Goal: Task Accomplishment & Management: Complete application form

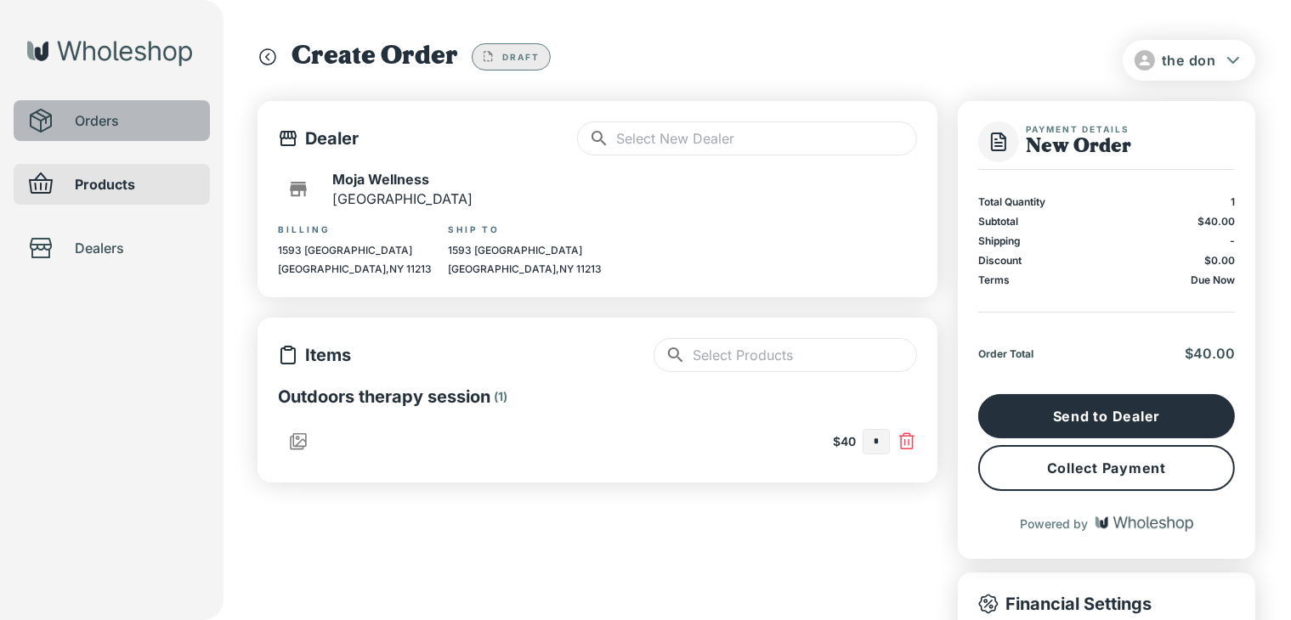
click at [103, 131] on div "Orders" at bounding box center [112, 120] width 196 height 41
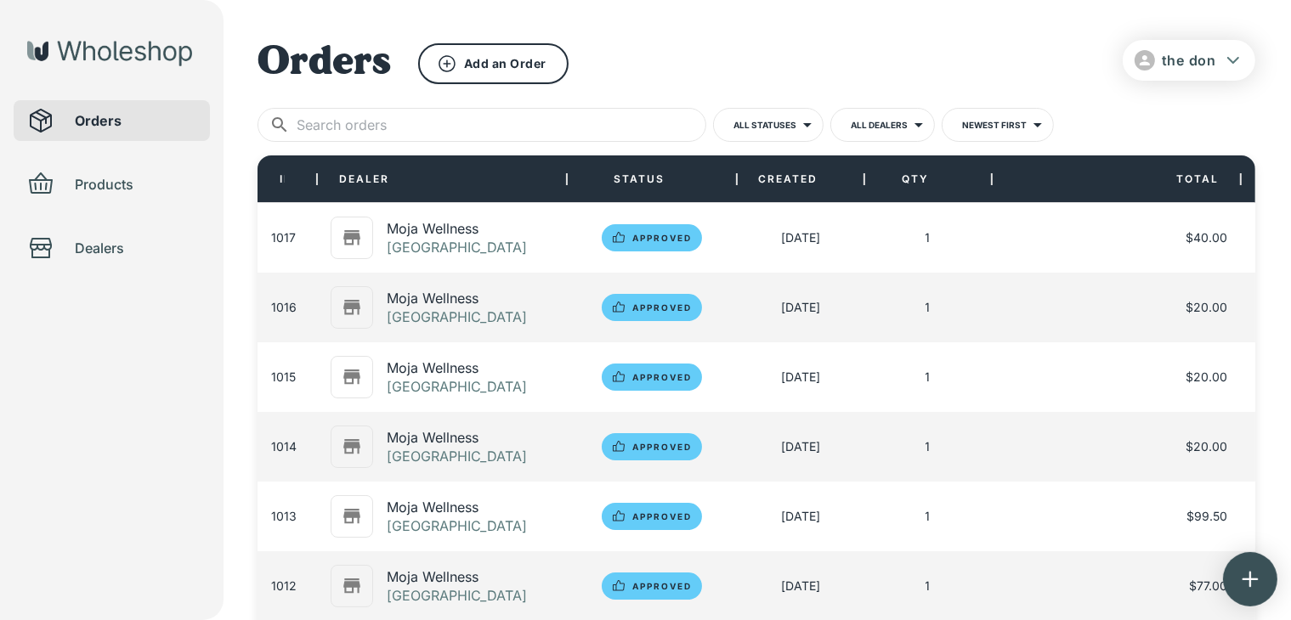
click at [105, 188] on span "Products" at bounding box center [136, 184] width 122 height 20
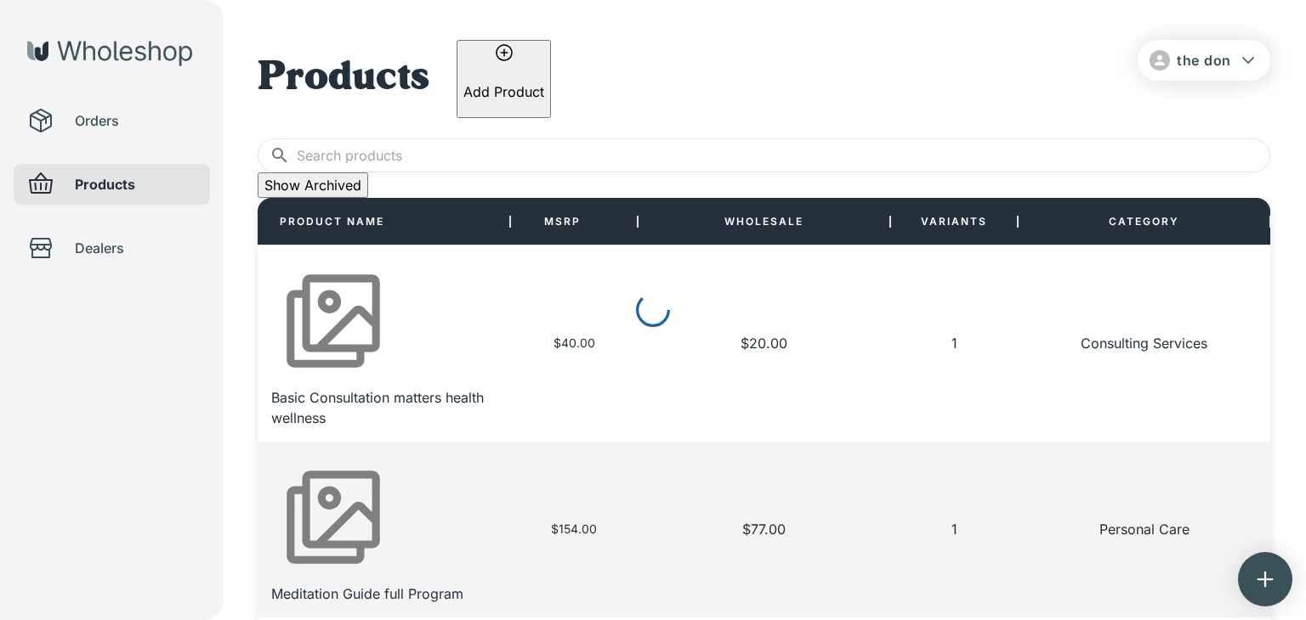
click at [513, 67] on div at bounding box center [653, 310] width 1306 height 620
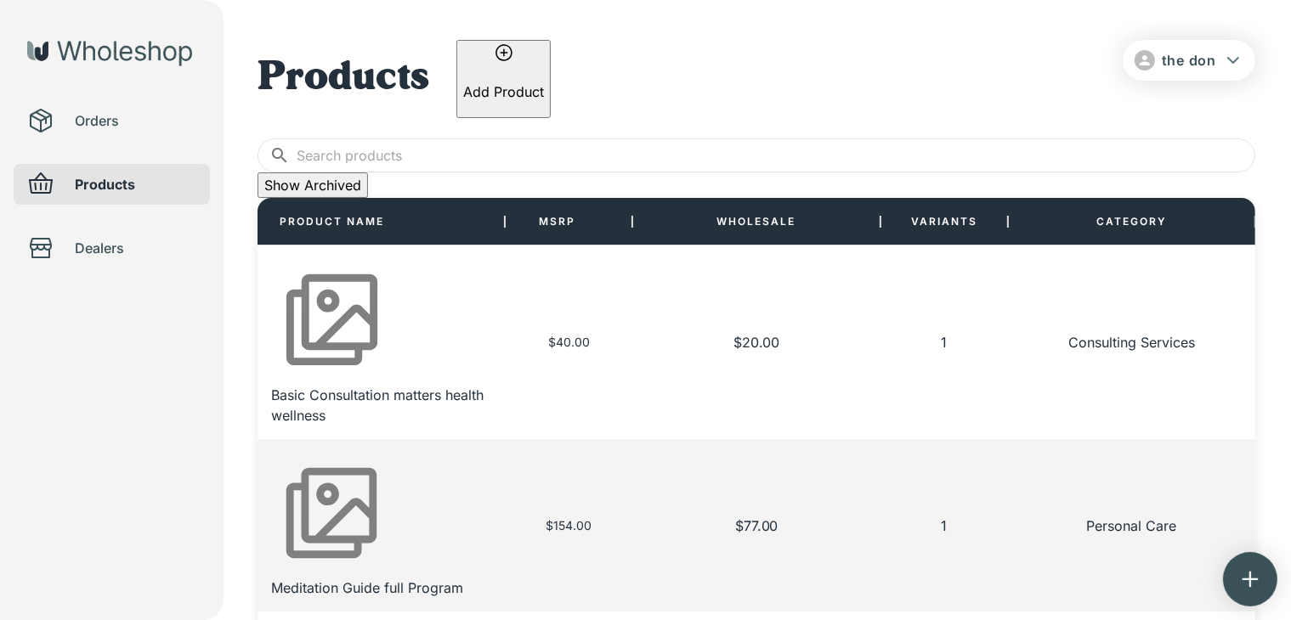
click at [531, 82] on p "Add Product" at bounding box center [503, 92] width 81 height 20
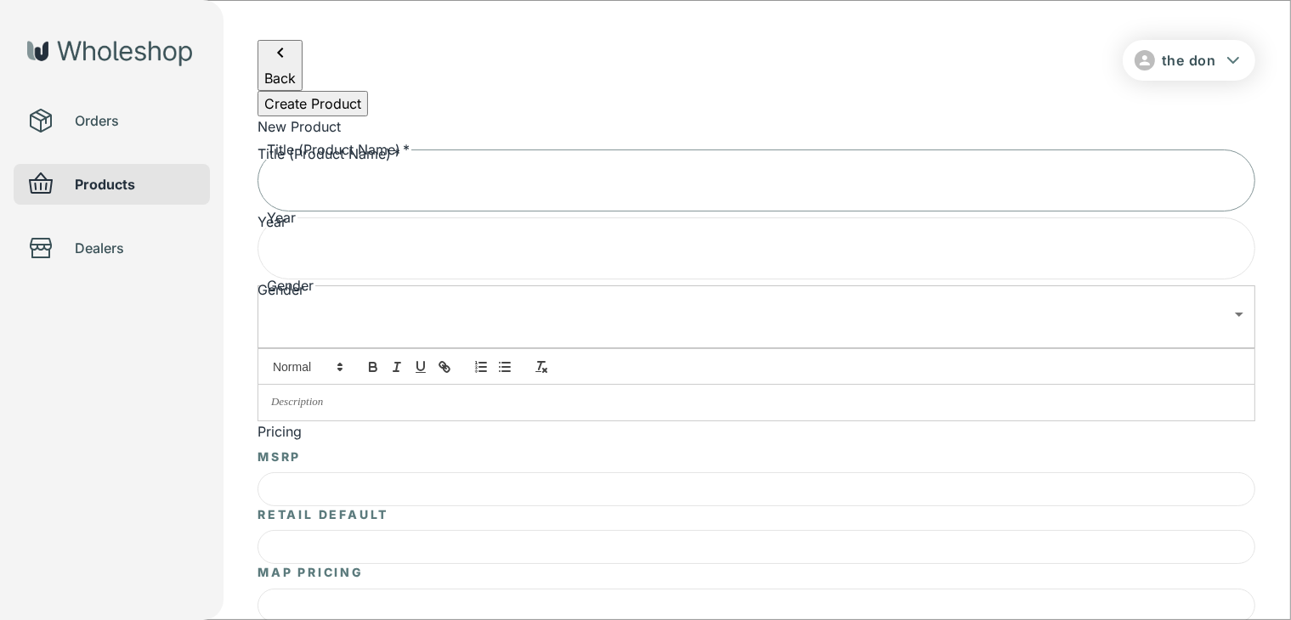
click at [612, 198] on input "Title (Product Name)   *" at bounding box center [769, 188] width 1022 height 48
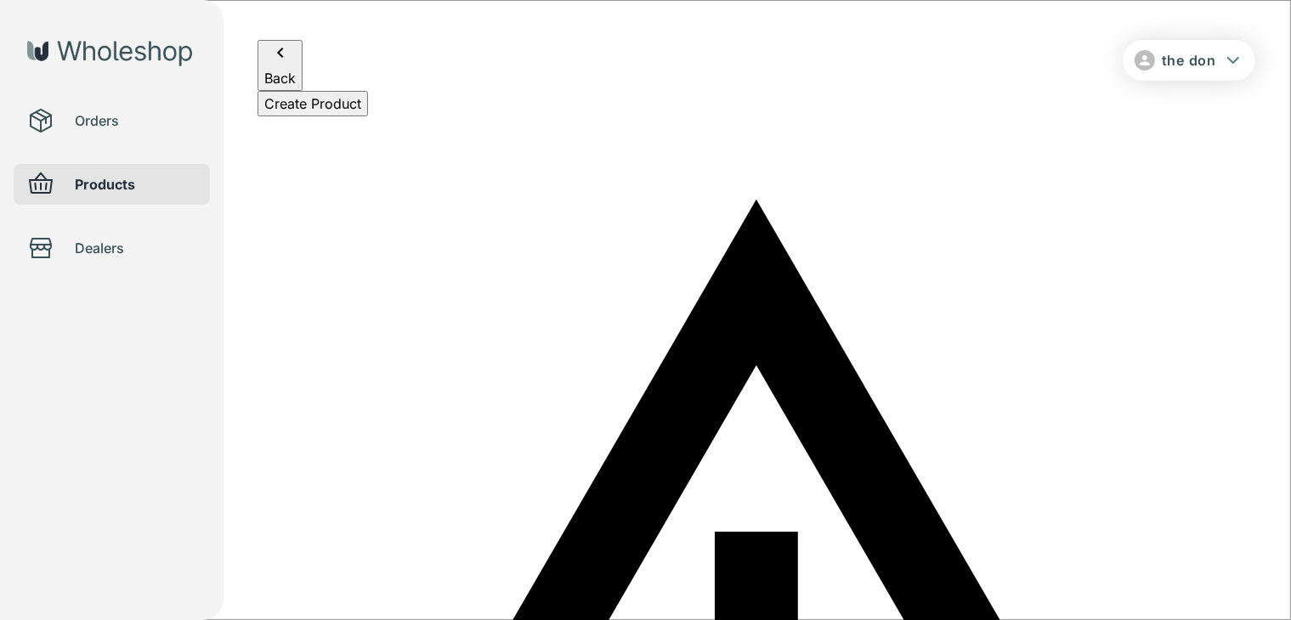
type input "test kit"
type input "2025"
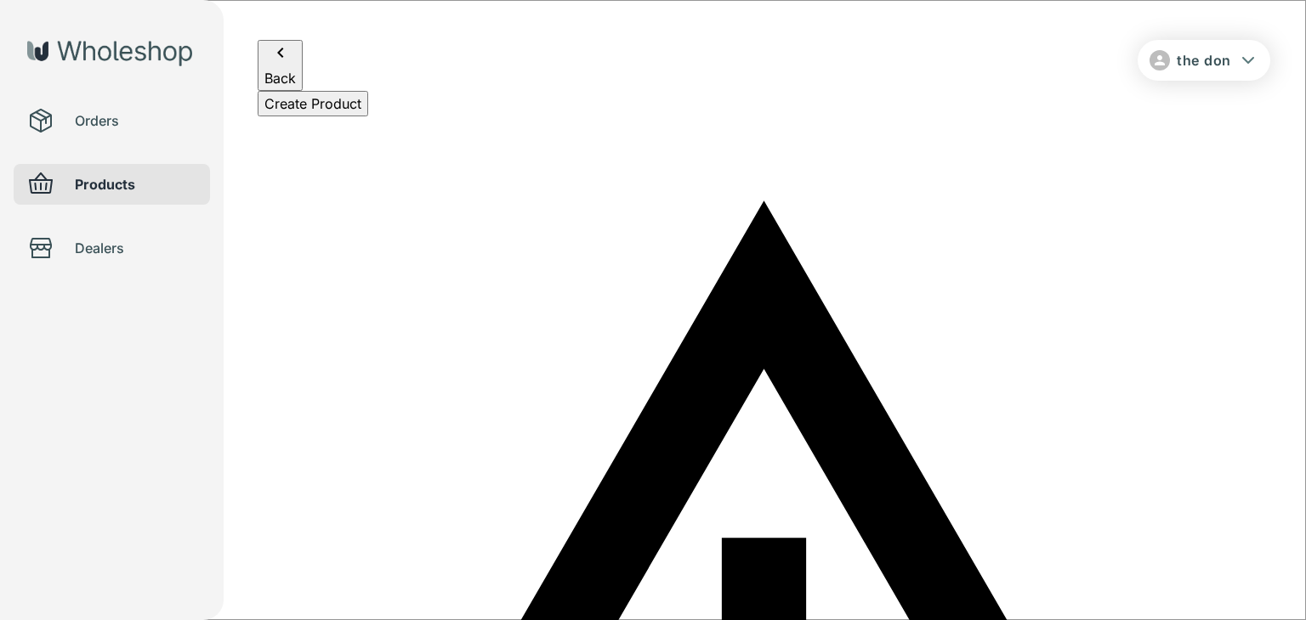
type input "******"
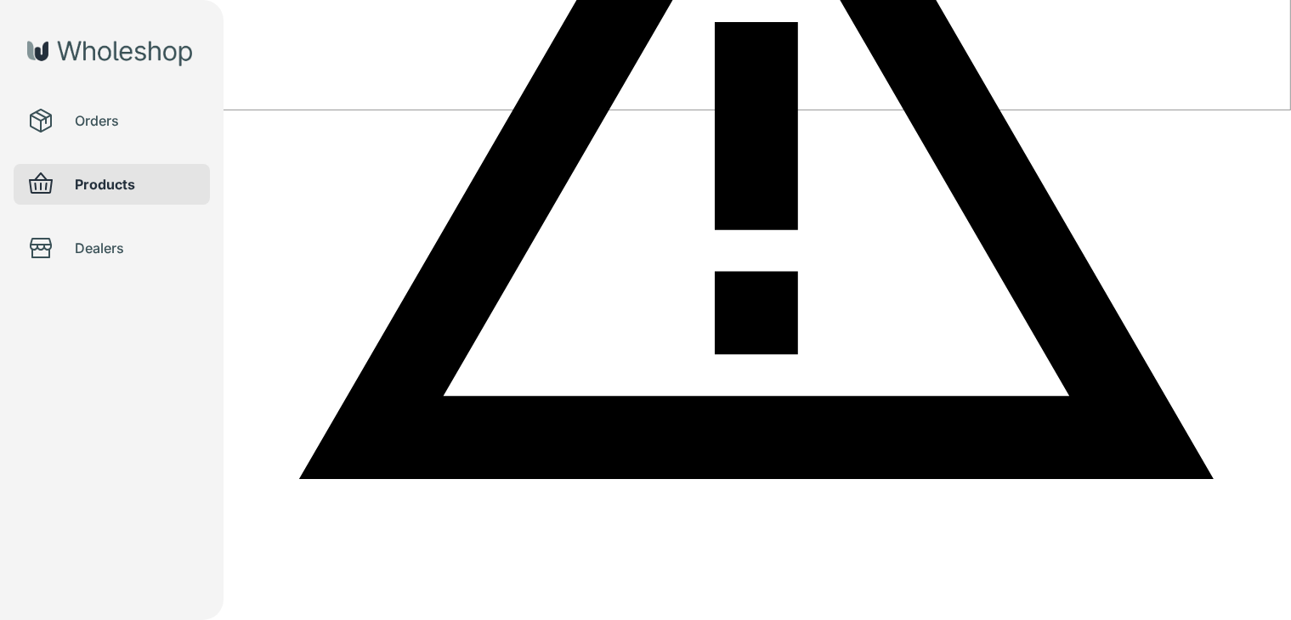
scroll to position [255, 0]
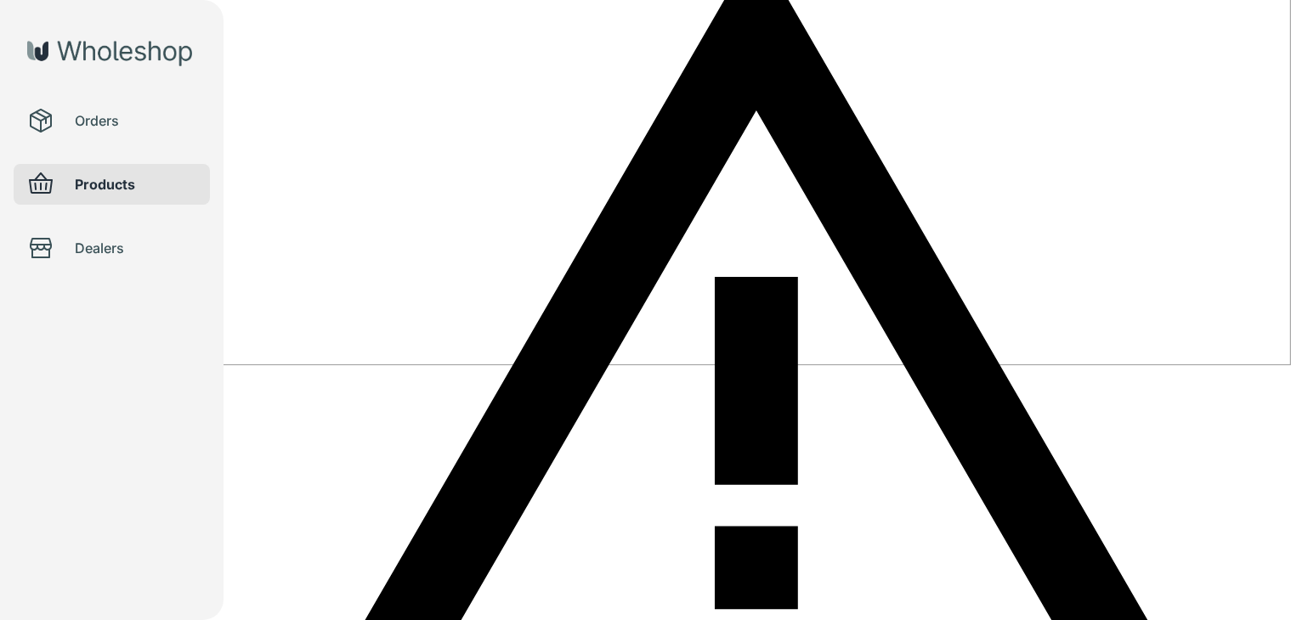
type input "$10.00"
type input "$5.00"
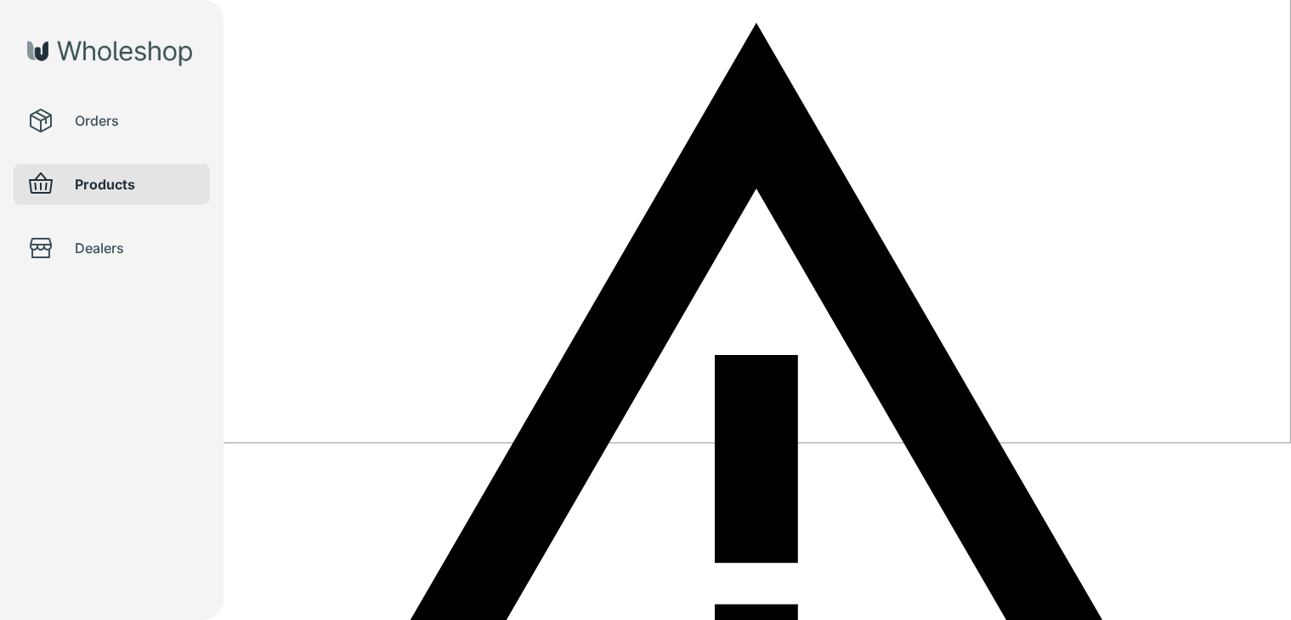
scroll to position [178, 0]
type input "$10.00"
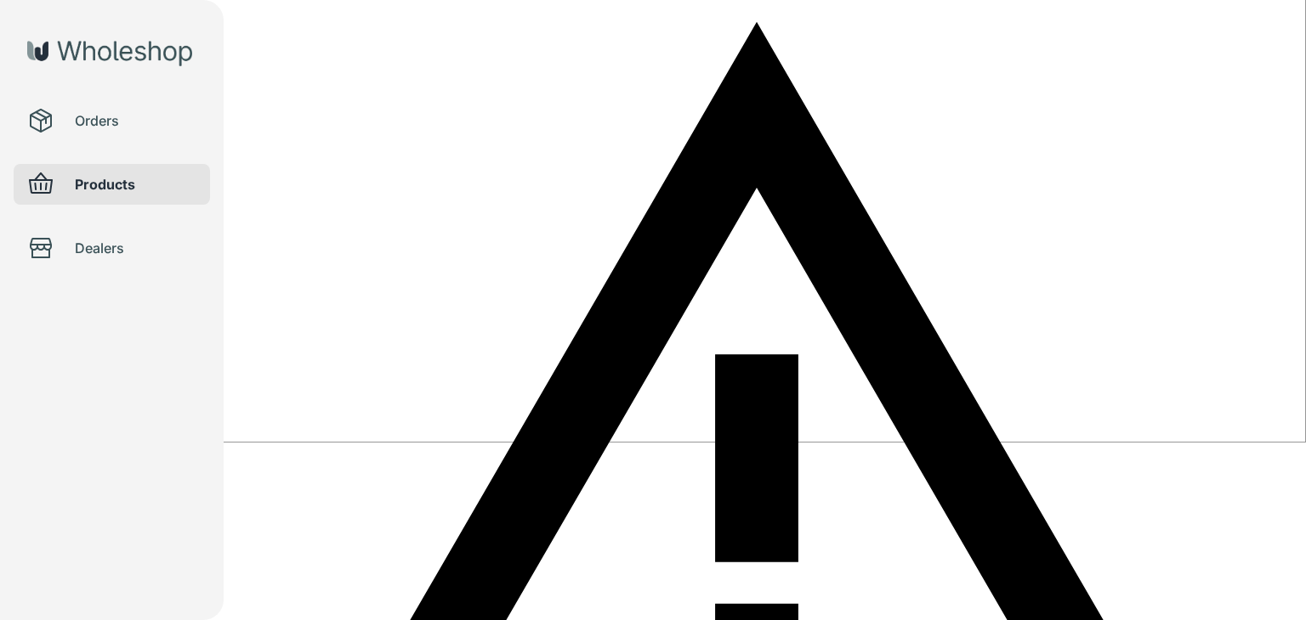
type input "**********"
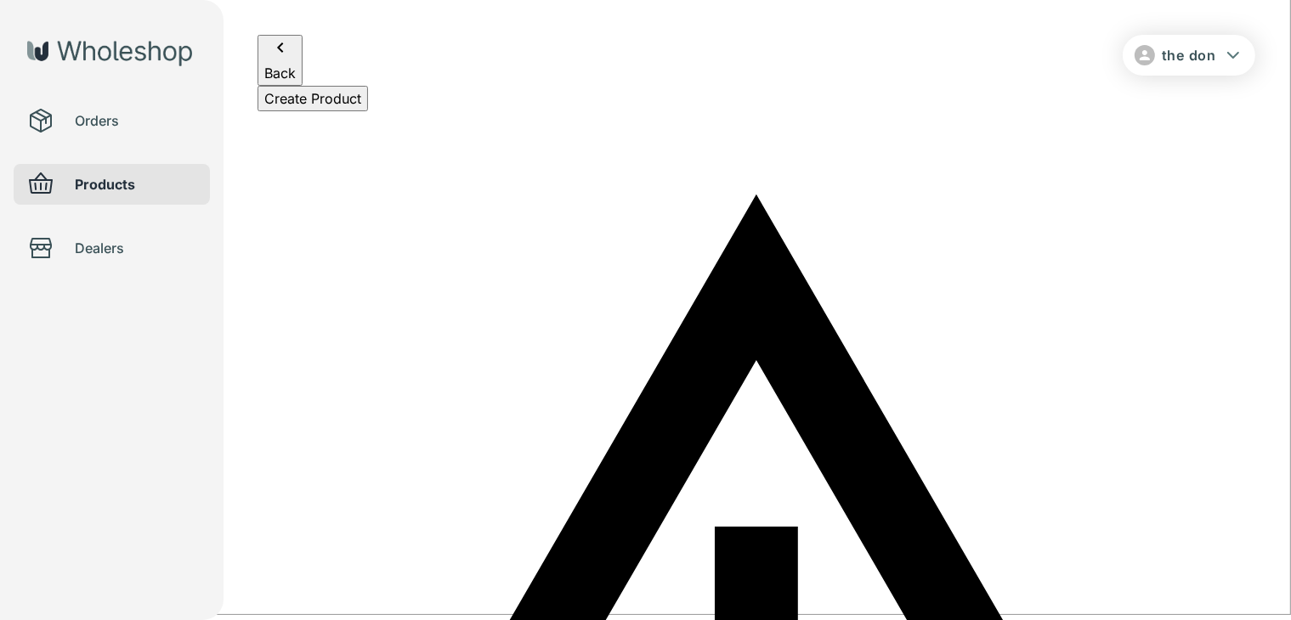
scroll to position [0, 0]
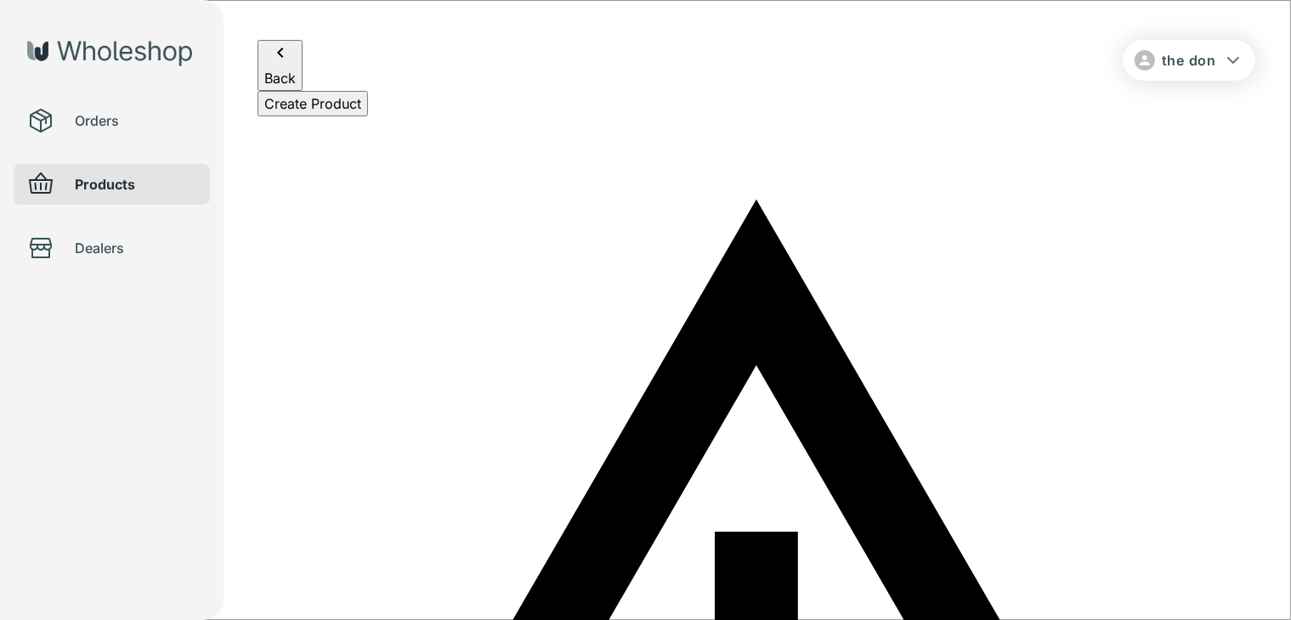
click at [329, 95] on button "Create Product" at bounding box center [313, 103] width 110 height 25
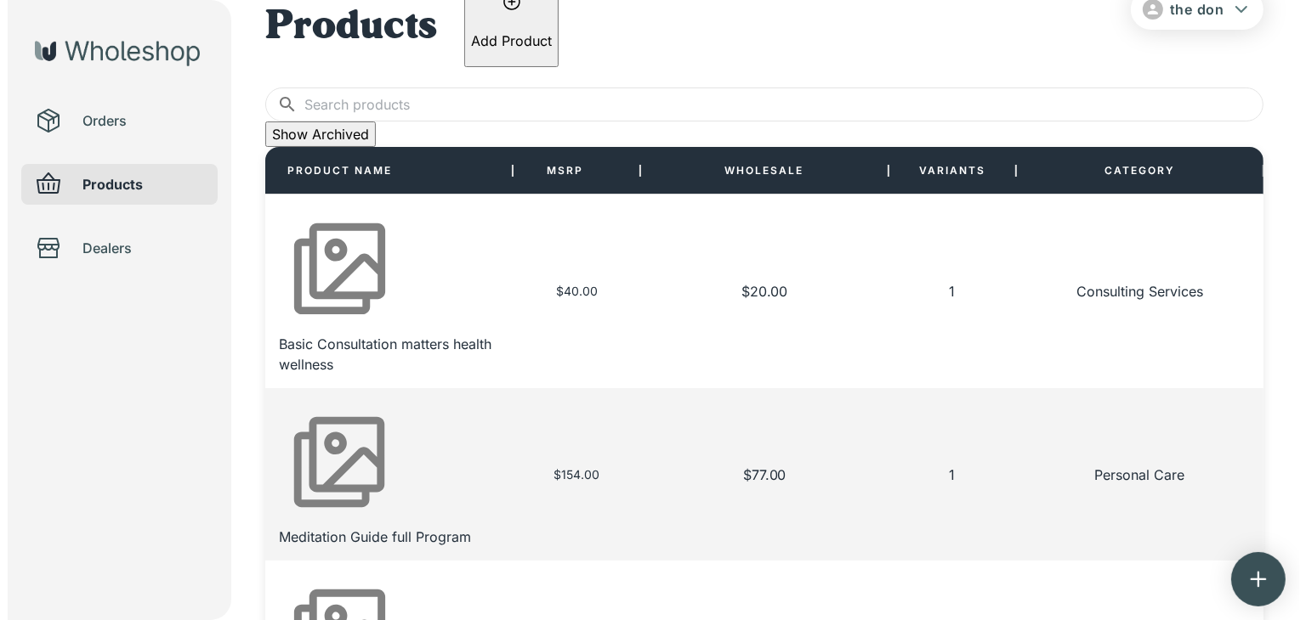
scroll to position [136, 0]
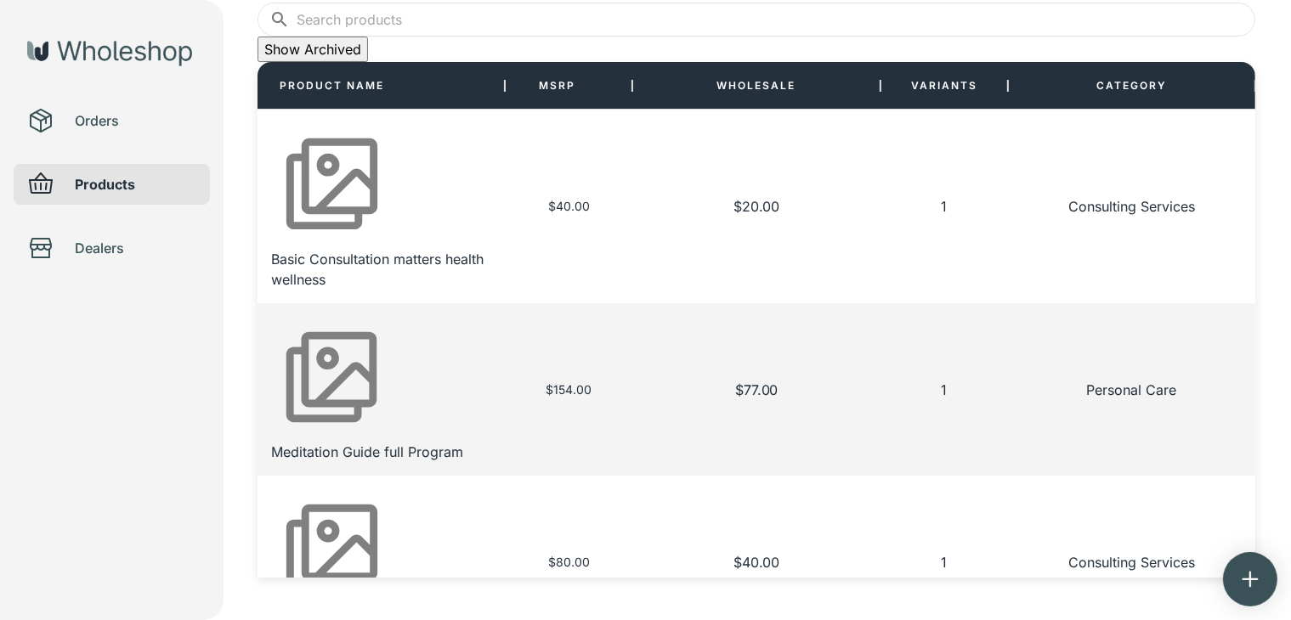
click at [103, 116] on span "Orders" at bounding box center [136, 120] width 122 height 20
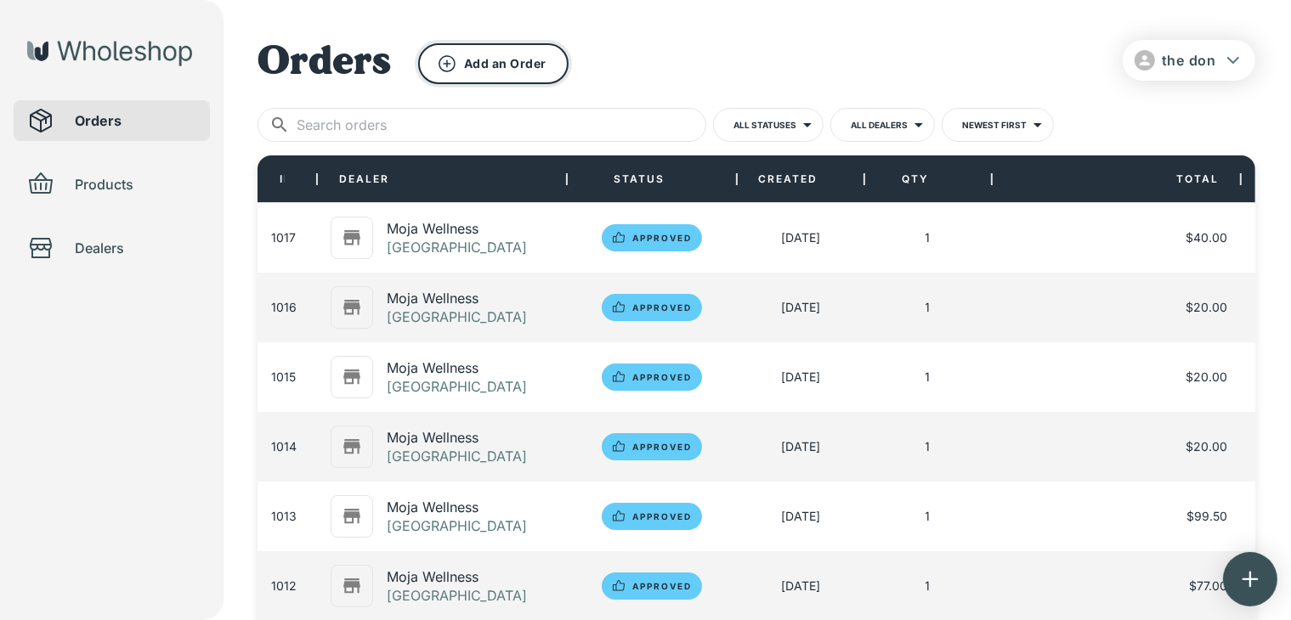
click at [462, 58] on button "Add an Order" at bounding box center [493, 63] width 150 height 41
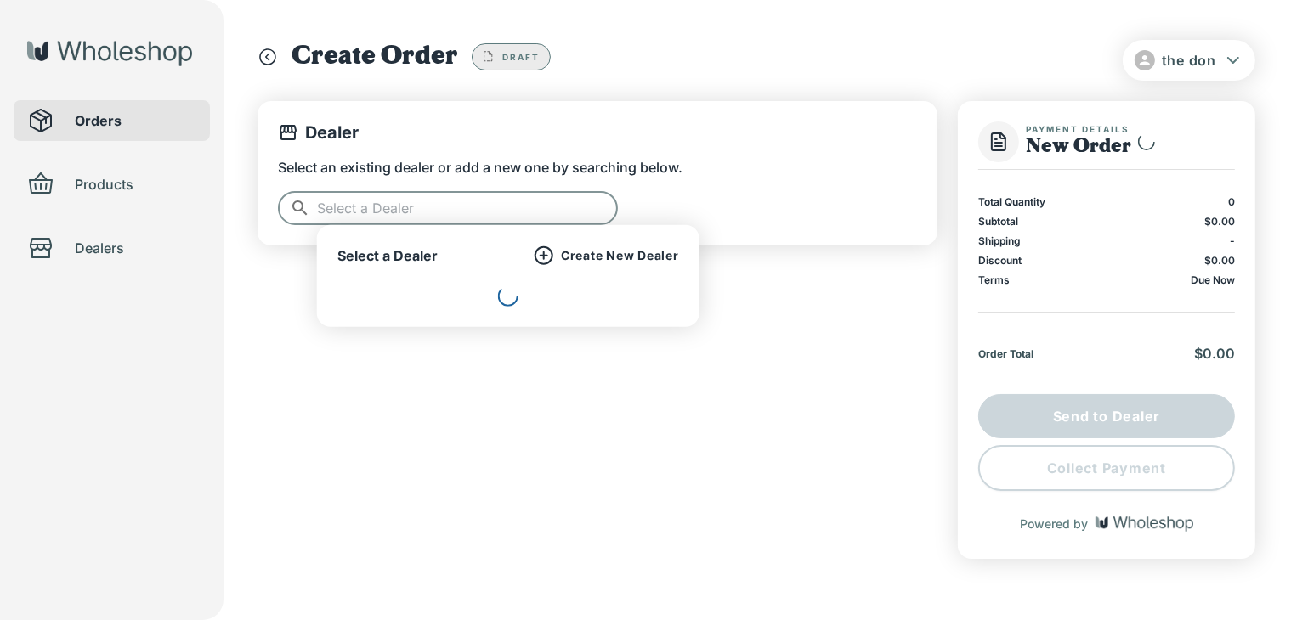
click at [389, 192] on input "text" at bounding box center [467, 208] width 301 height 34
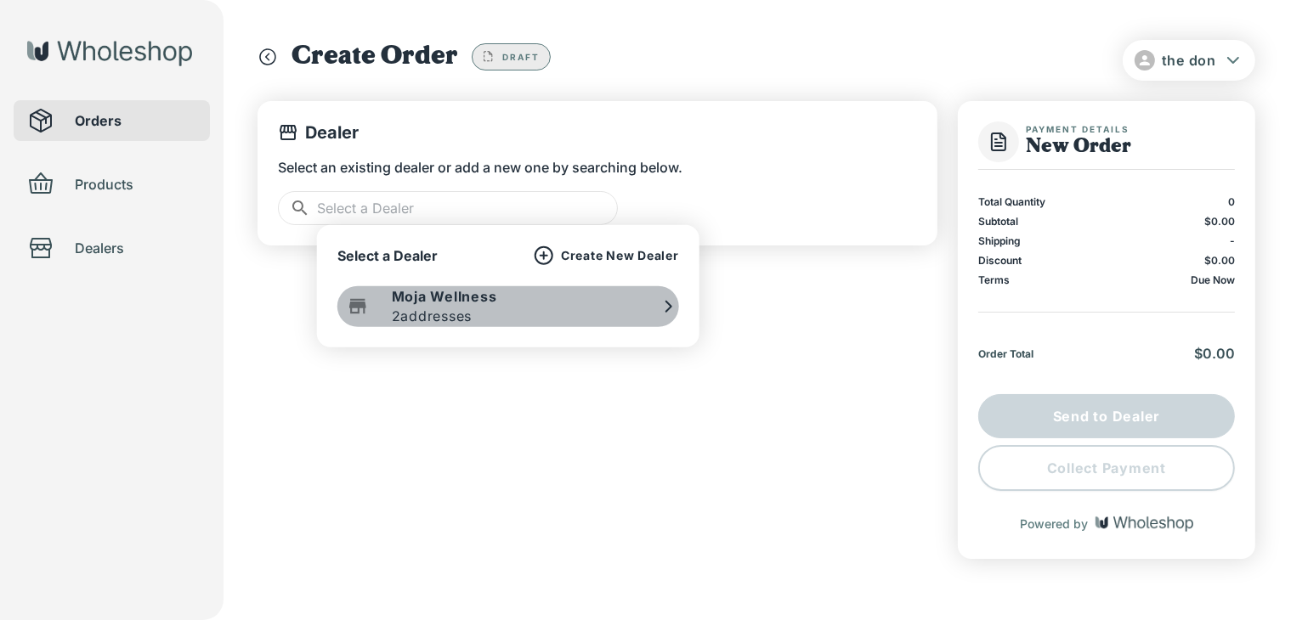
click at [544, 314] on div "Moja Wellness 2 addresses" at bounding box center [508, 306] width 342 height 41
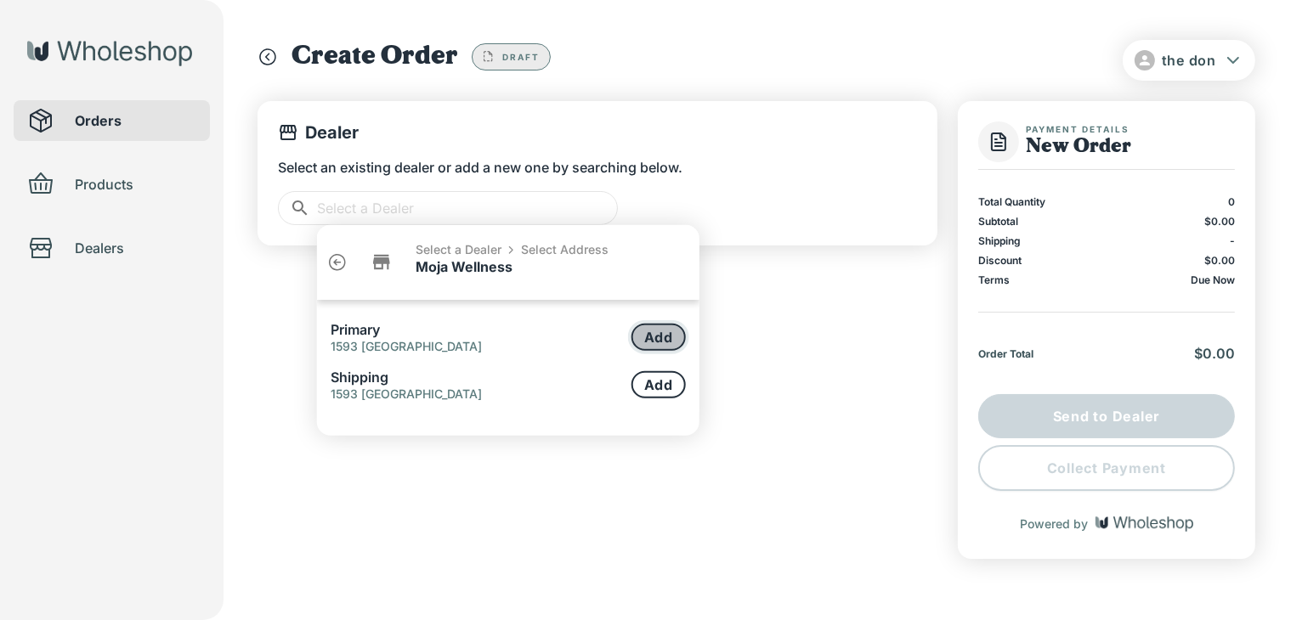
click at [646, 340] on button "Add" at bounding box center [659, 337] width 54 height 27
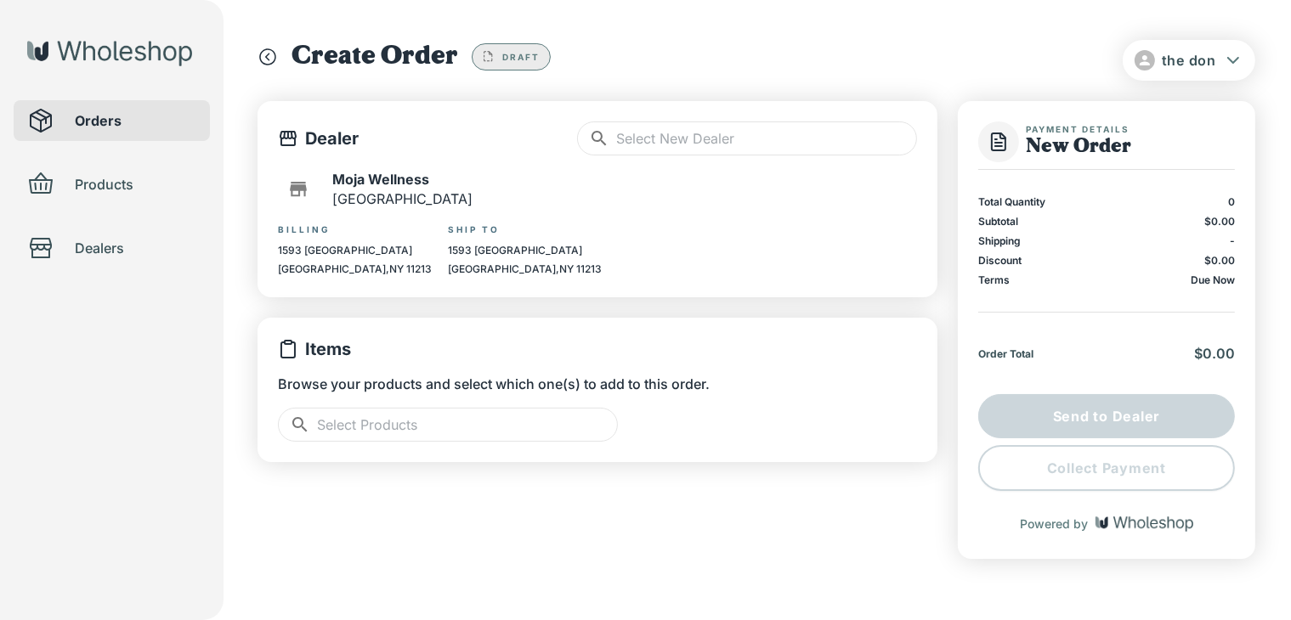
click at [461, 433] on input "text" at bounding box center [467, 425] width 301 height 34
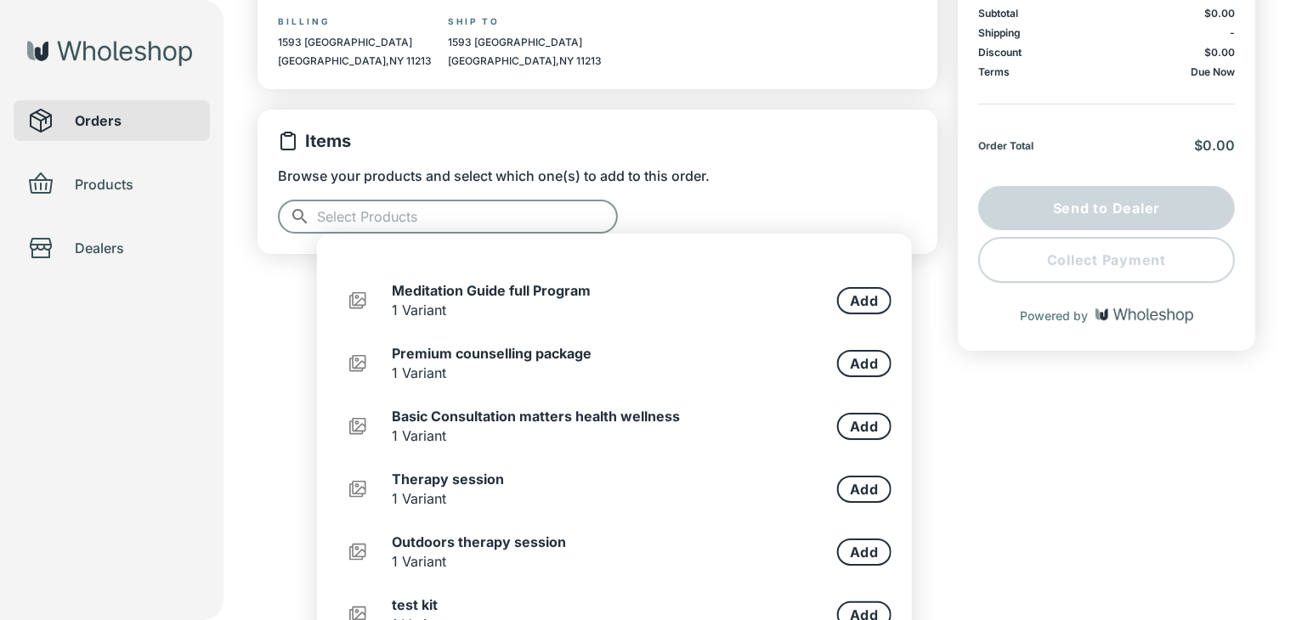
scroll to position [245, 0]
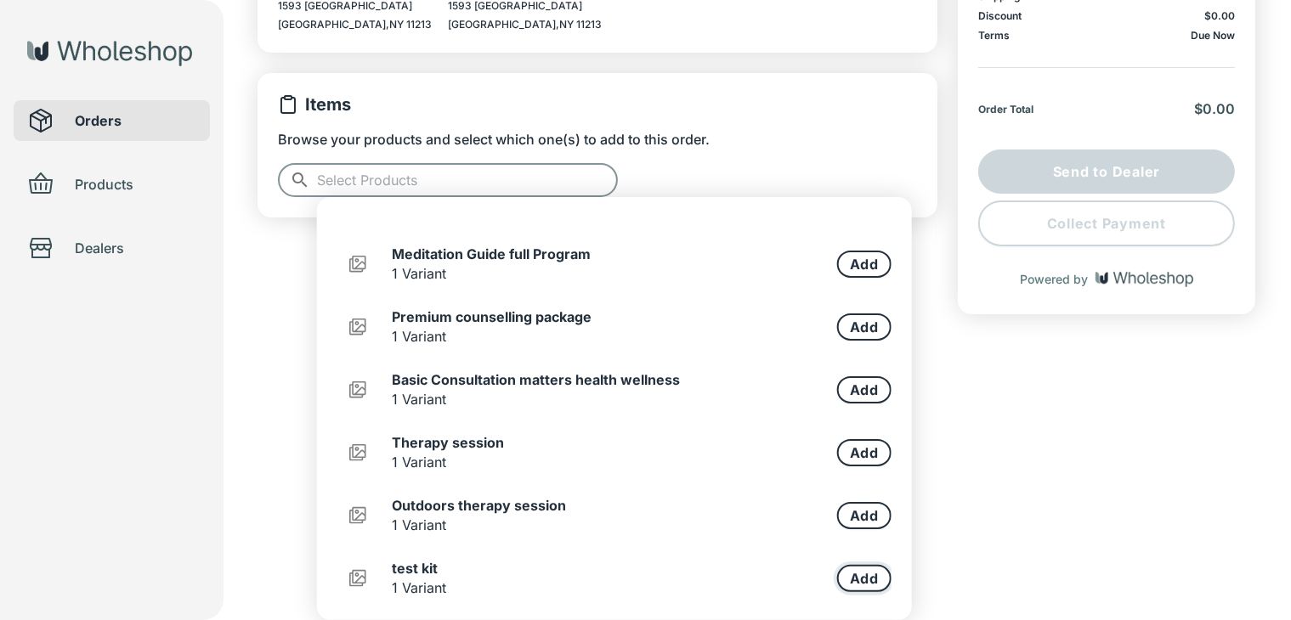
click at [853, 584] on button "Add" at bounding box center [864, 578] width 54 height 27
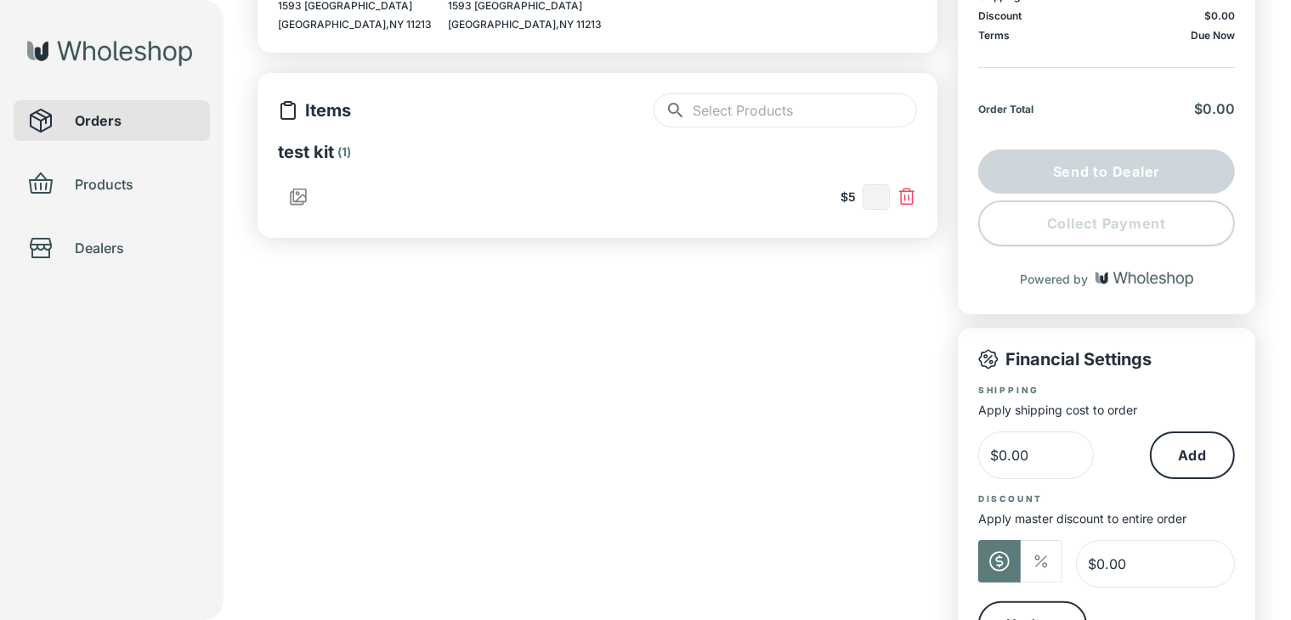
click at [881, 199] on input "text" at bounding box center [876, 197] width 25 height 24
type input "*"
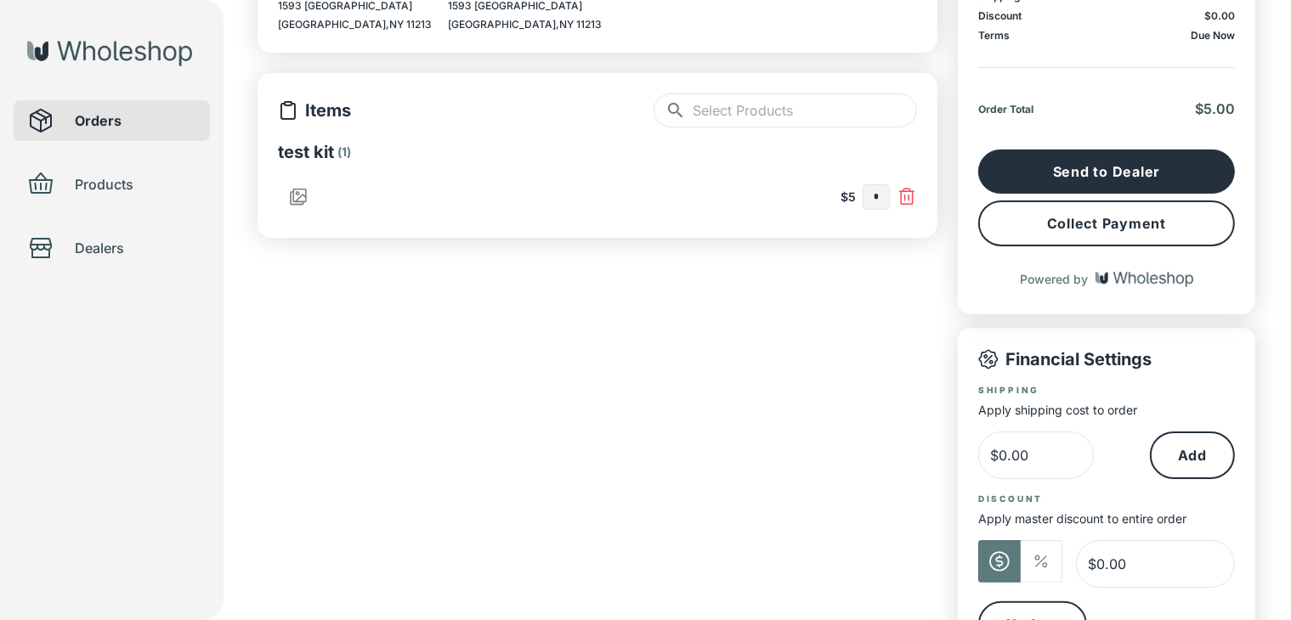
type input "*"
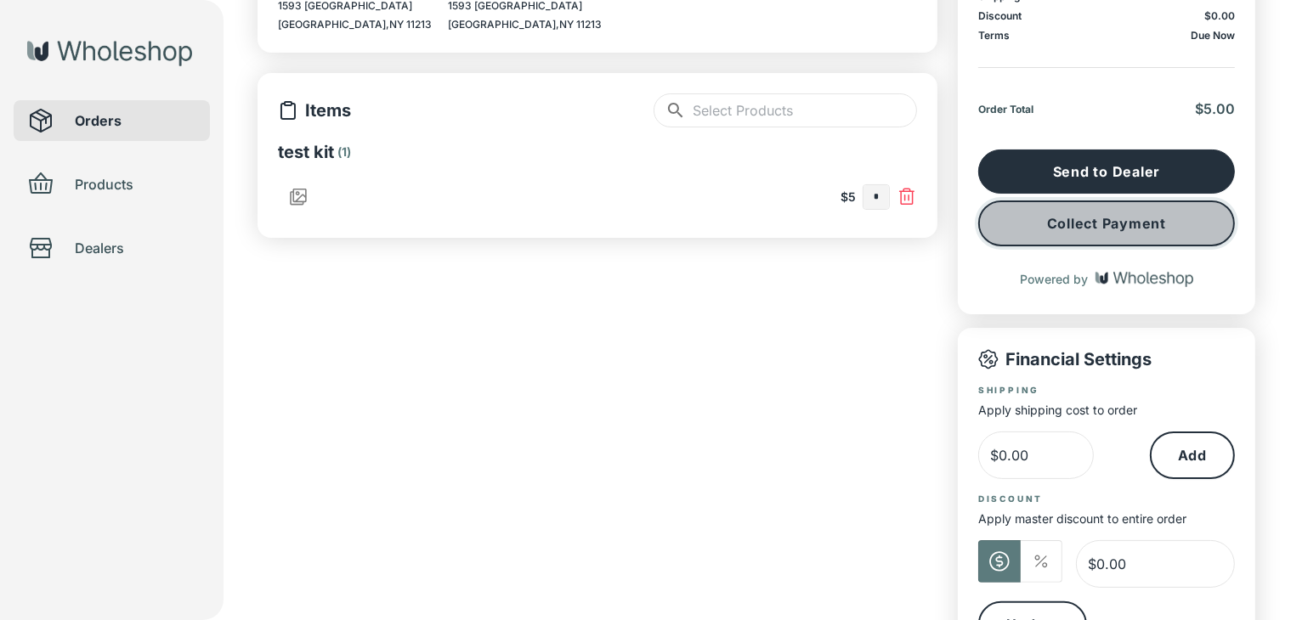
click at [1088, 230] on button "Collect Payment" at bounding box center [1106, 224] width 257 height 46
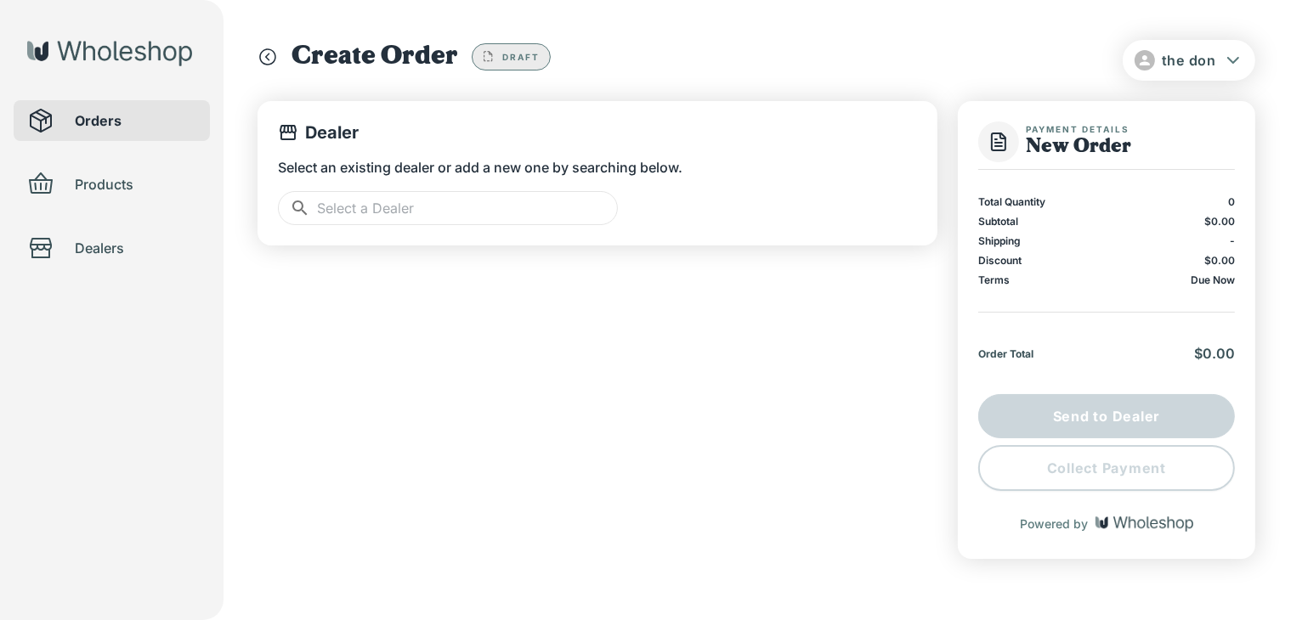
click at [127, 178] on span "Products" at bounding box center [136, 184] width 122 height 20
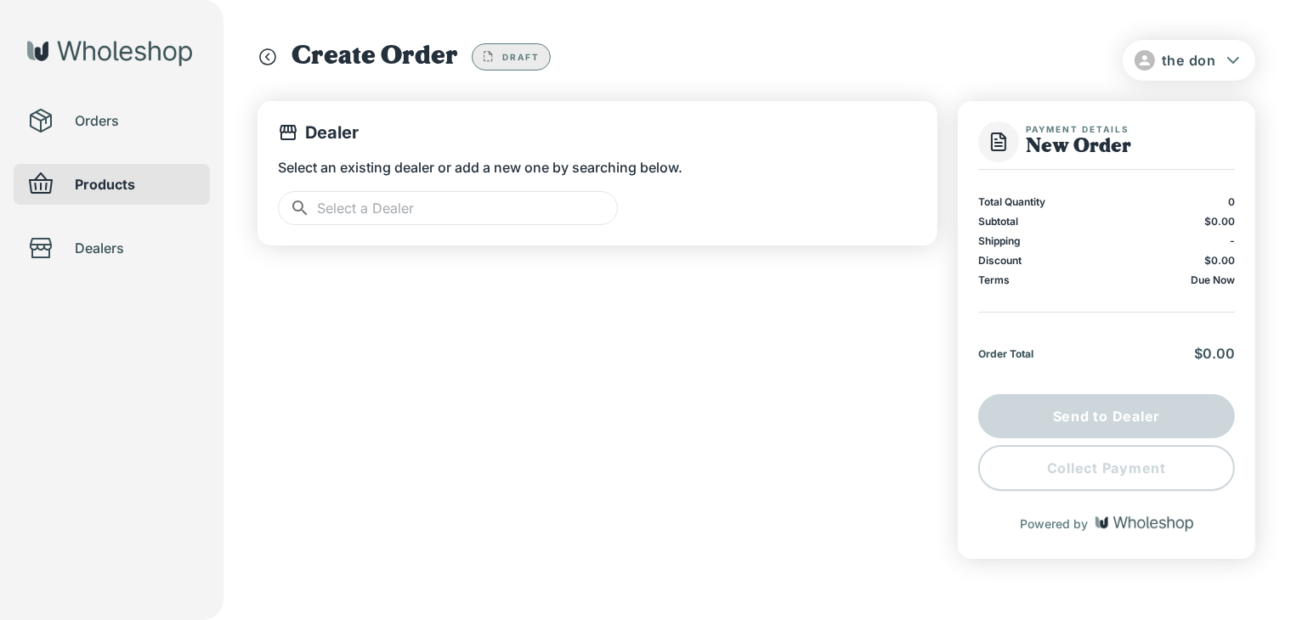
click at [412, 217] on input "text" at bounding box center [467, 208] width 301 height 34
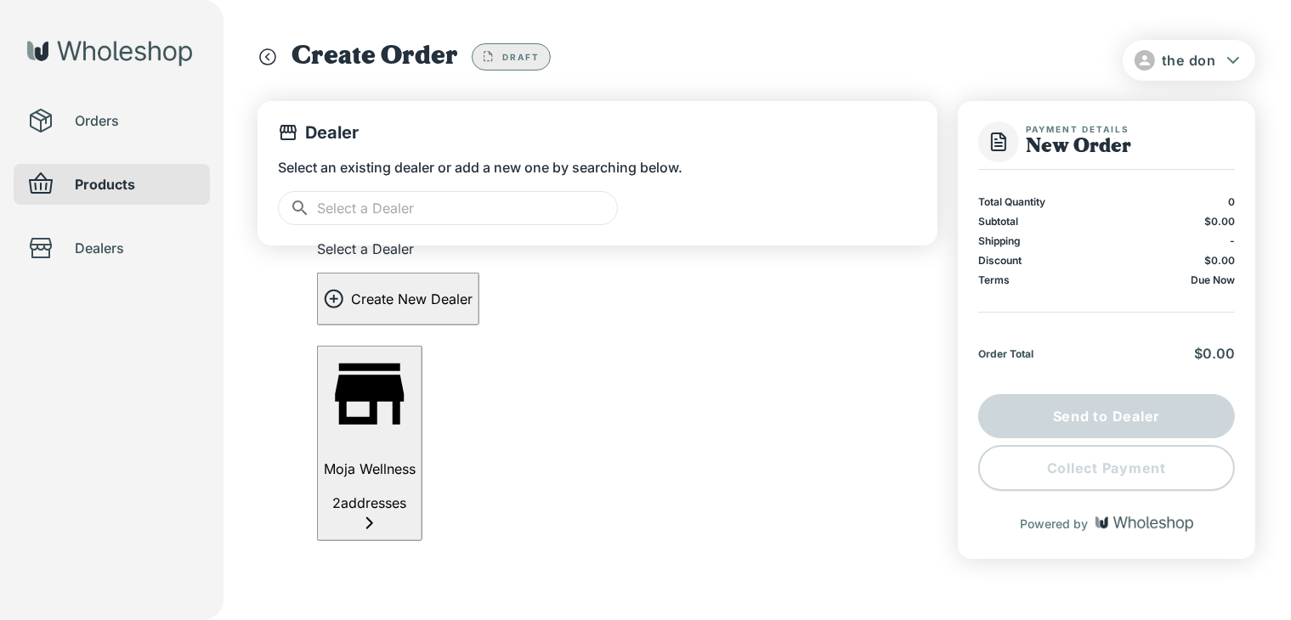
click at [416, 493] on p "2 addresses" at bounding box center [370, 503] width 92 height 20
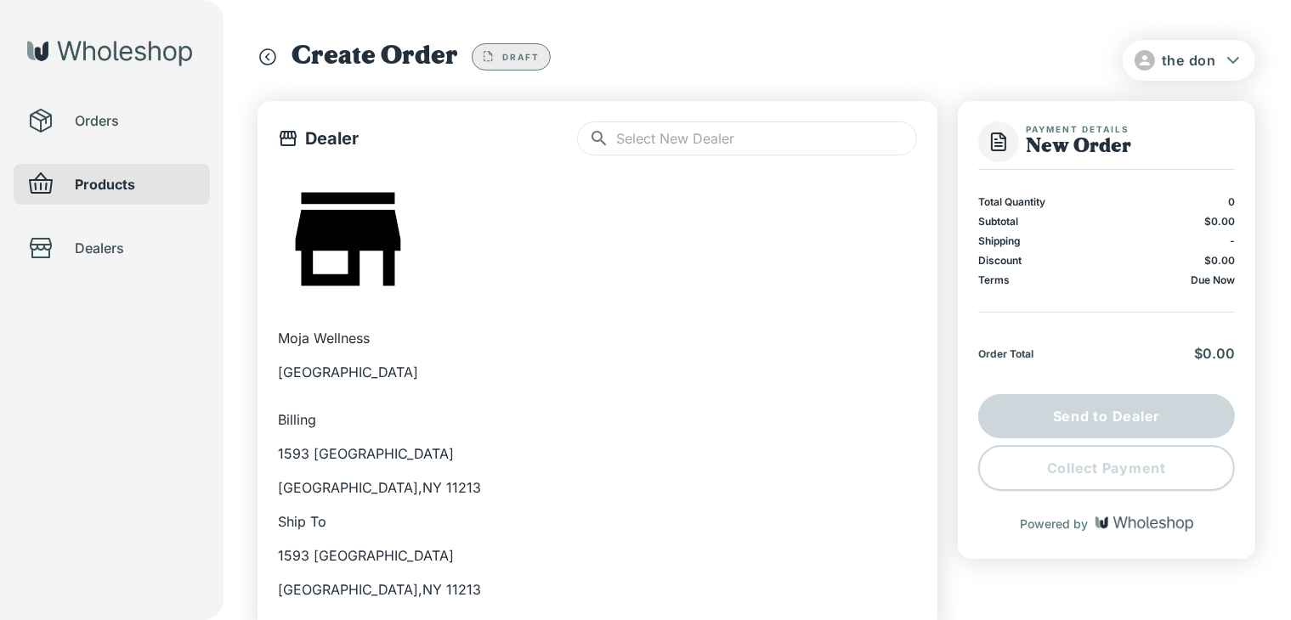
click at [149, 182] on span "Products" at bounding box center [136, 184] width 122 height 20
click at [124, 158] on ul "Orders Products Dealers" at bounding box center [112, 137] width 196 height 275
click at [112, 121] on span "Orders" at bounding box center [136, 120] width 122 height 20
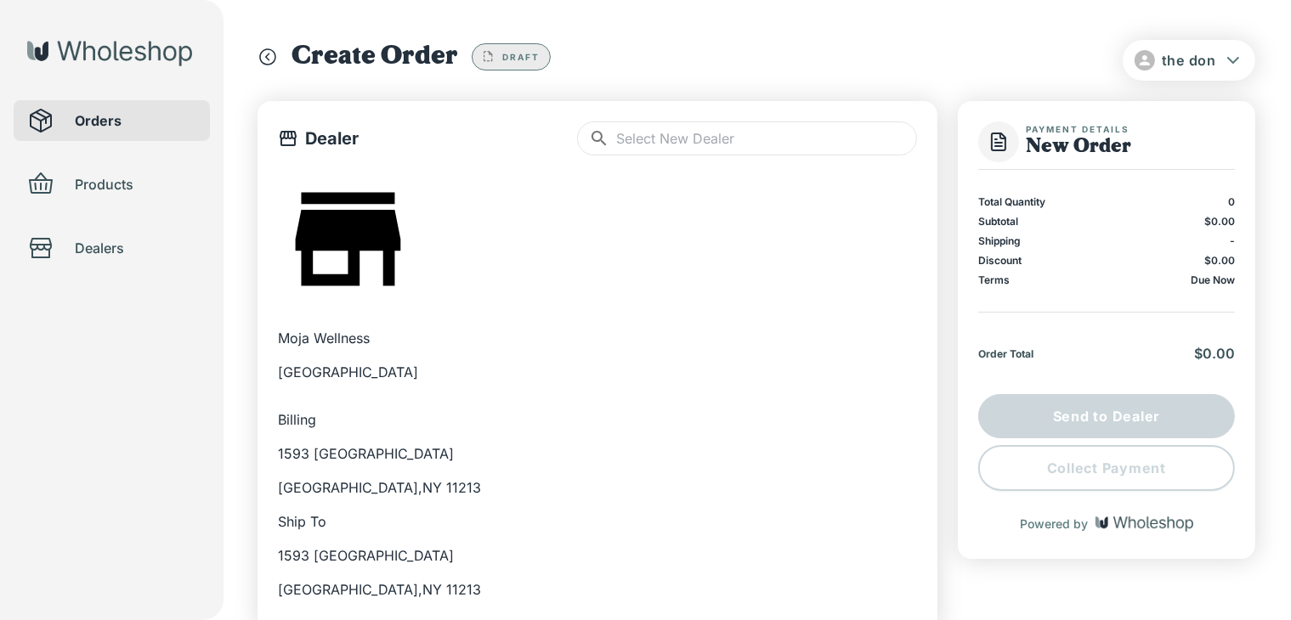
click at [109, 181] on span "Products" at bounding box center [136, 184] width 122 height 20
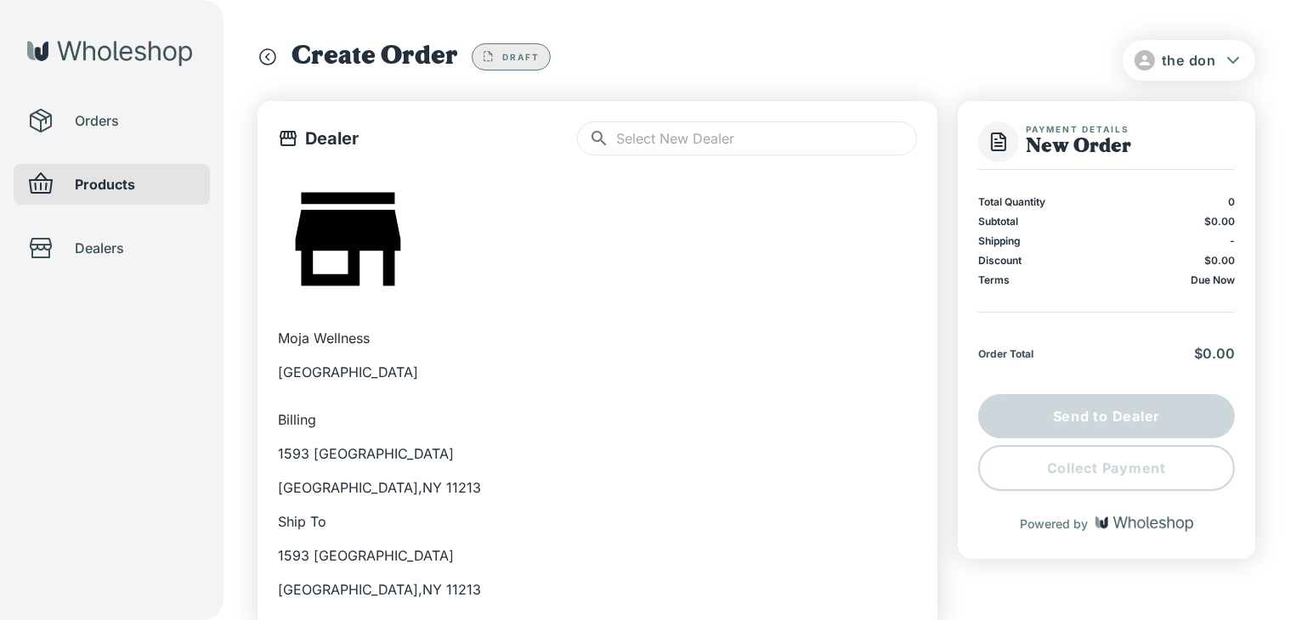
scroll to position [19, 0]
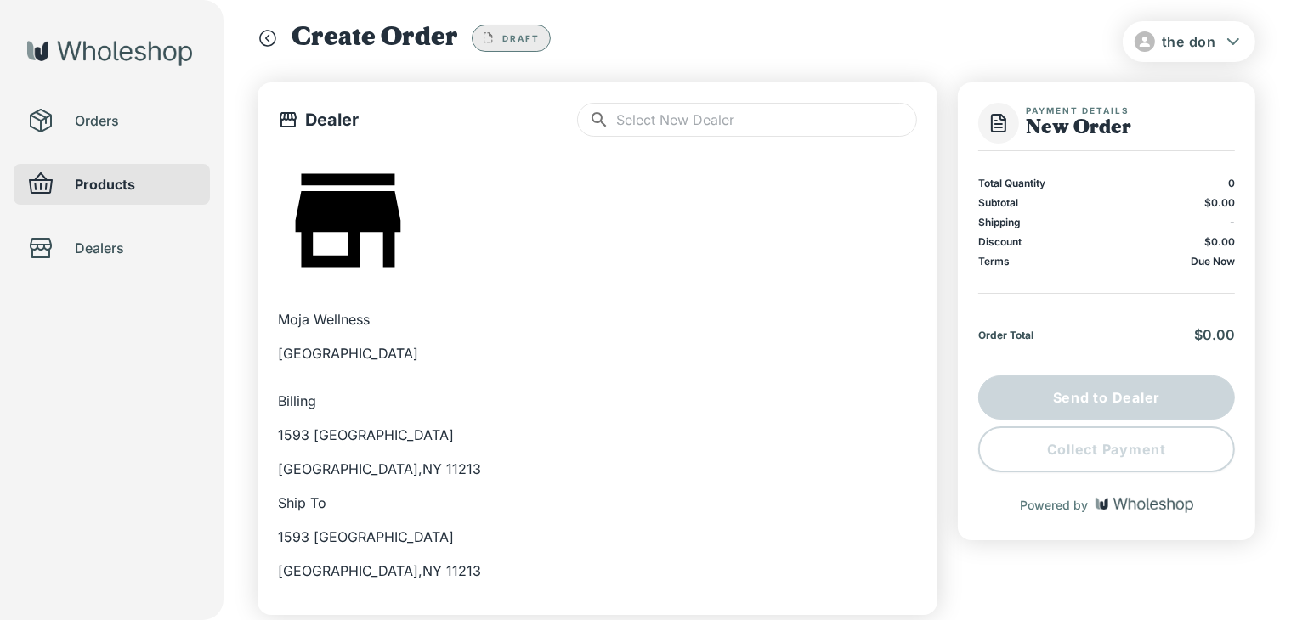
click at [79, 106] on div "Orders" at bounding box center [112, 120] width 196 height 41
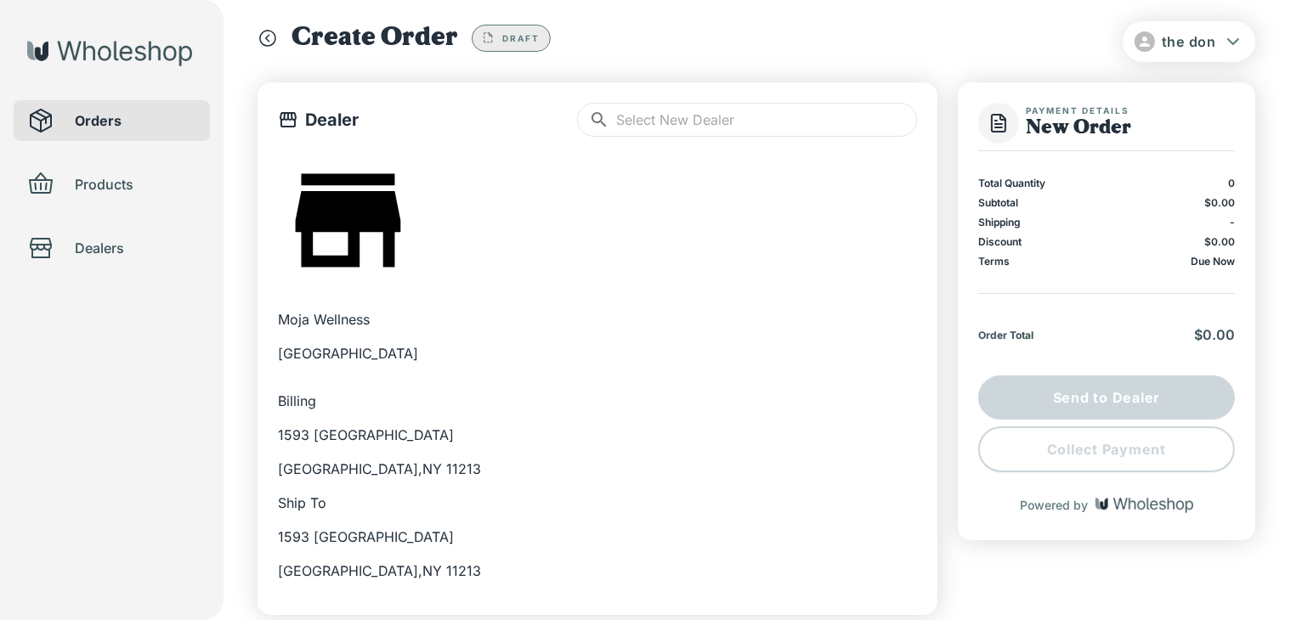
click at [100, 180] on span "Products" at bounding box center [136, 184] width 122 height 20
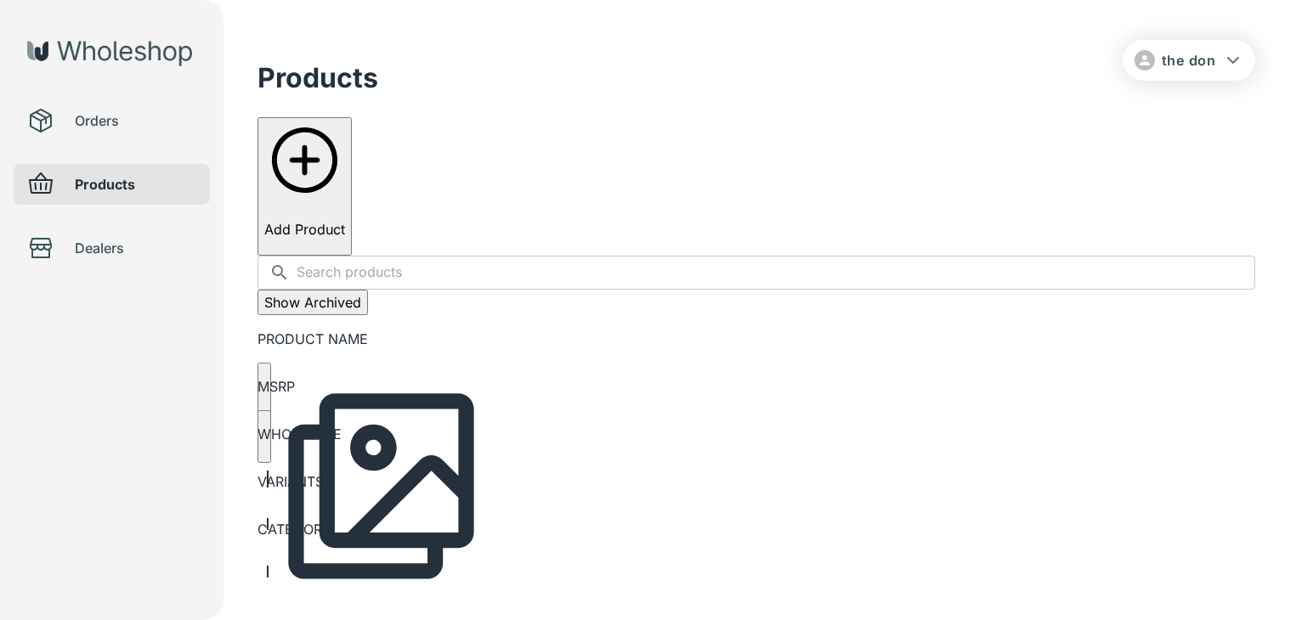
click at [345, 219] on p "Add Product" at bounding box center [304, 229] width 81 height 20
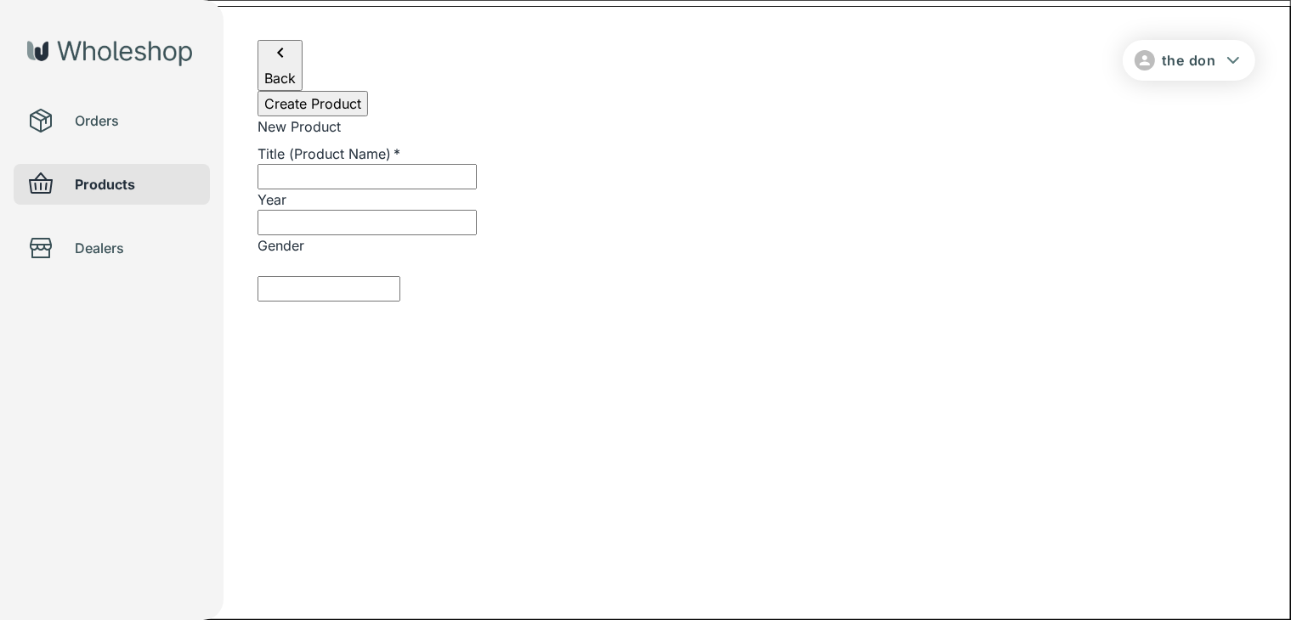
click at [446, 190] on input "Title (Product Name)   *" at bounding box center [367, 176] width 219 height 25
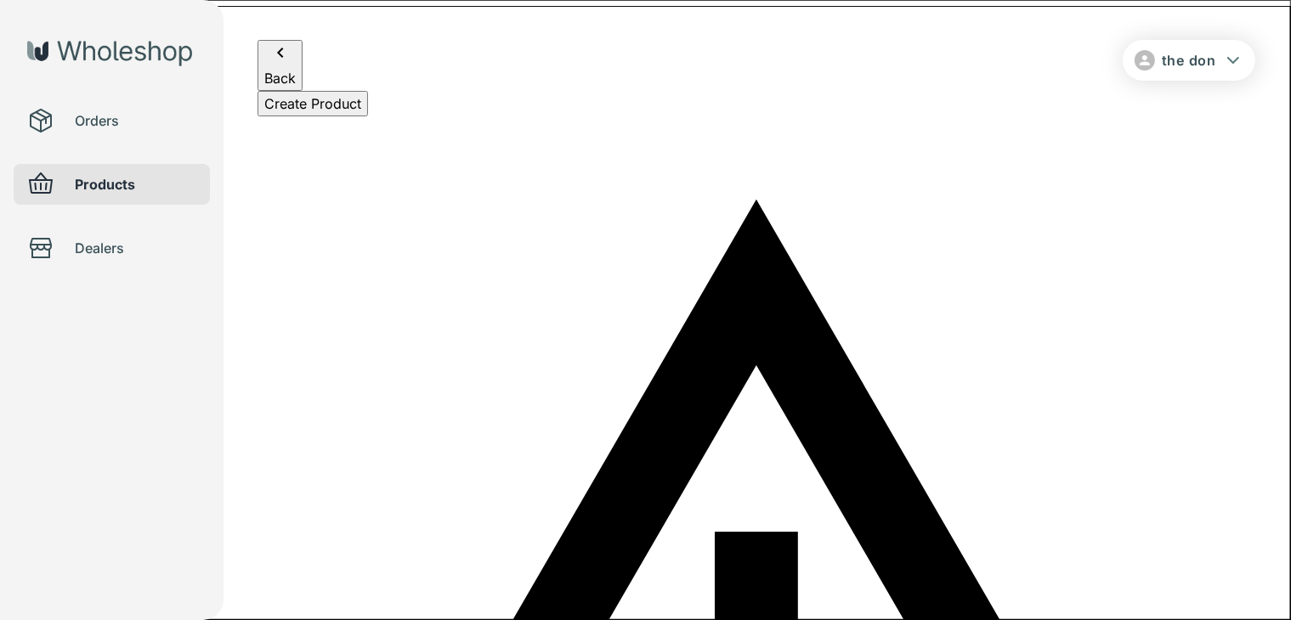
type input "L"
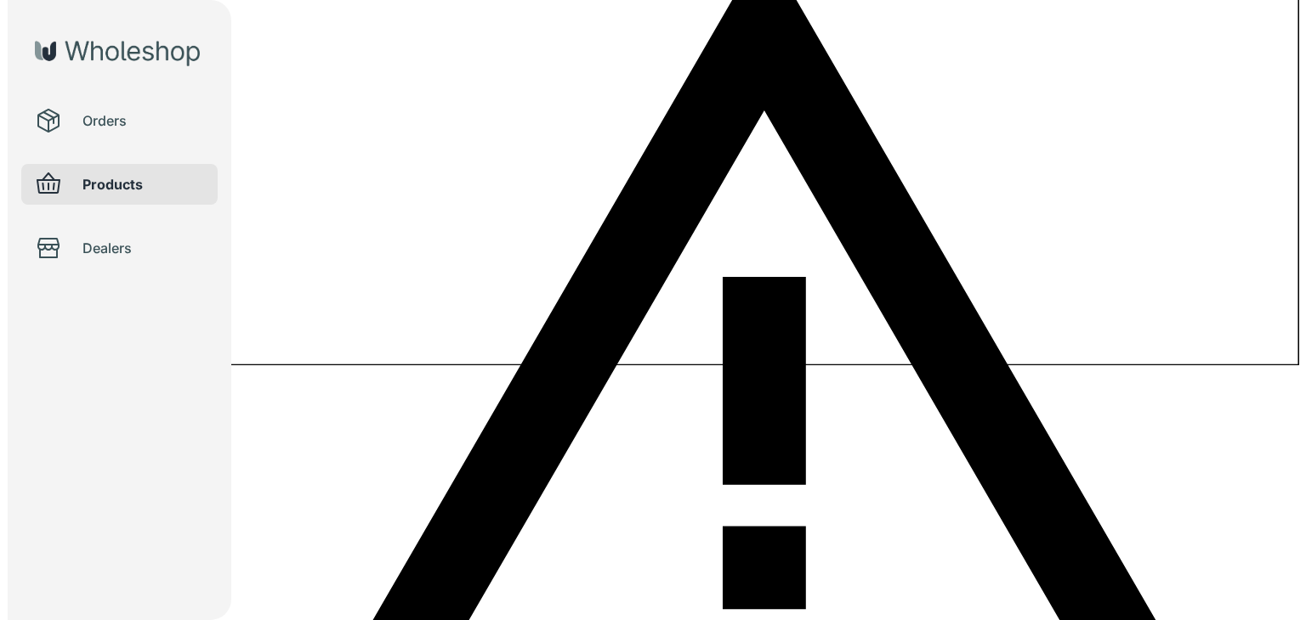
scroll to position [170, 0]
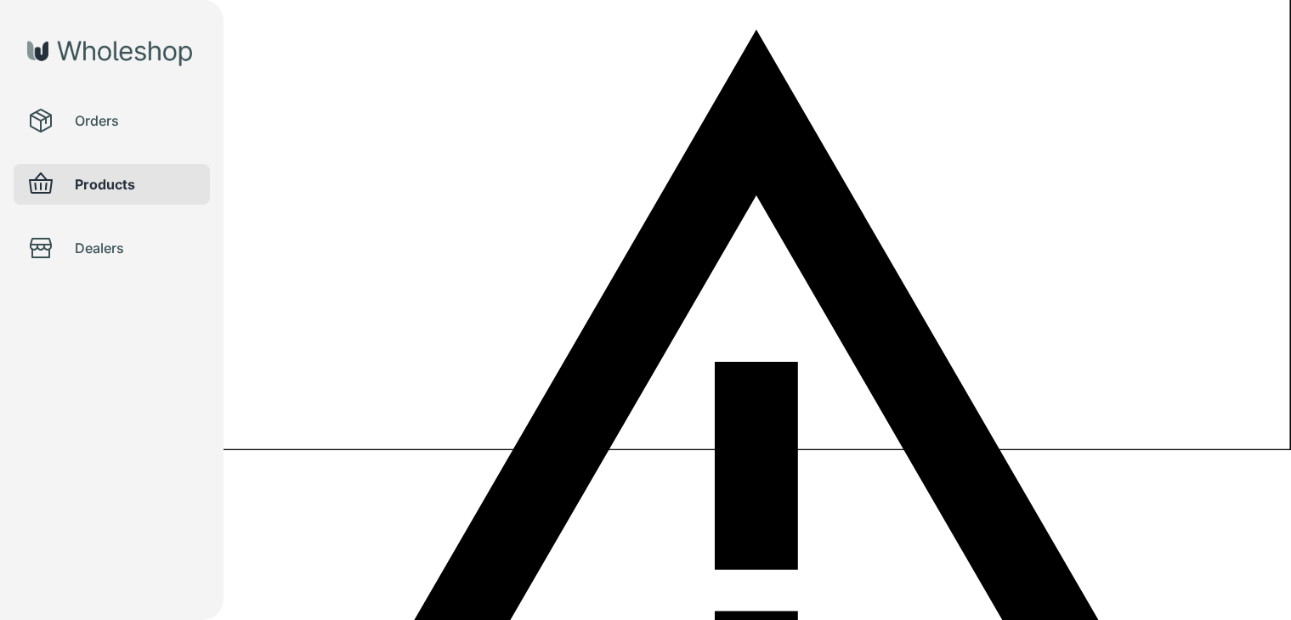
type input "Beauty kit for men"
type input "2025"
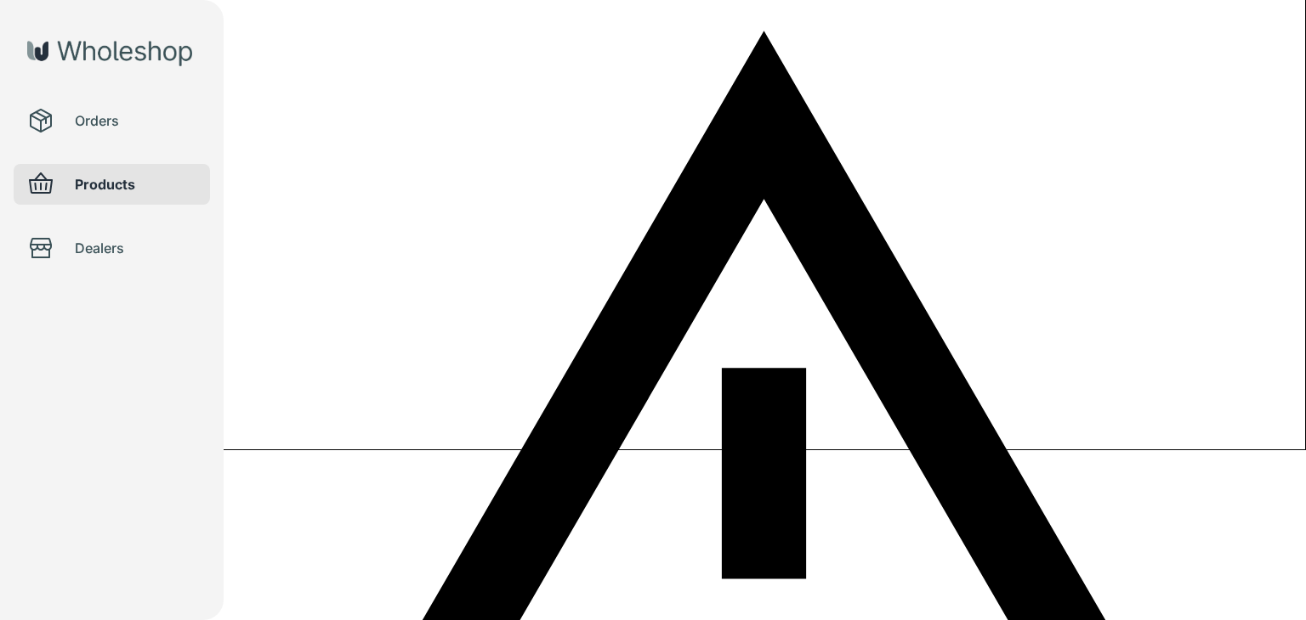
type input "****"
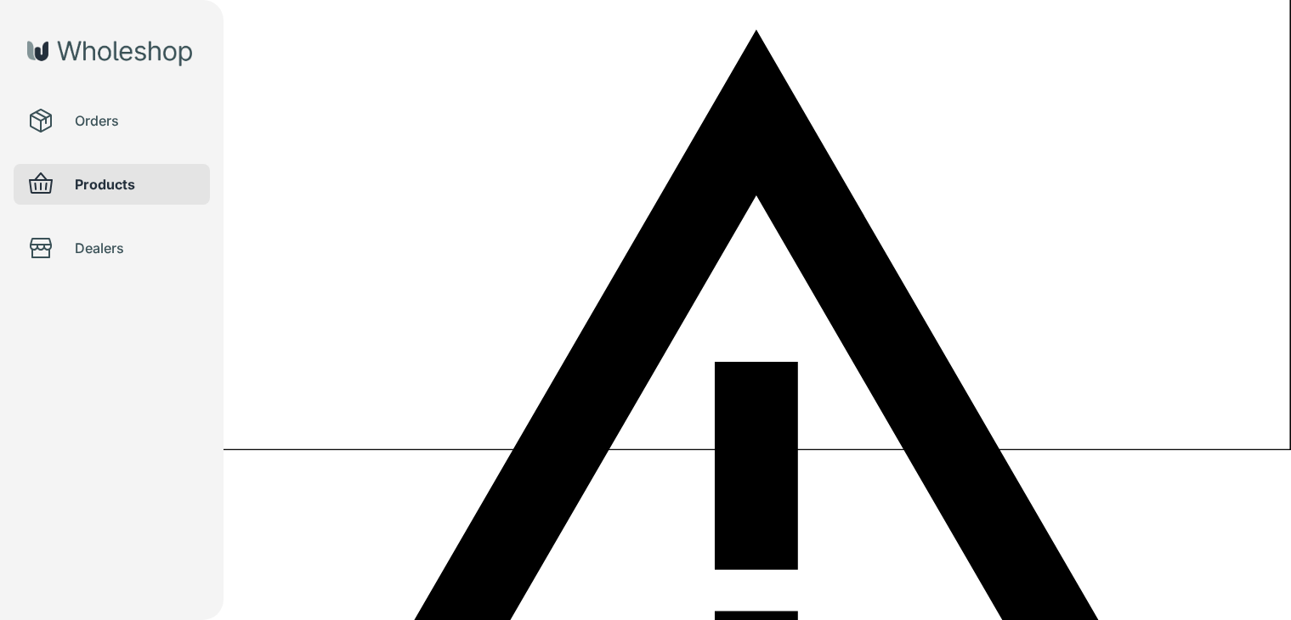
type input "Grooming kit for men"
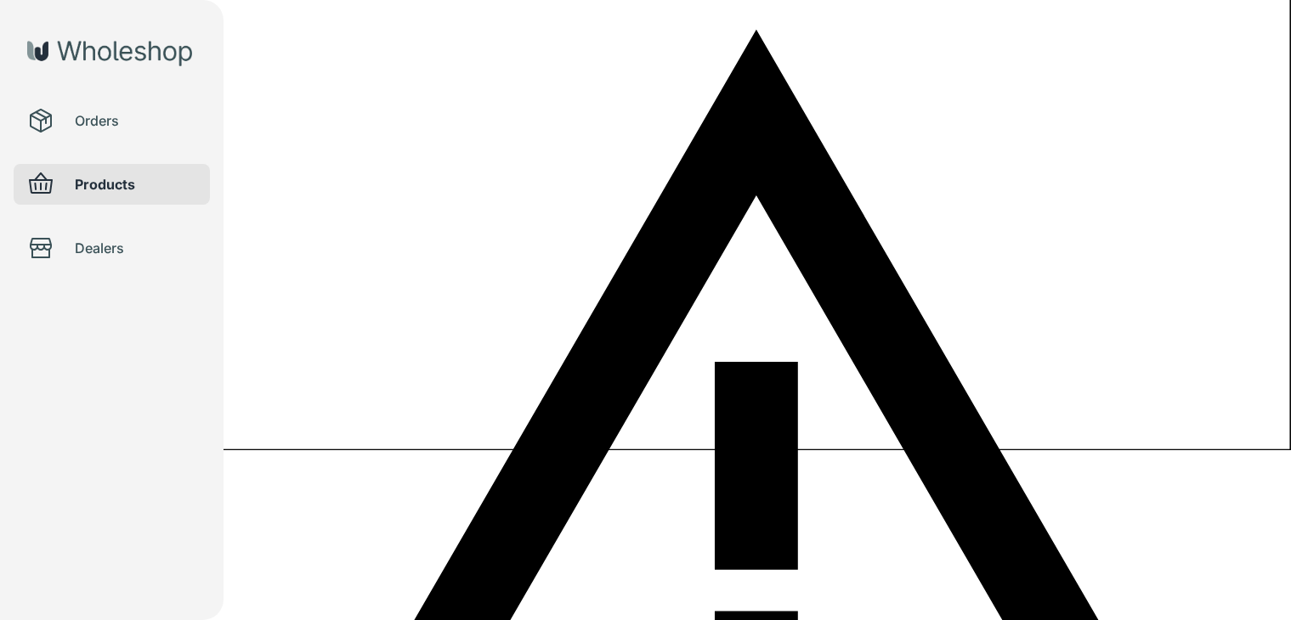
type input "$10.00"
type input "$5.00"
type input "$1.00"
type input "$0.50"
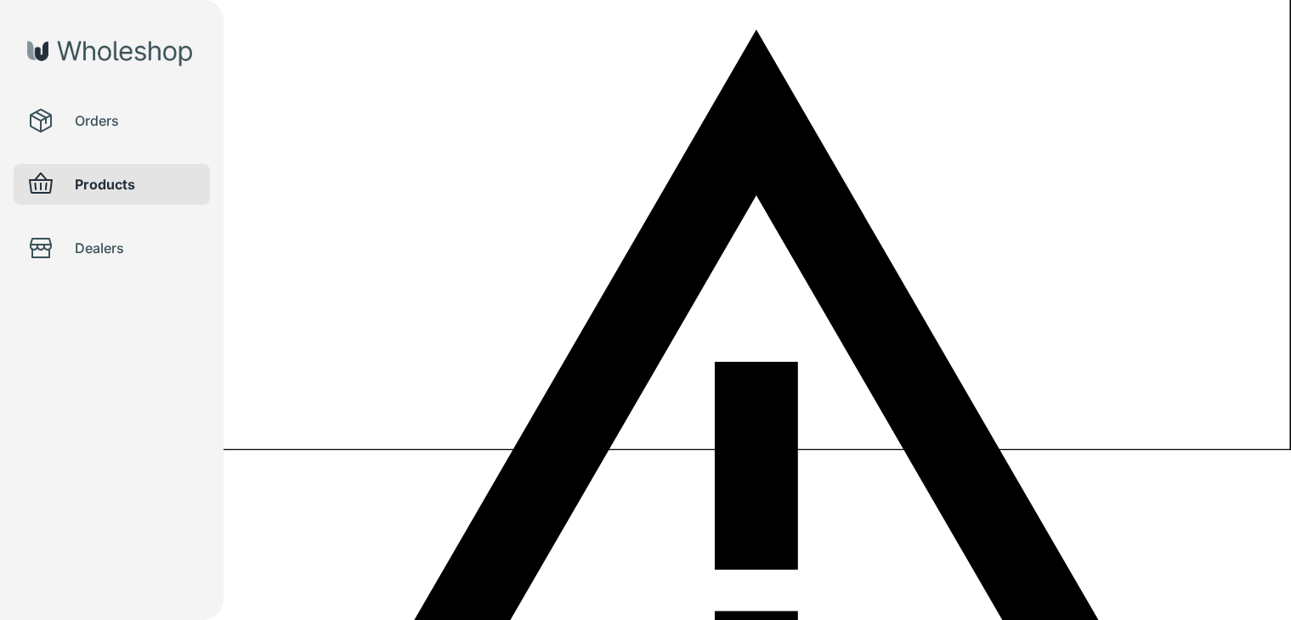
type input "$20.00"
type input "$10.00"
type input "$20.00"
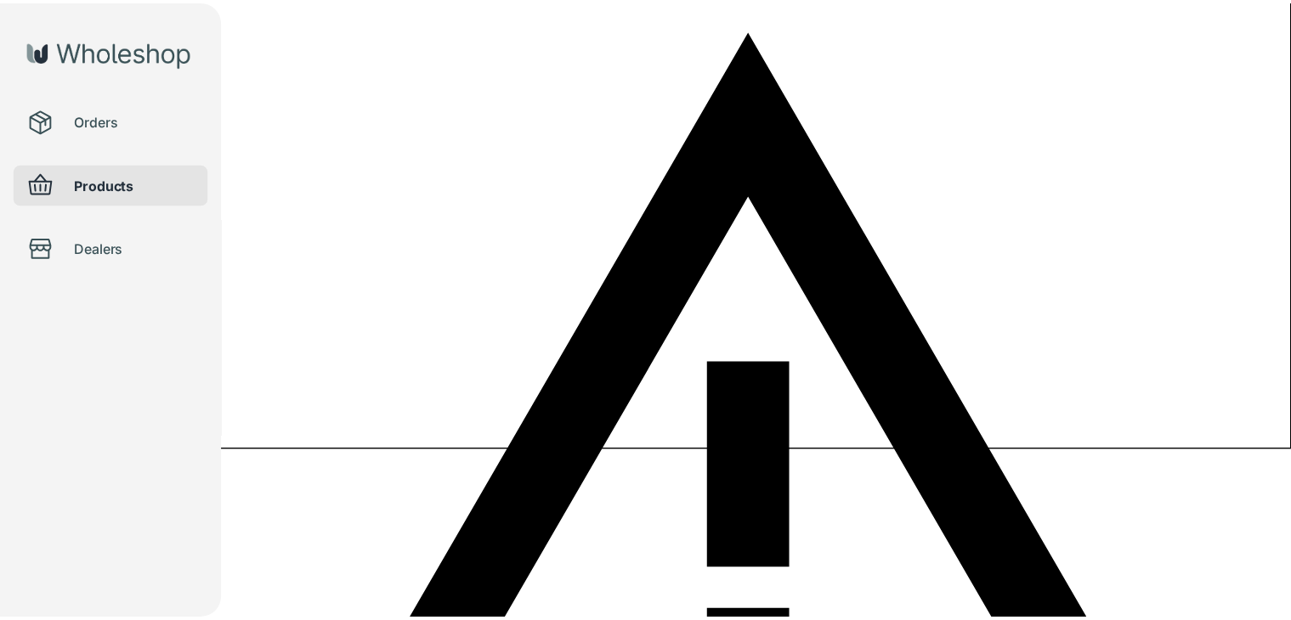
scroll to position [209, 0]
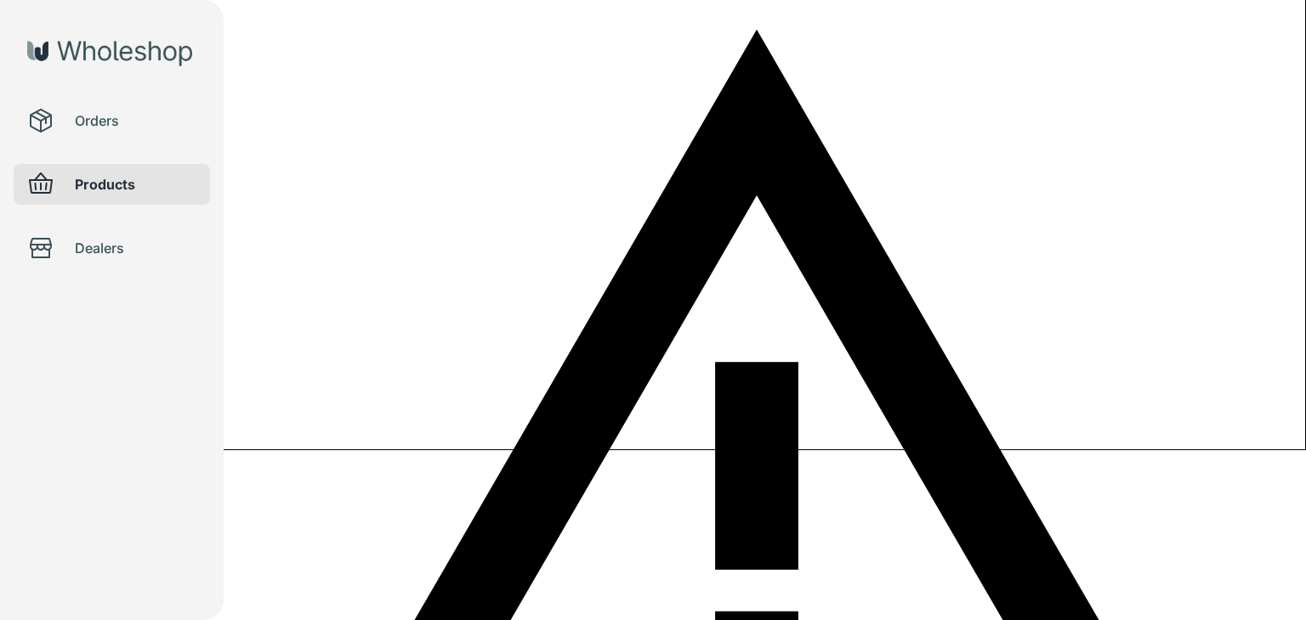
type input "**********"
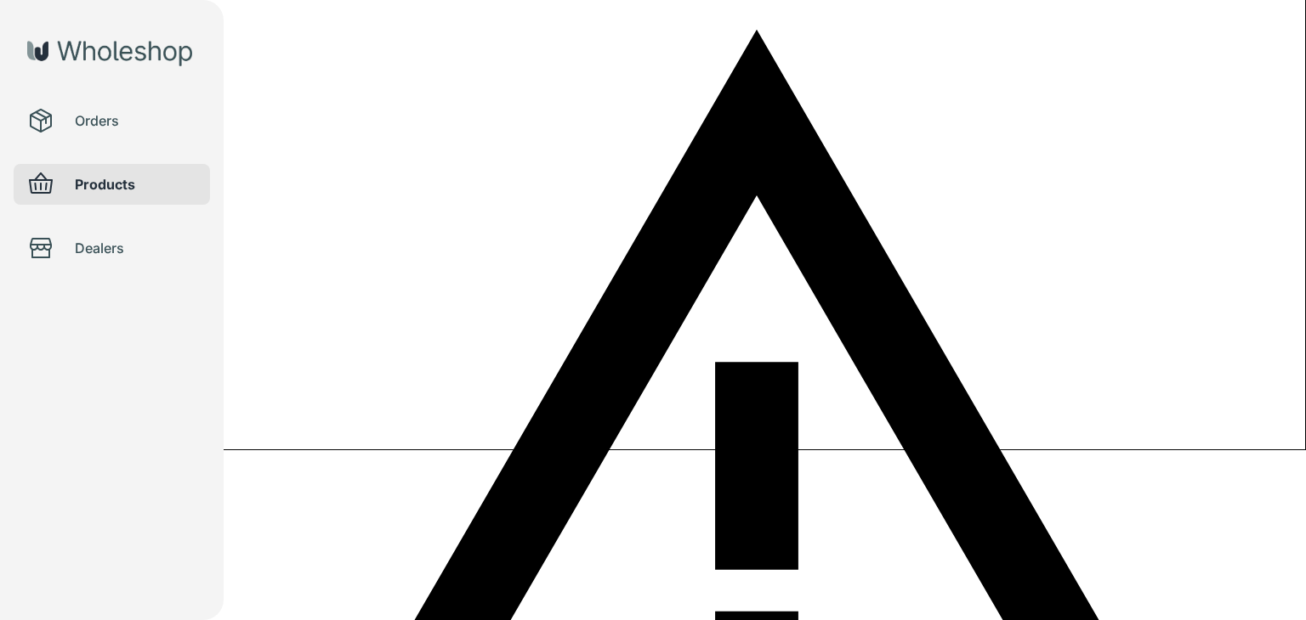
type input "**********"
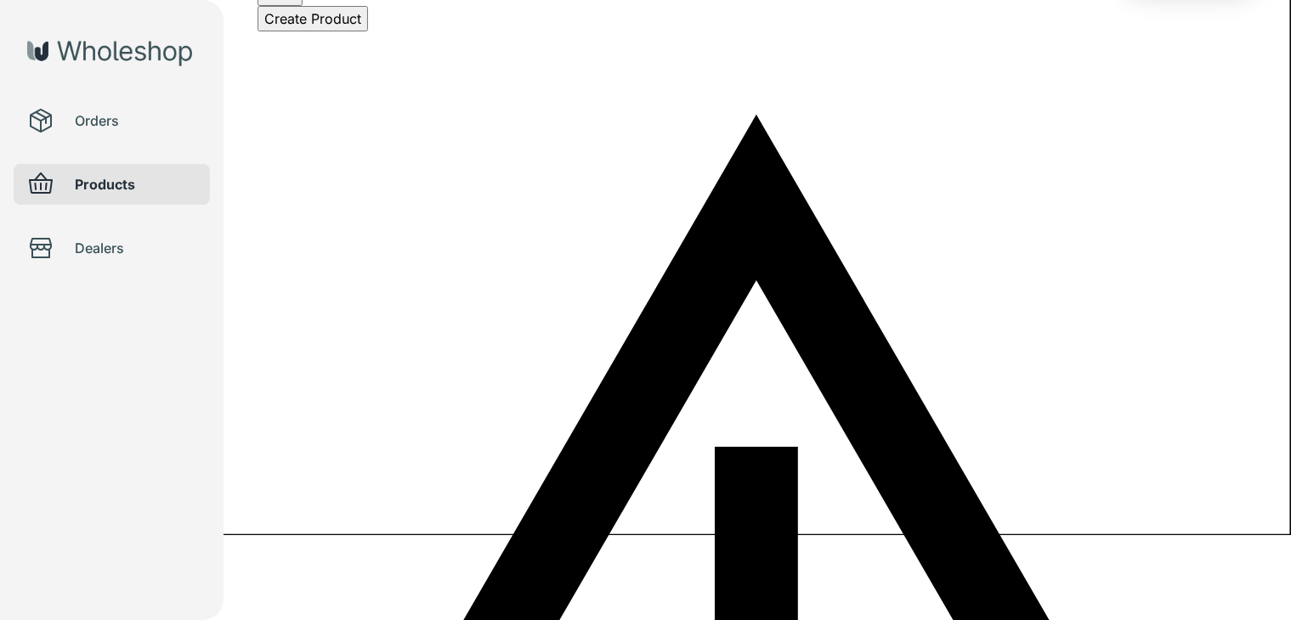
scroll to position [0, 0]
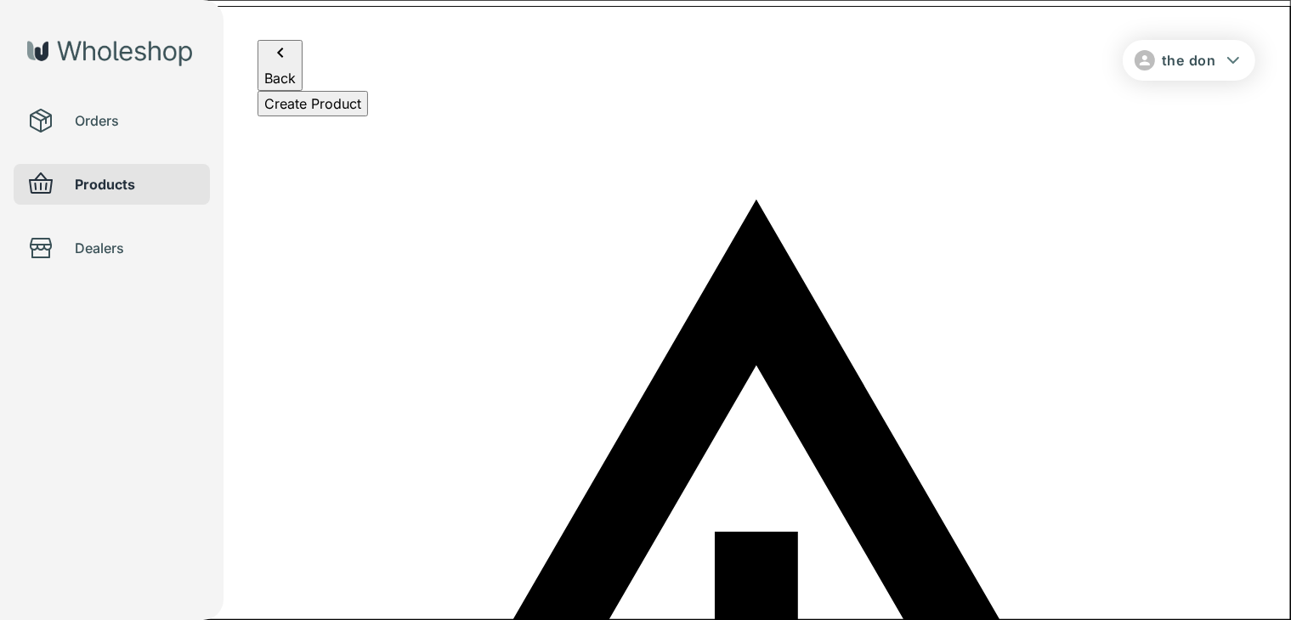
click at [293, 93] on button "Create Product" at bounding box center [313, 103] width 110 height 25
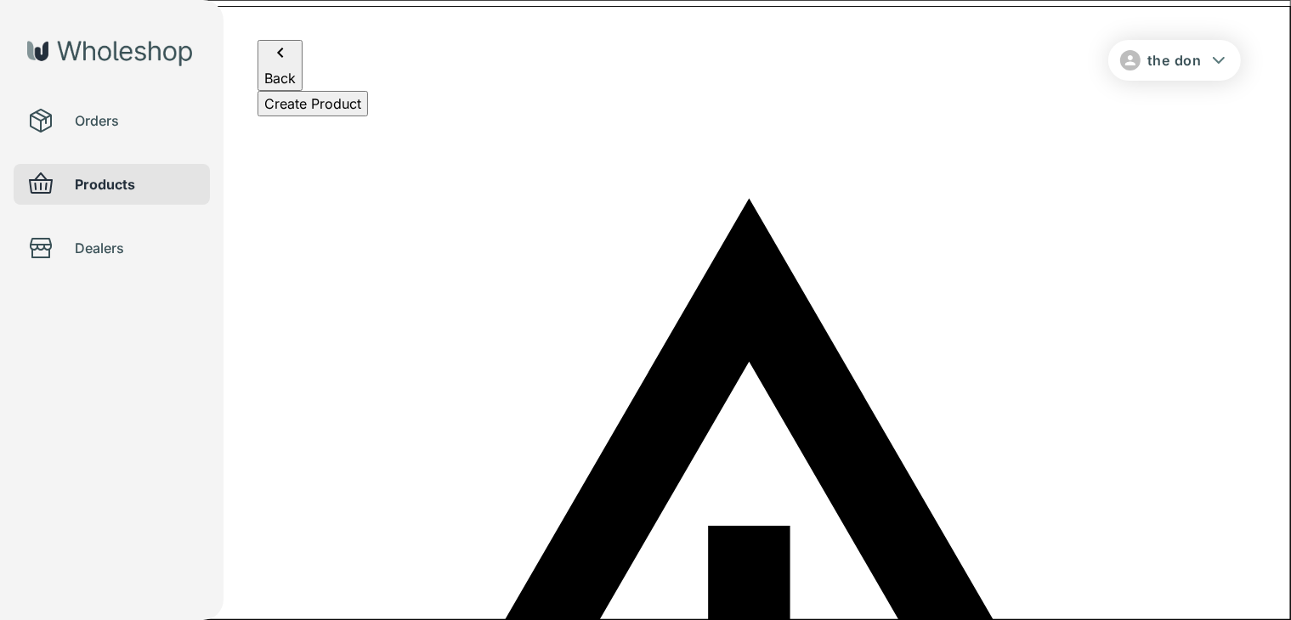
type input "**********"
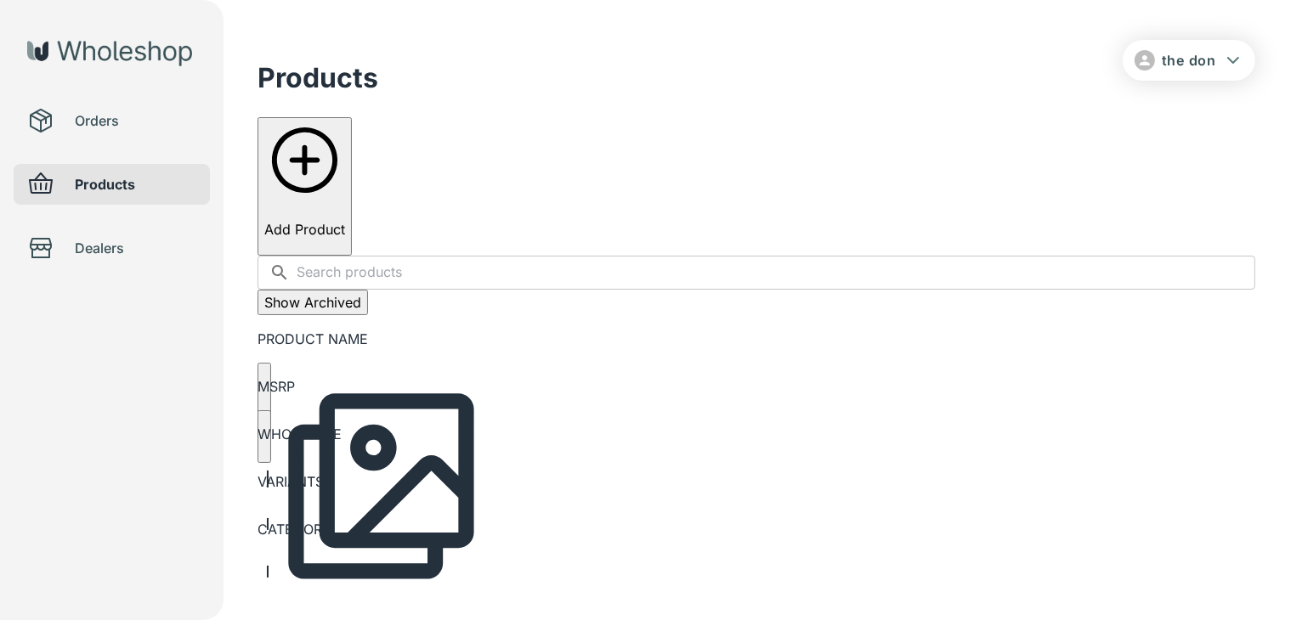
click at [133, 120] on span "Orders" at bounding box center [136, 120] width 122 height 20
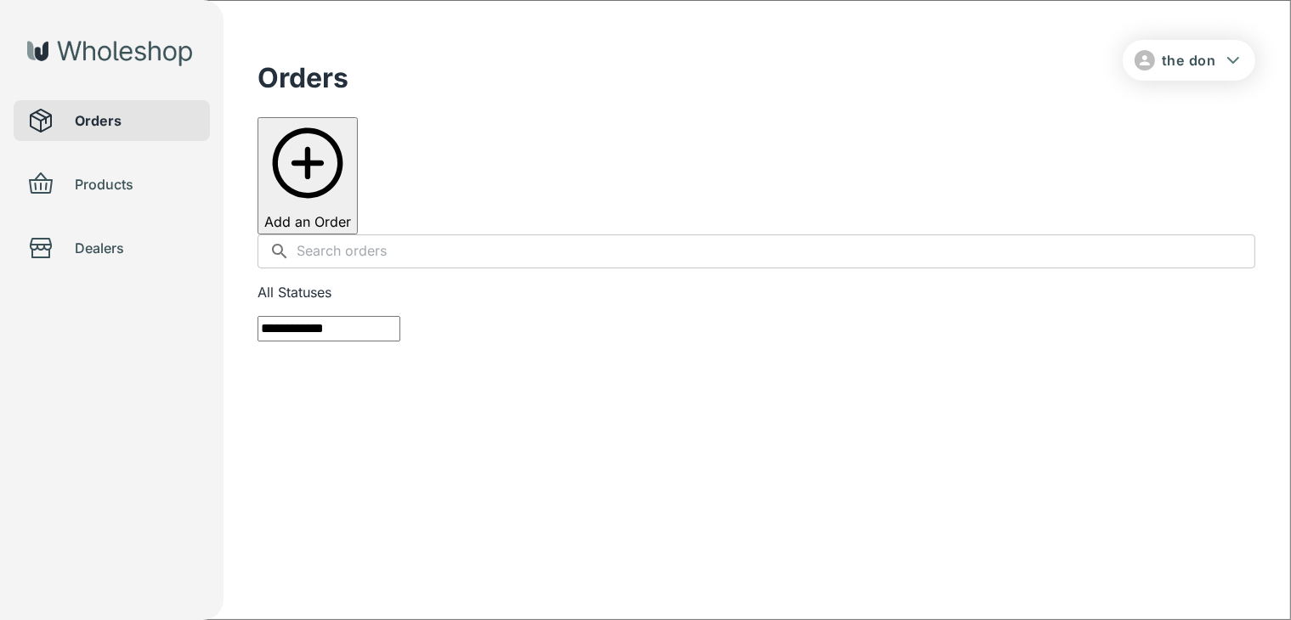
click at [122, 196] on div "Products" at bounding box center [112, 184] width 196 height 41
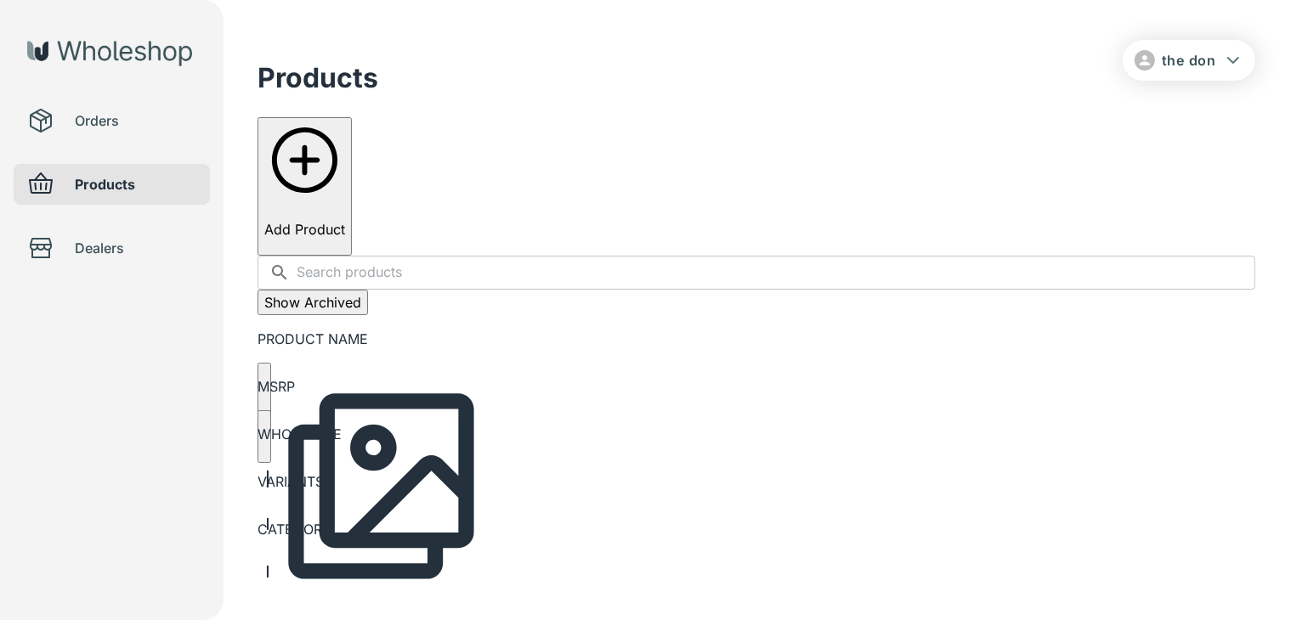
click at [345, 219] on p "Add Product" at bounding box center [304, 229] width 81 height 20
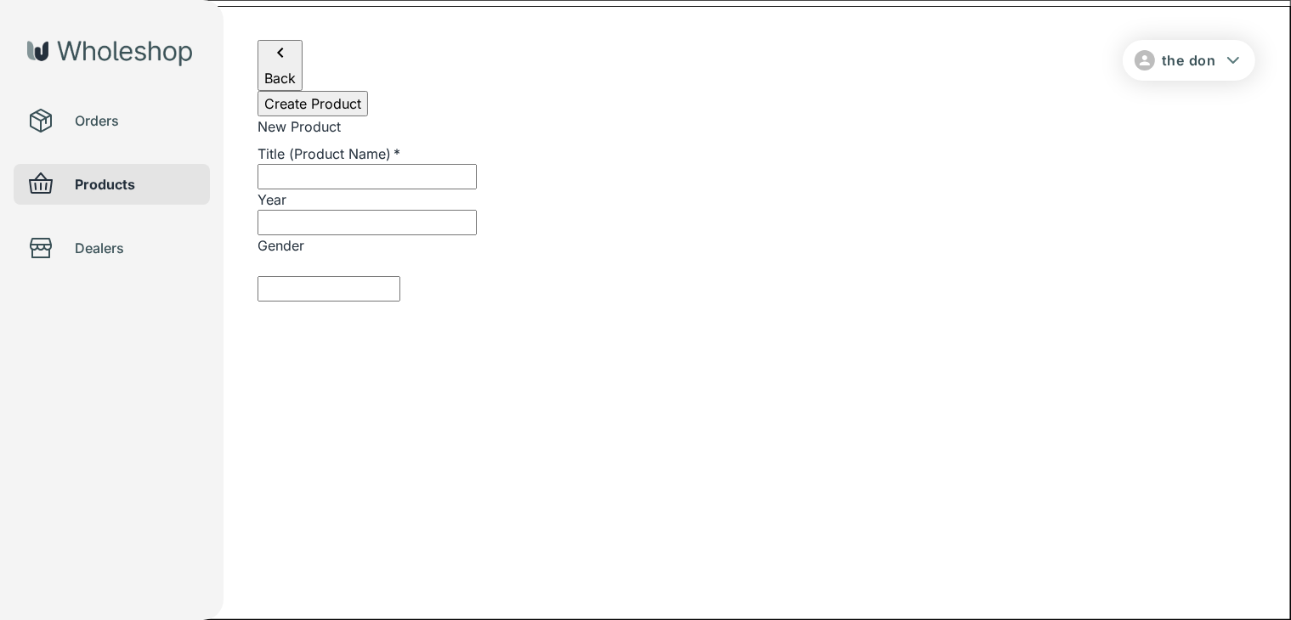
click at [477, 190] on input "Title (Product Name)   *" at bounding box center [367, 176] width 219 height 25
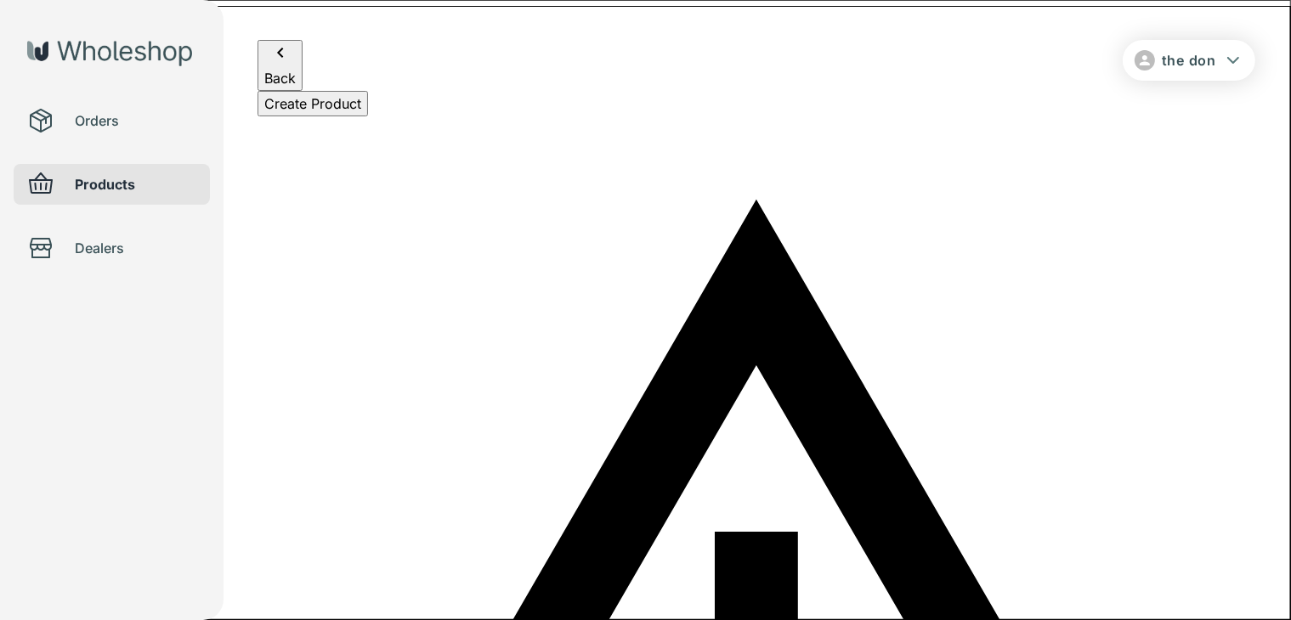
type input "Post Therapy Follow-up"
type input "2025"
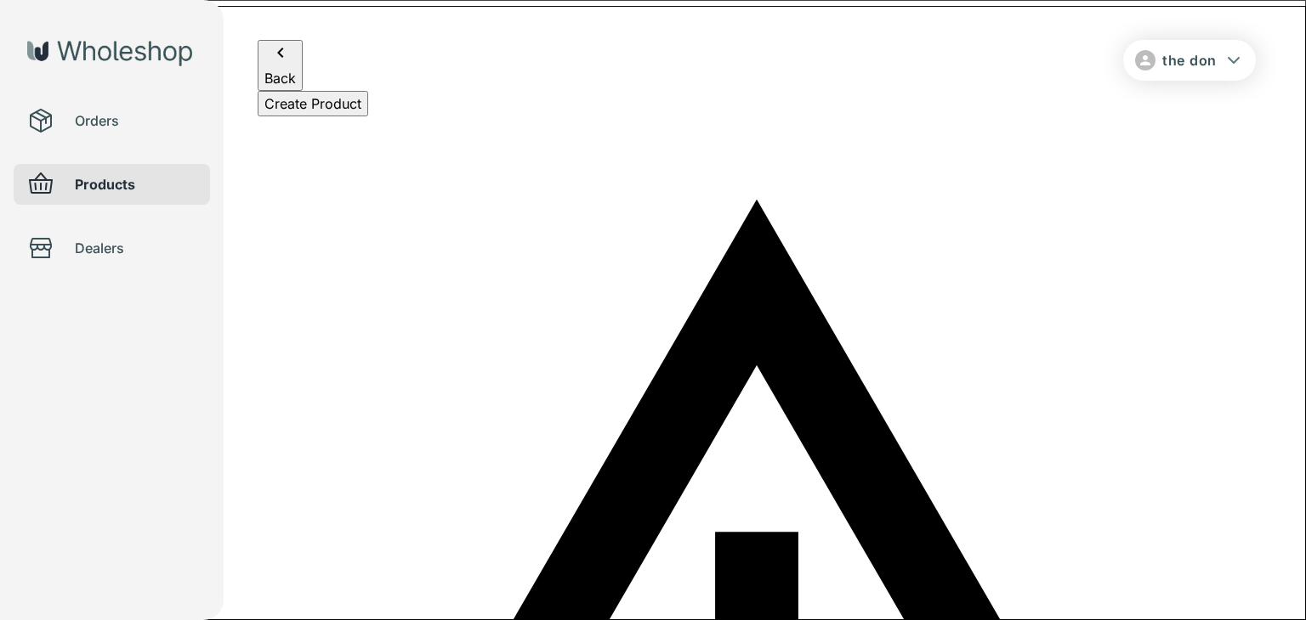
type input "******"
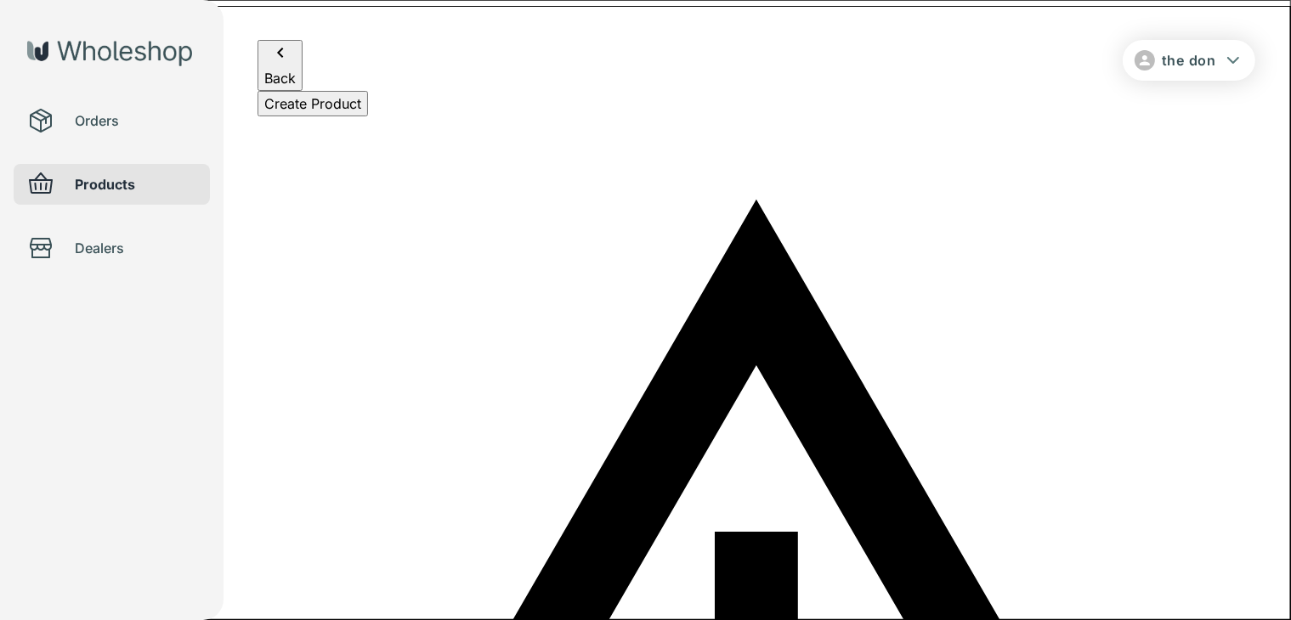
type input "$20.00"
type input "$10.00"
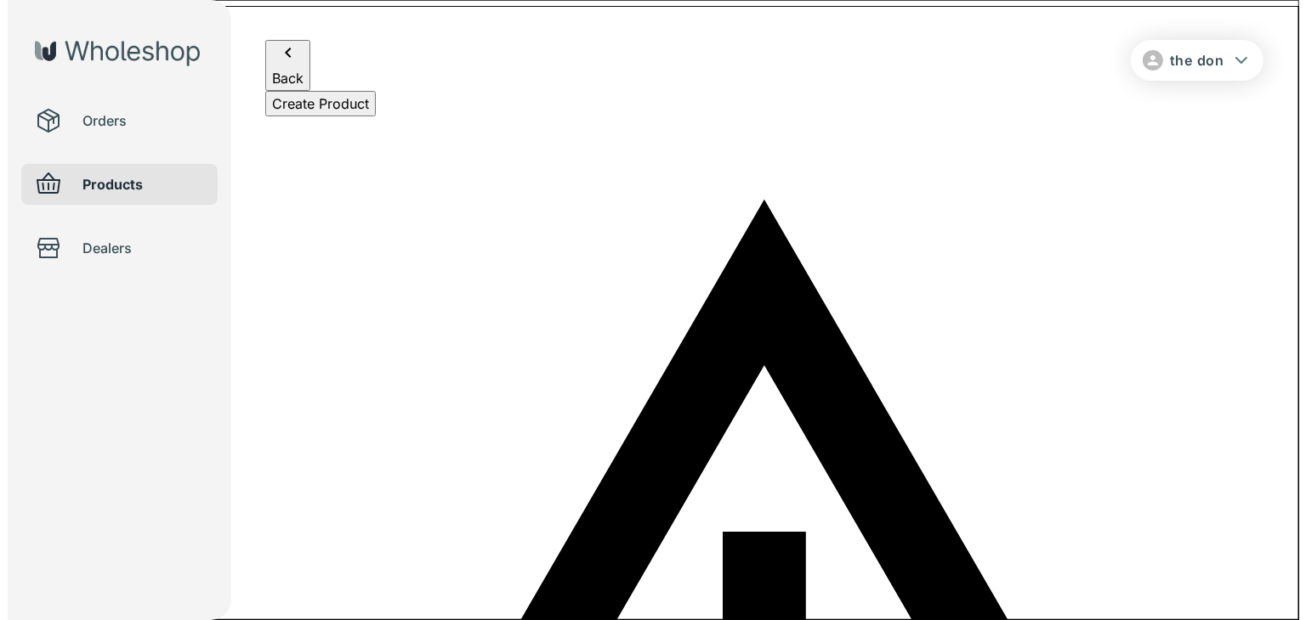
scroll to position [170, 0]
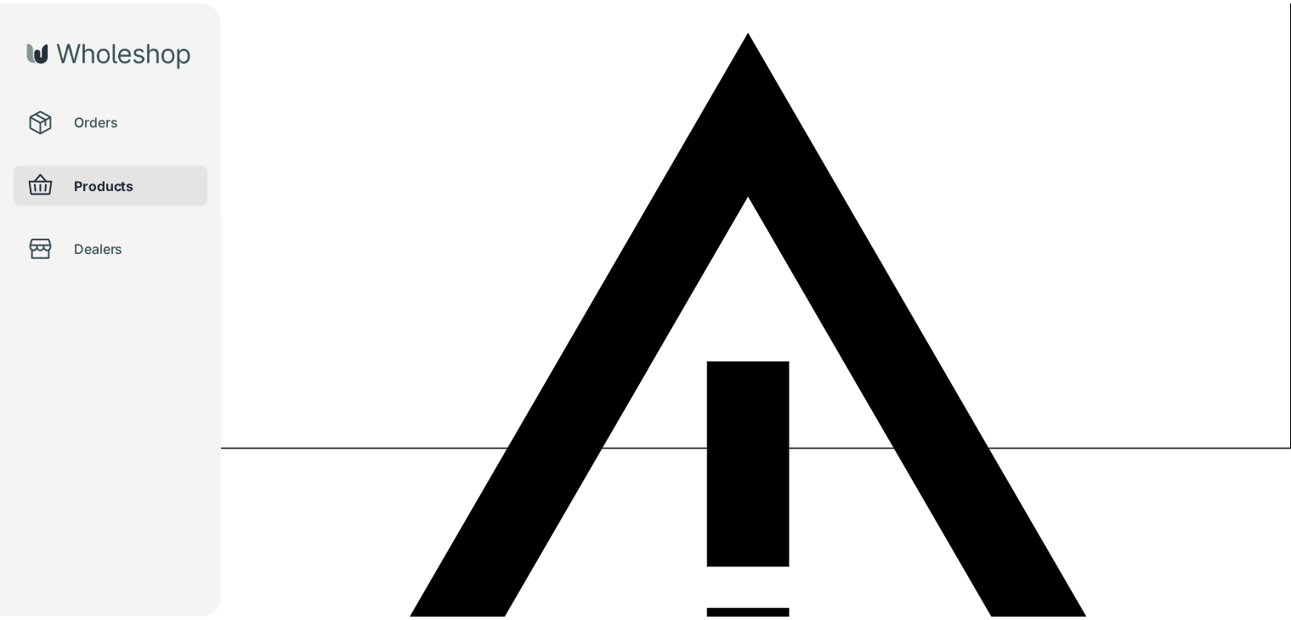
scroll to position [209, 0]
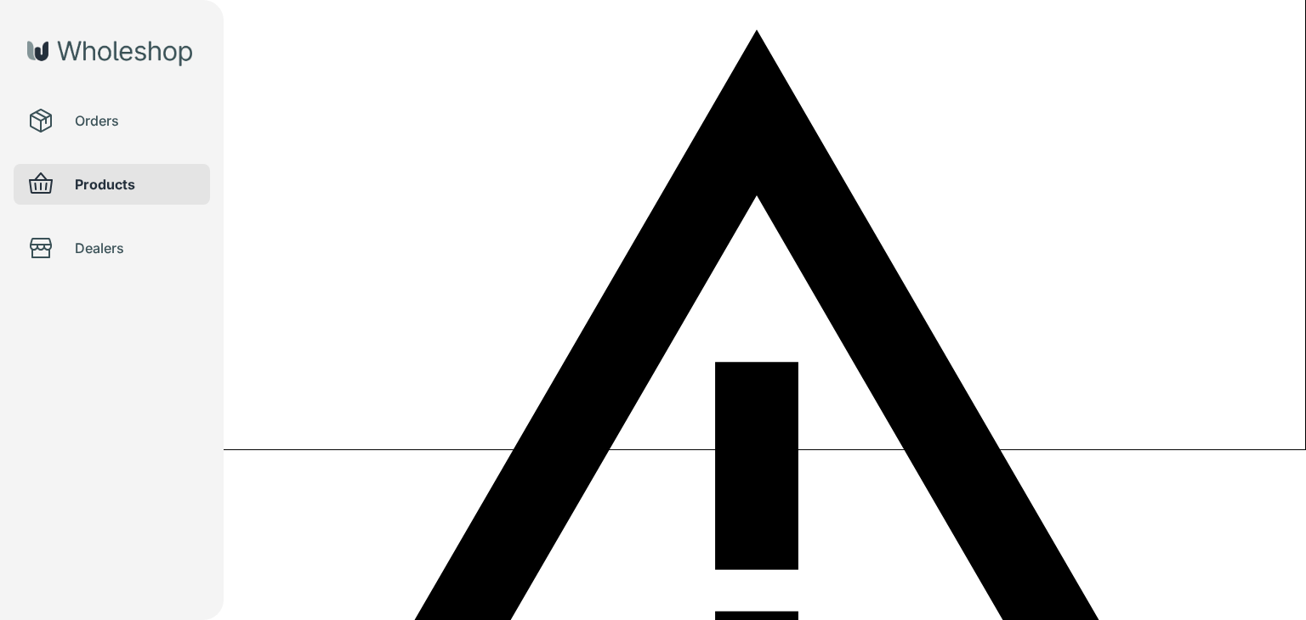
type input "**********"
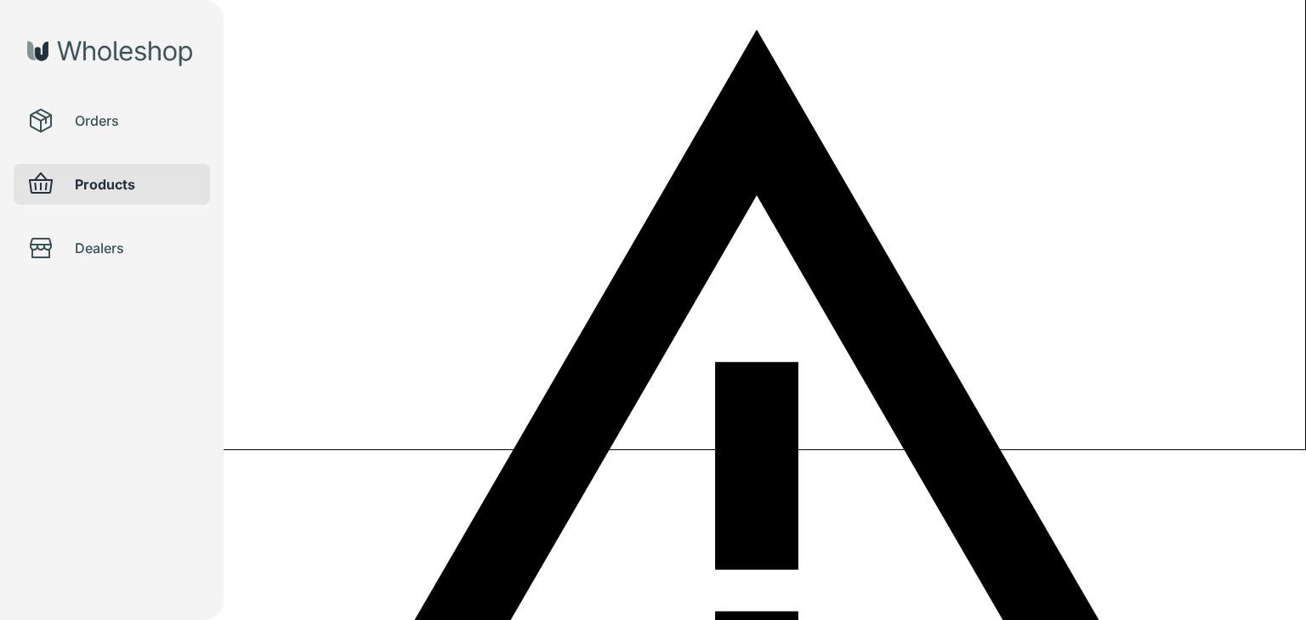
type input "**********"
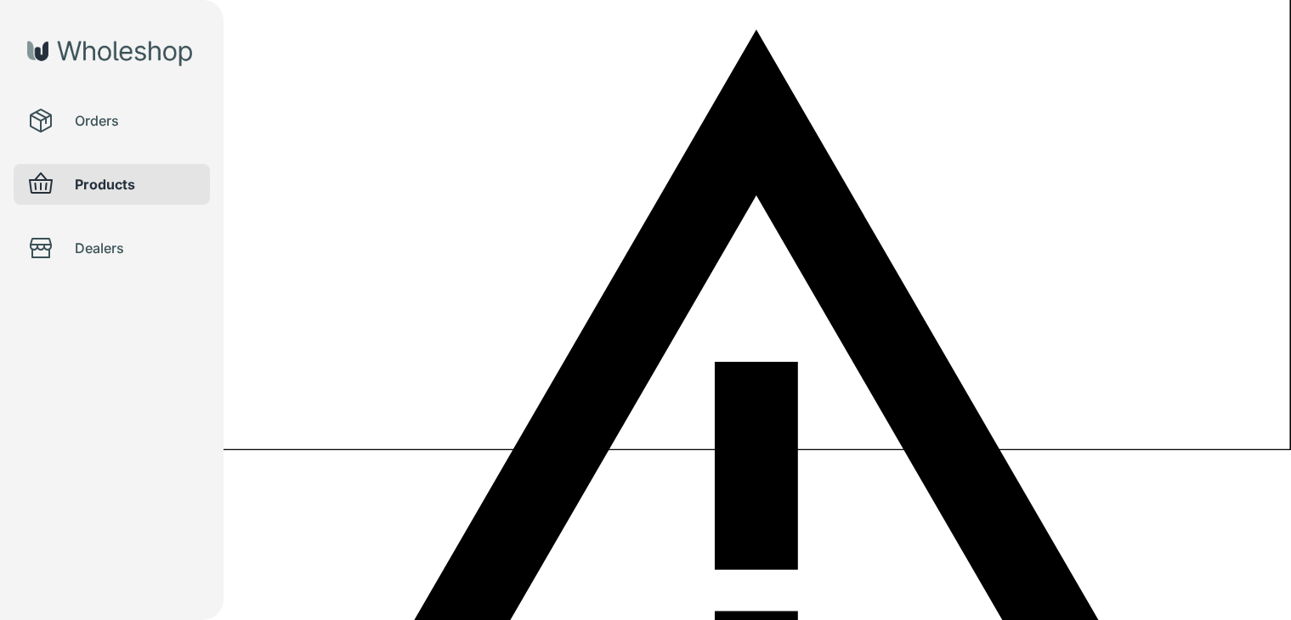
scroll to position [340, 0]
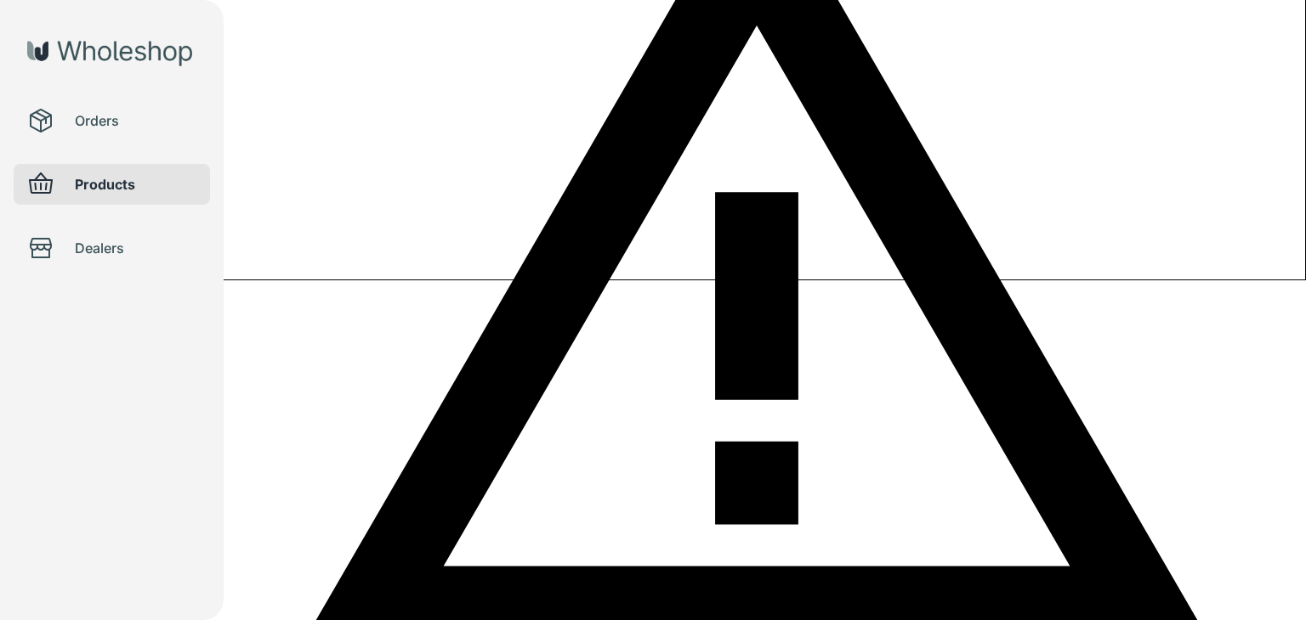
type input "**********"
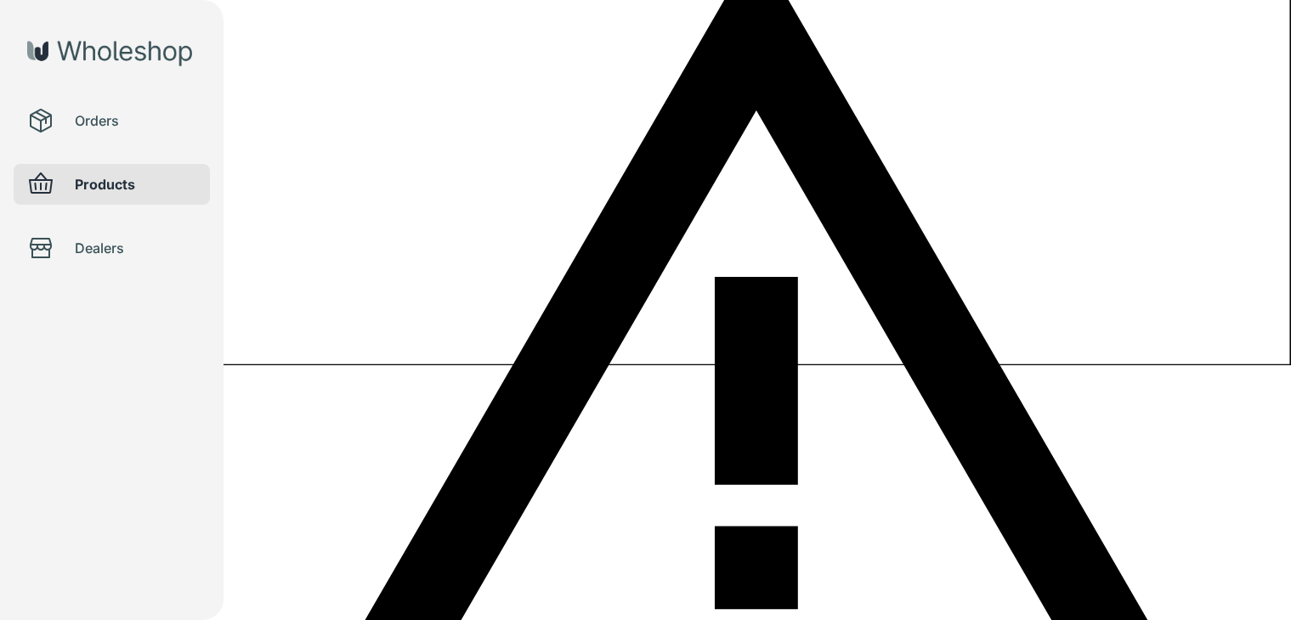
scroll to position [0, 0]
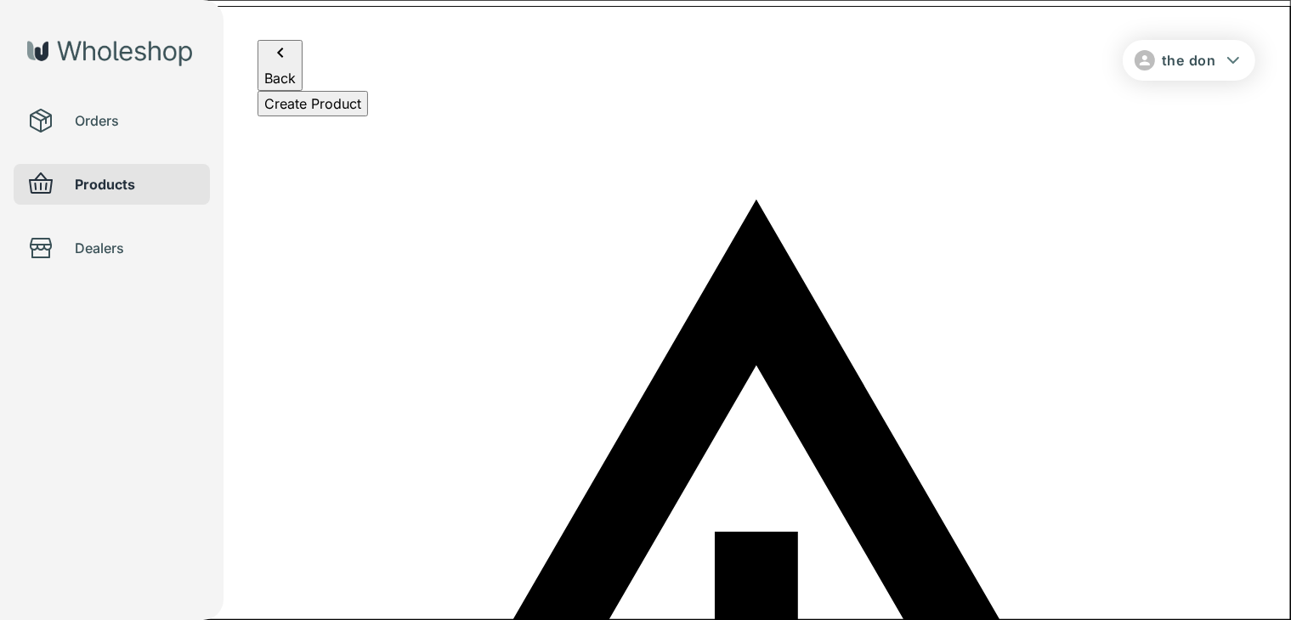
drag, startPoint x: 343, startPoint y: 116, endPoint x: 341, endPoint y: 108, distance: 8.7
click at [341, 116] on button "Create Product" at bounding box center [313, 103] width 110 height 25
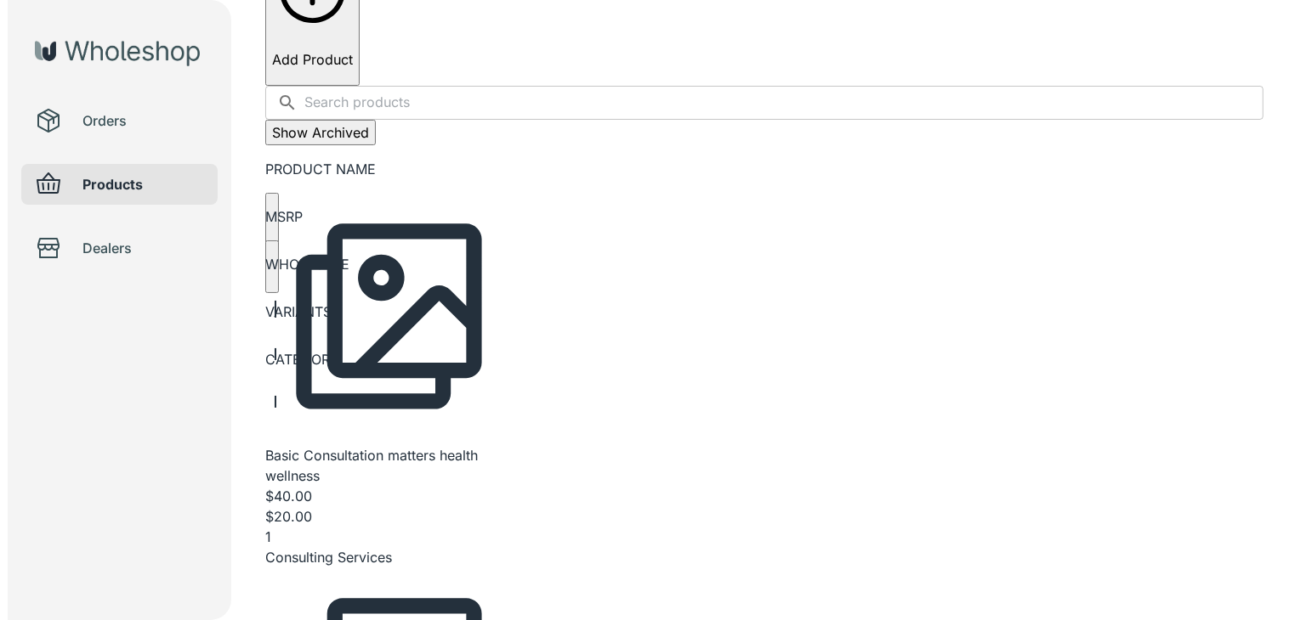
scroll to position [85, 0]
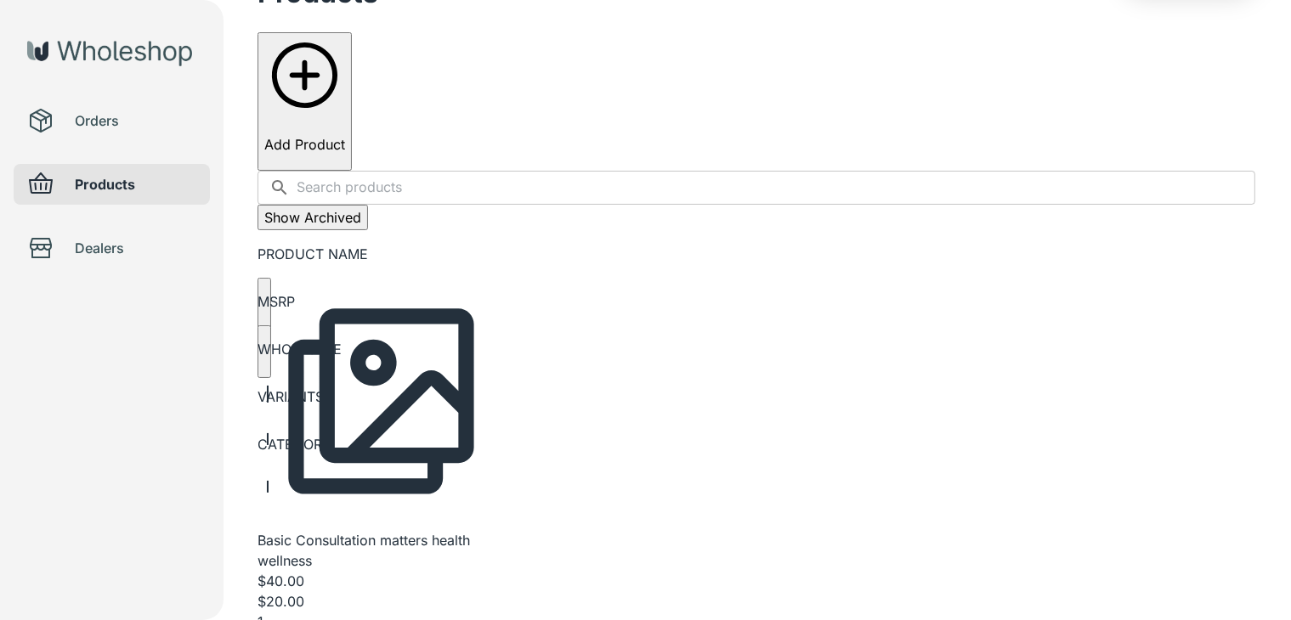
click at [90, 127] on span "Orders" at bounding box center [136, 120] width 122 height 20
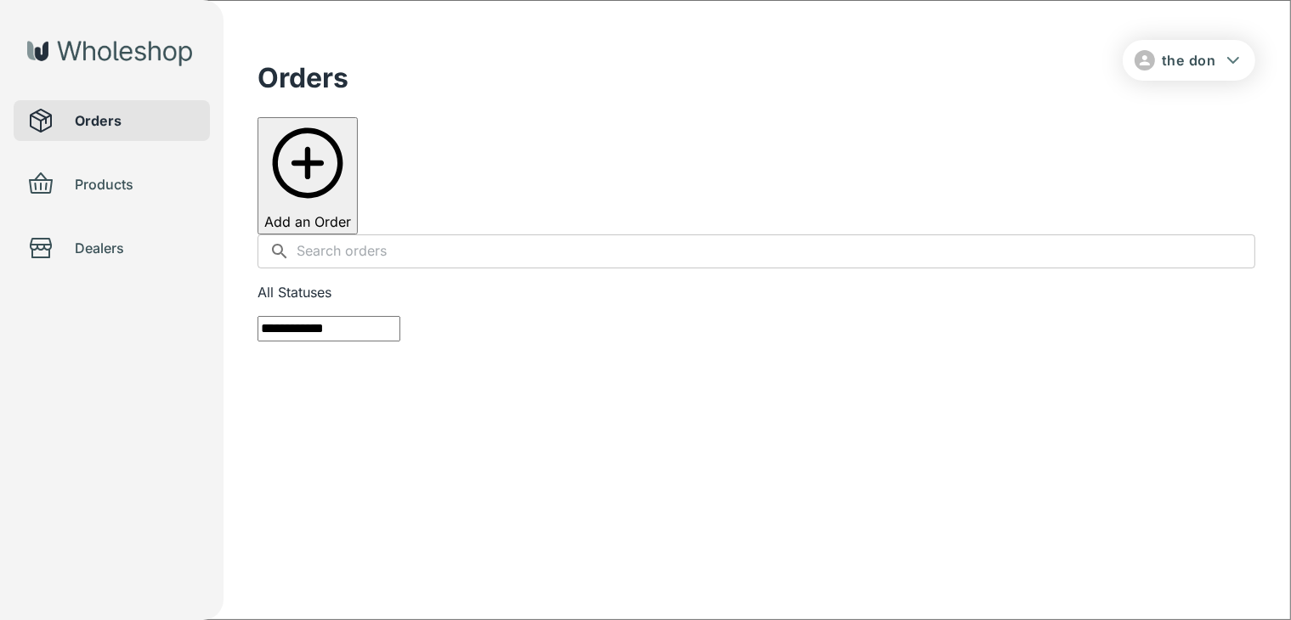
click at [358, 117] on button "Add an Order" at bounding box center [308, 175] width 100 height 117
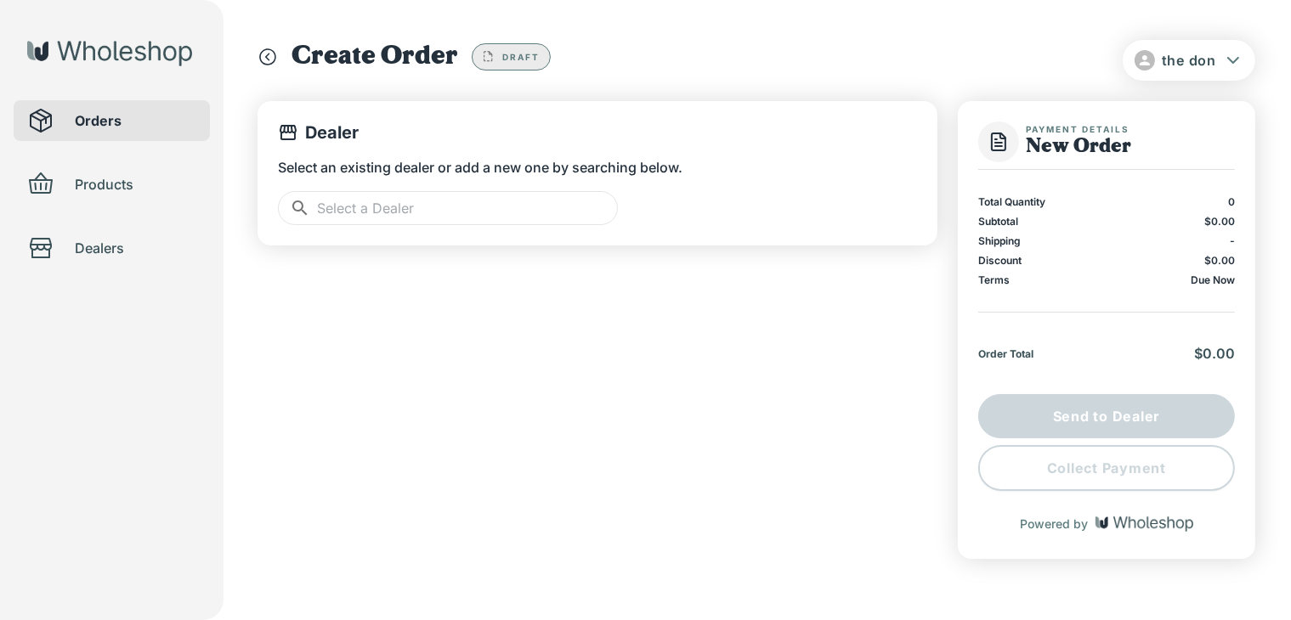
click at [397, 204] on input "text" at bounding box center [467, 208] width 301 height 34
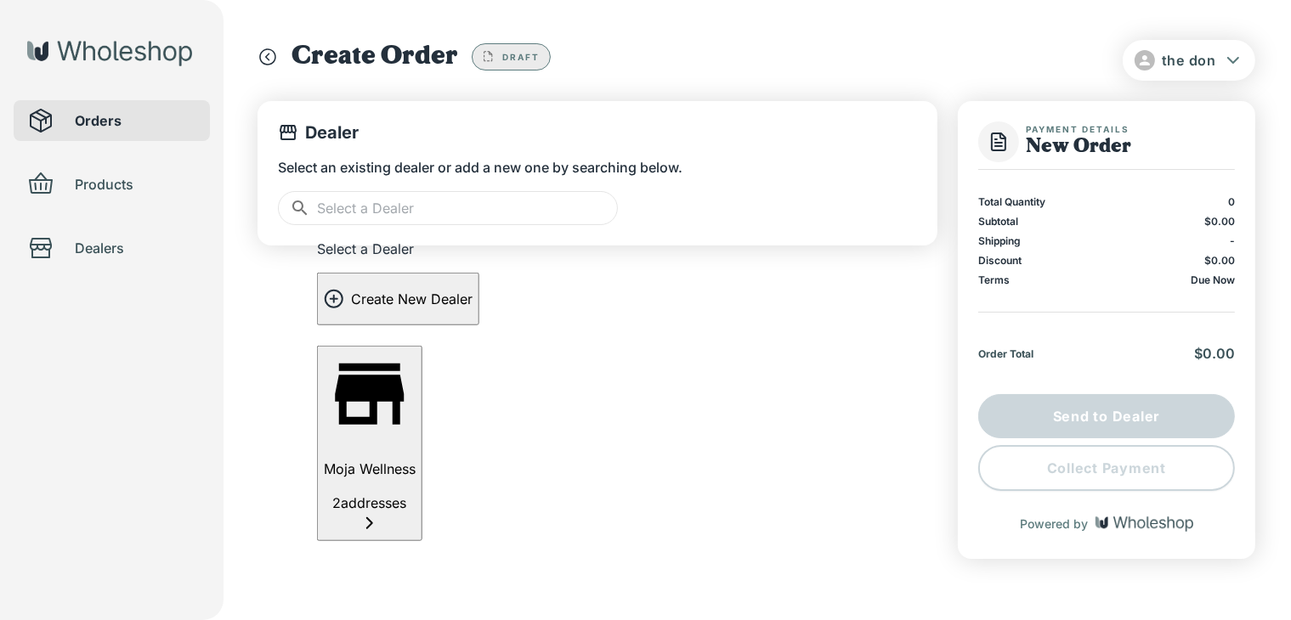
click at [416, 493] on p "2 addresses" at bounding box center [370, 503] width 92 height 20
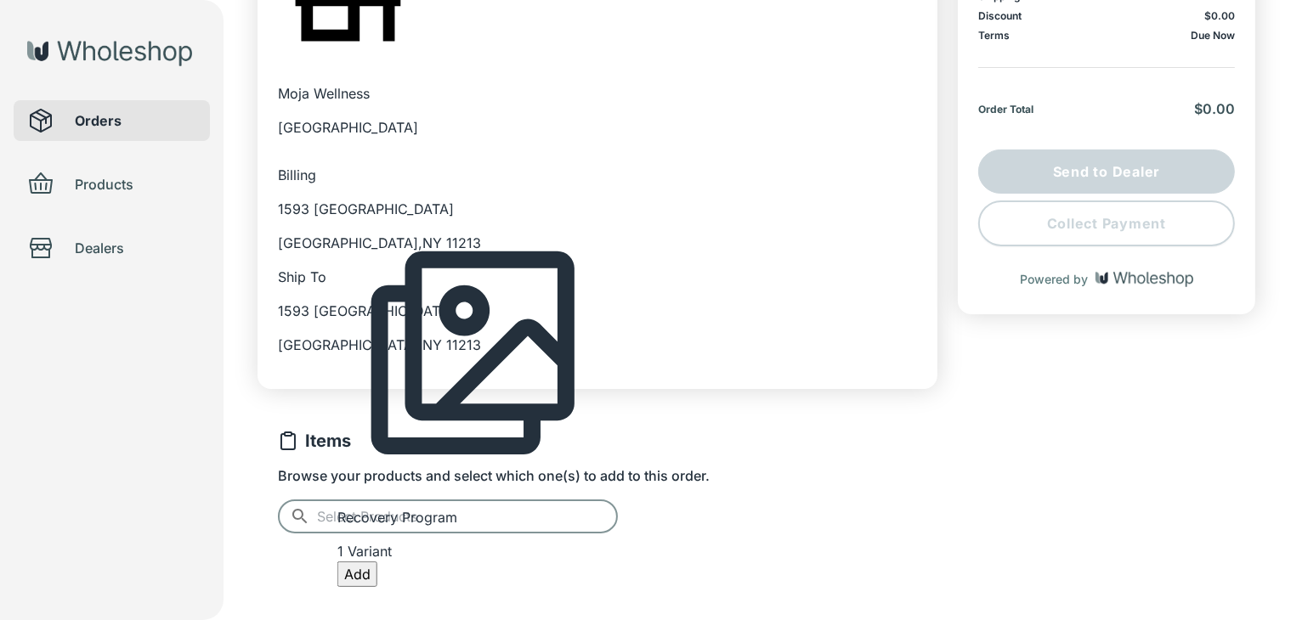
scroll to position [163, 0]
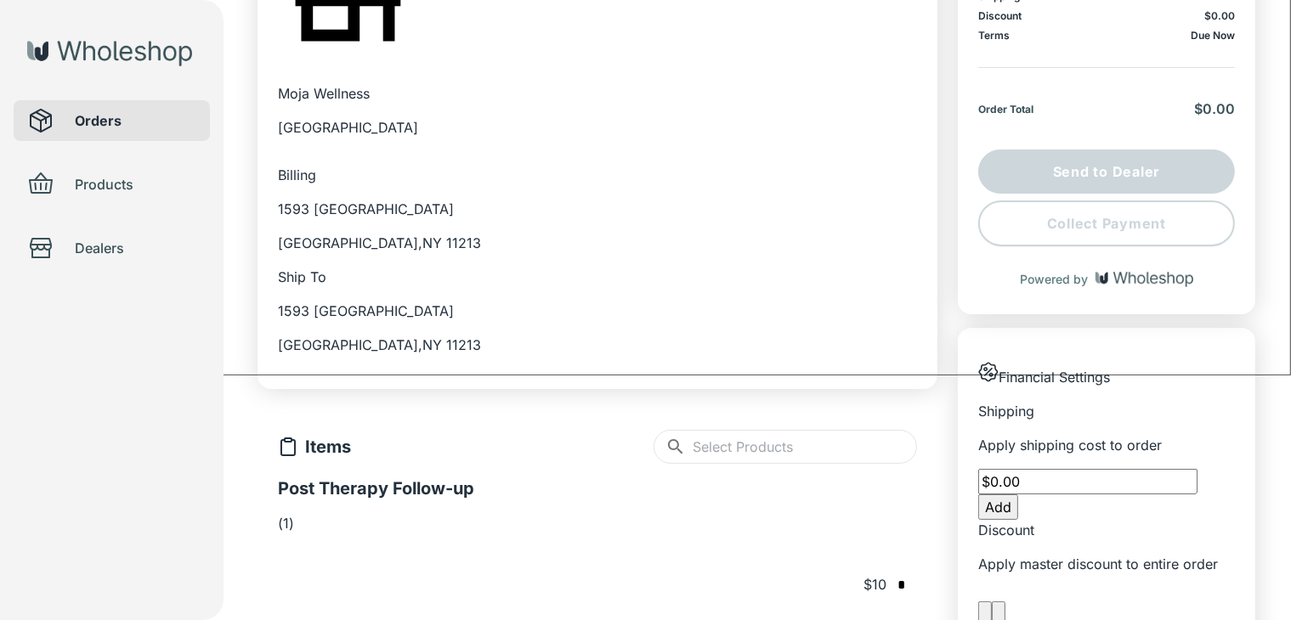
type input "*"
click at [755, 430] on input "text" at bounding box center [805, 447] width 224 height 34
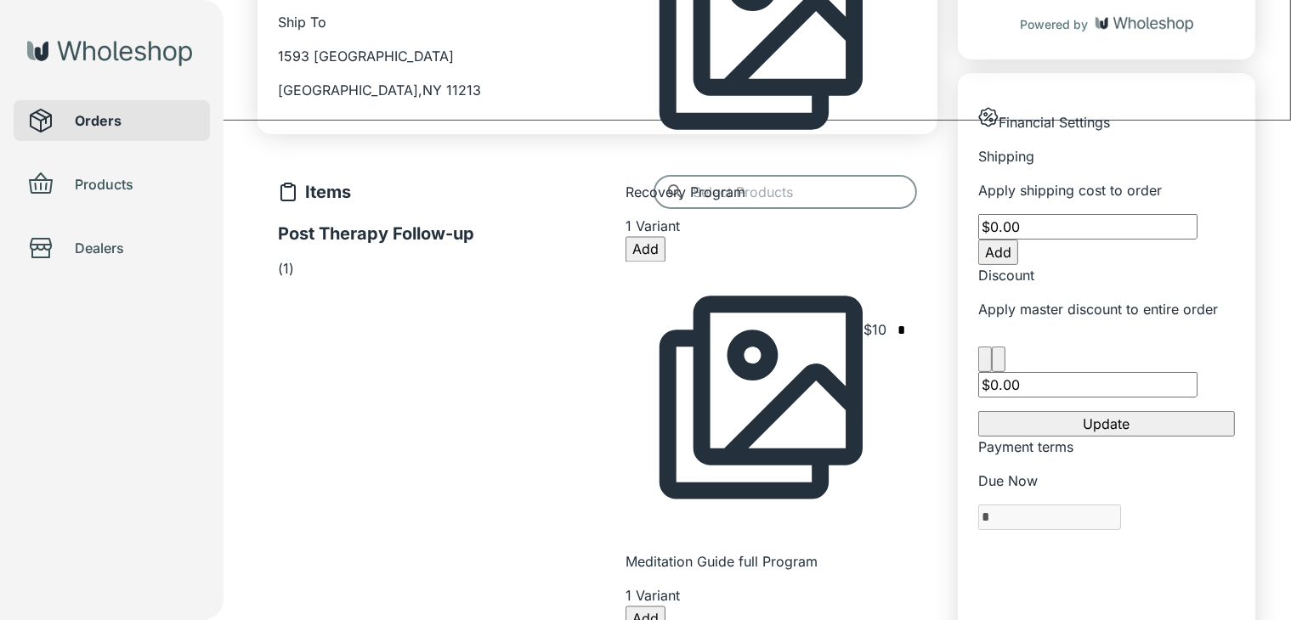
click at [728, 375] on div "Dealer ​ ​ Moja Wellness Brooklyn Billing 1593 Sterling Place Brooklyn , NY 112…" at bounding box center [598, 384] width 680 height 1566
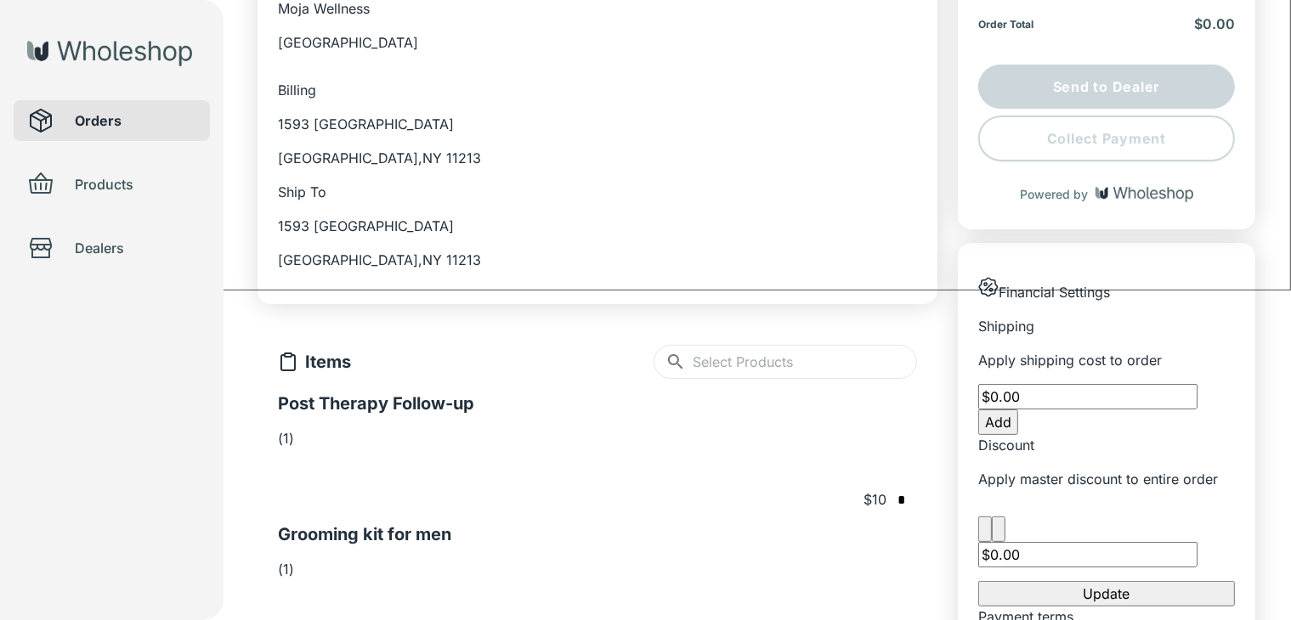
scroll to position [245, 0]
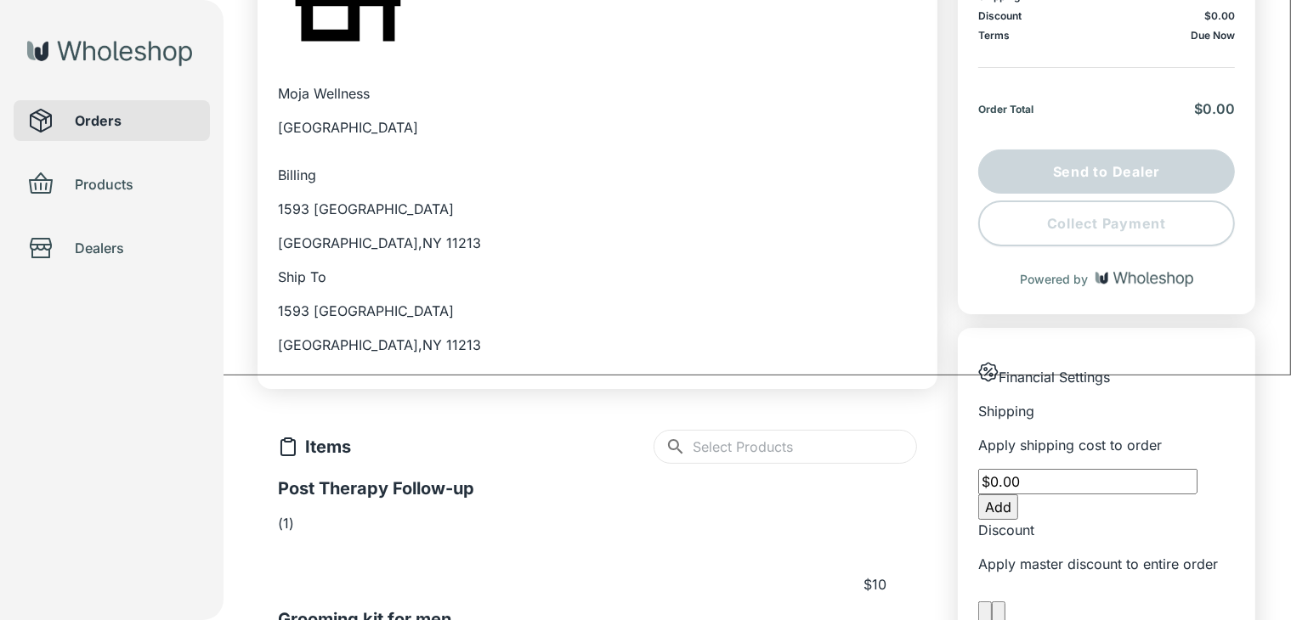
click at [893, 575] on input "text" at bounding box center [901, 586] width 17 height 22
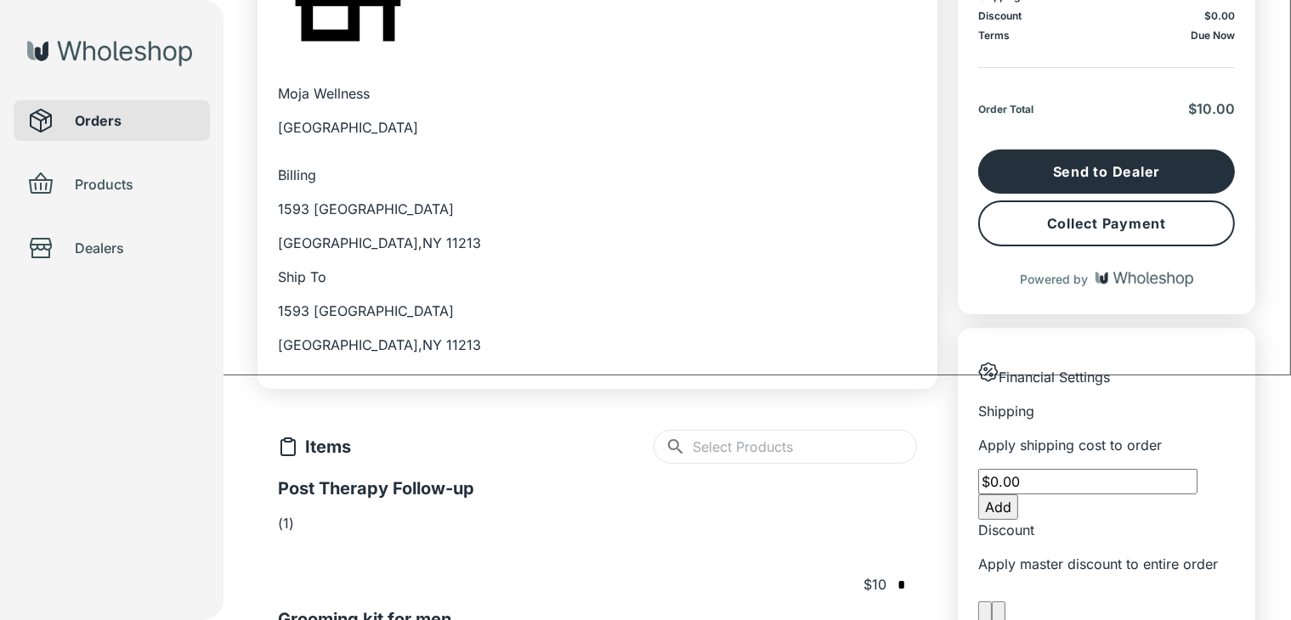
type input "*"
drag, startPoint x: 1095, startPoint y: 214, endPoint x: 1113, endPoint y: 223, distance: 19.8
drag, startPoint x: 1113, startPoint y: 223, endPoint x: 1125, endPoint y: 221, distance: 12.0
drag, startPoint x: 1125, startPoint y: 221, endPoint x: 819, endPoint y: 346, distance: 329.7
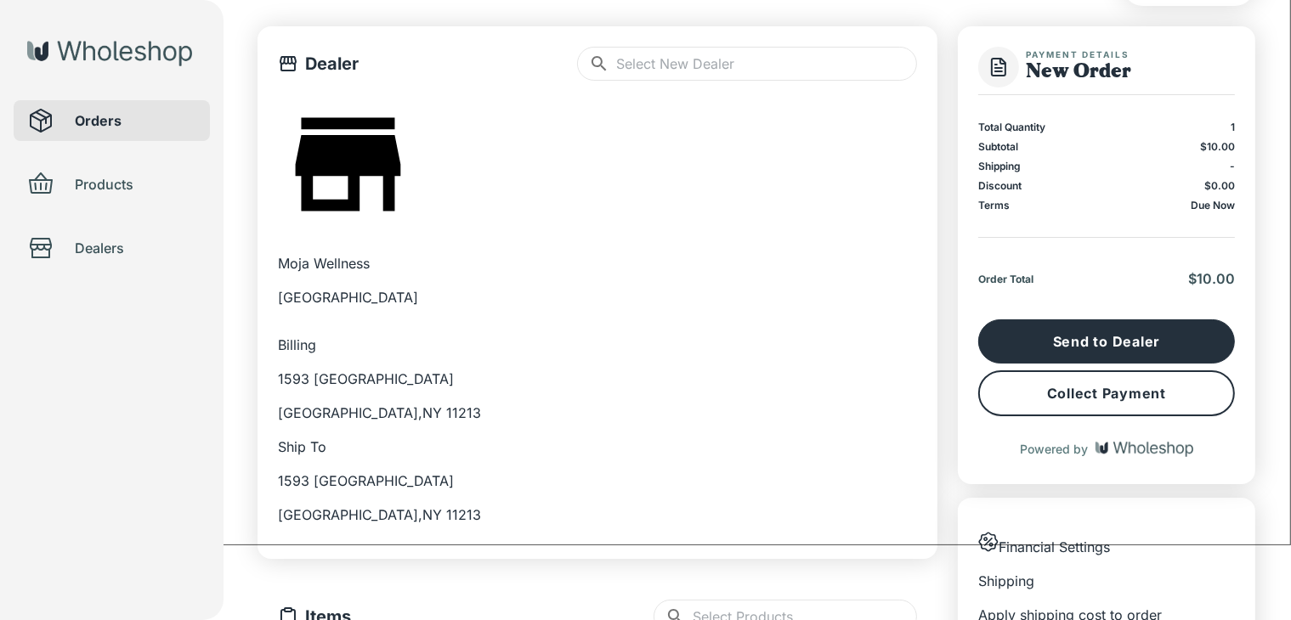
scroll to position [0, 0]
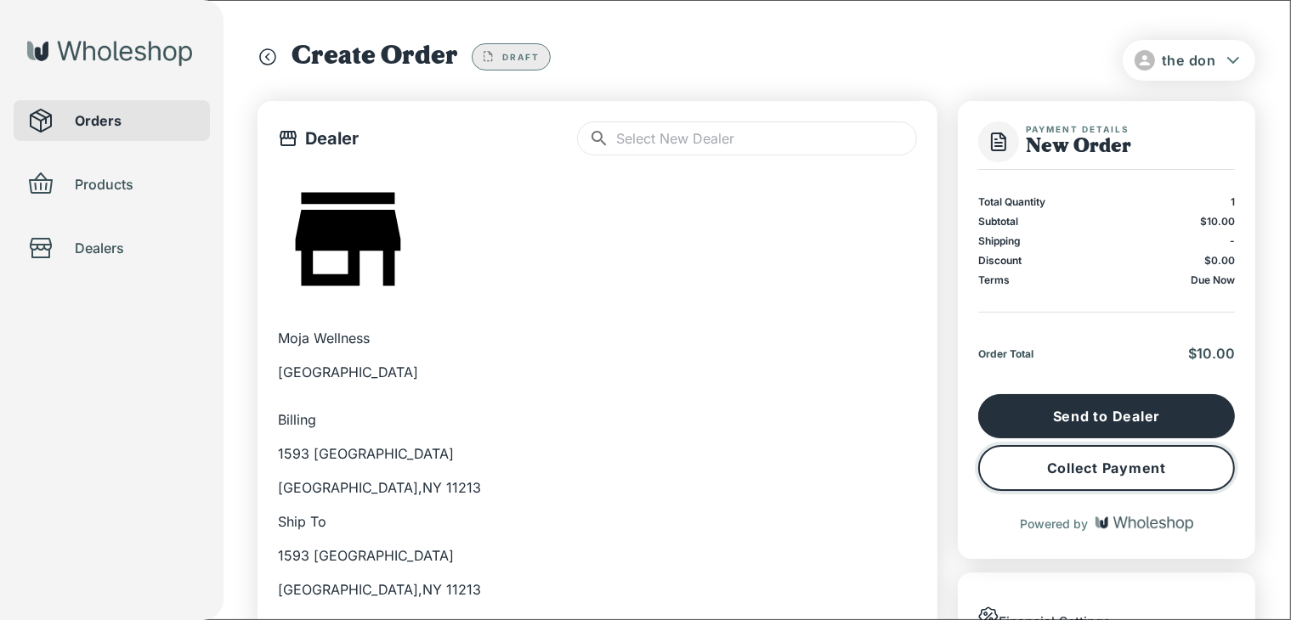
click at [1108, 463] on button "Collect Payment" at bounding box center [1106, 468] width 257 height 46
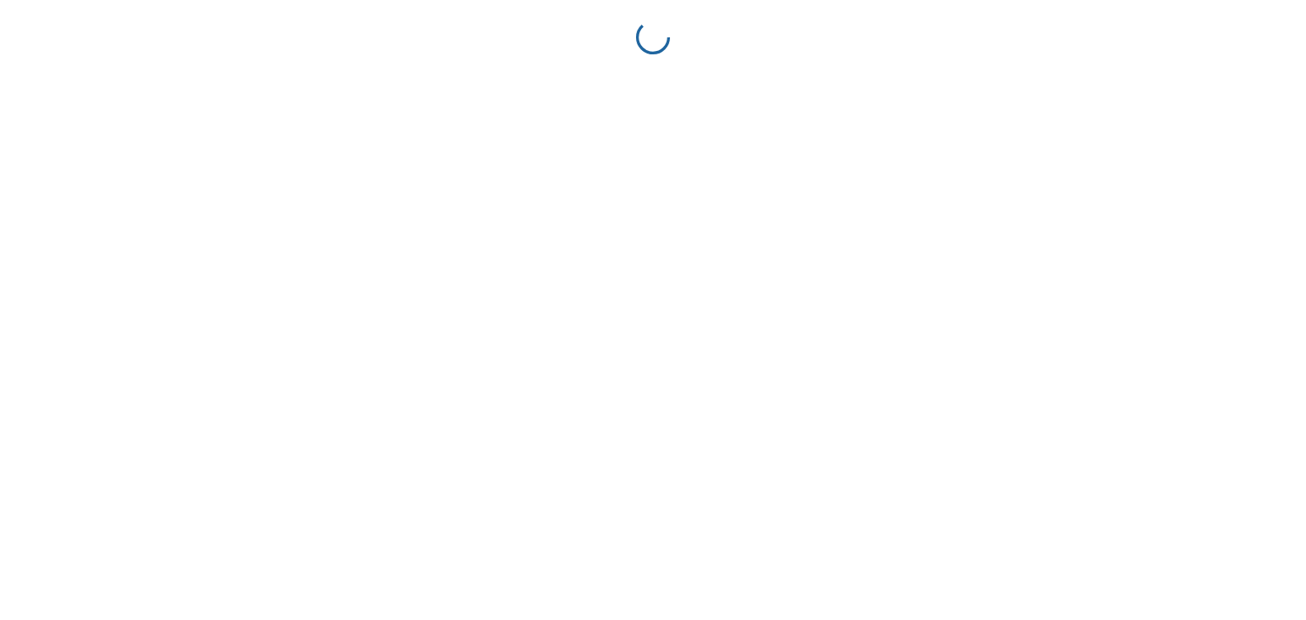
click at [884, 96] on body at bounding box center [653, 310] width 1306 height 620
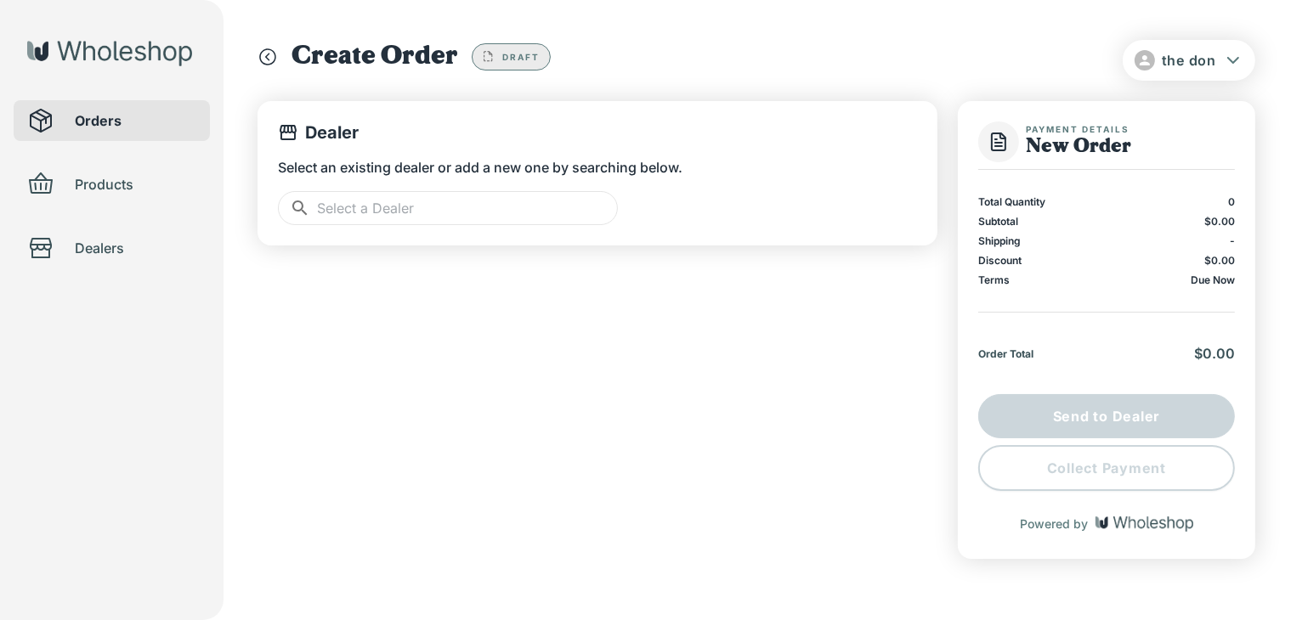
click at [399, 218] on input "text" at bounding box center [467, 208] width 301 height 34
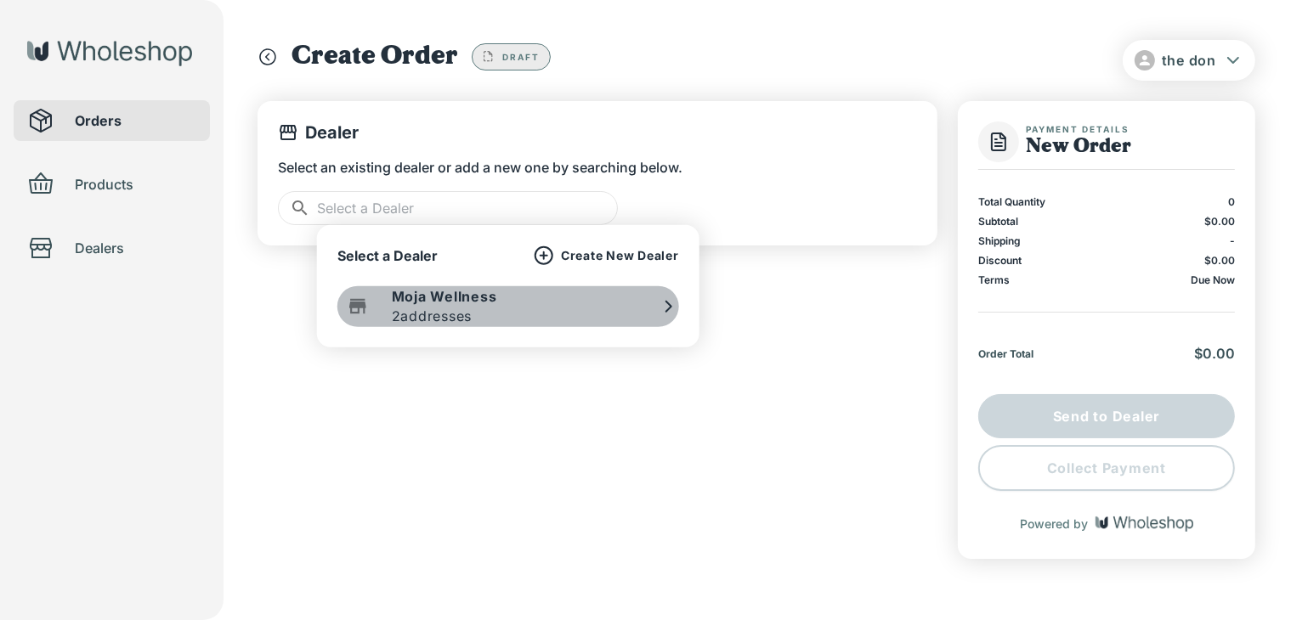
click at [520, 324] on div "Moja Wellness 2 addresses" at bounding box center [508, 306] width 342 height 41
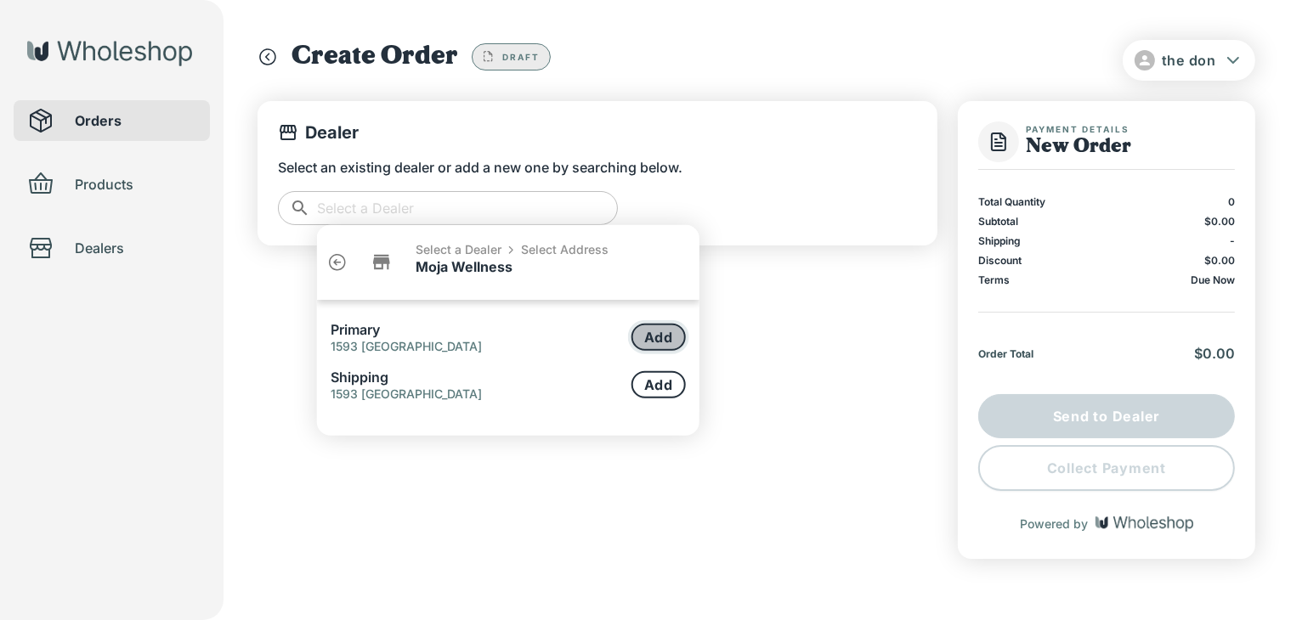
click at [659, 337] on button "Add" at bounding box center [659, 337] width 54 height 27
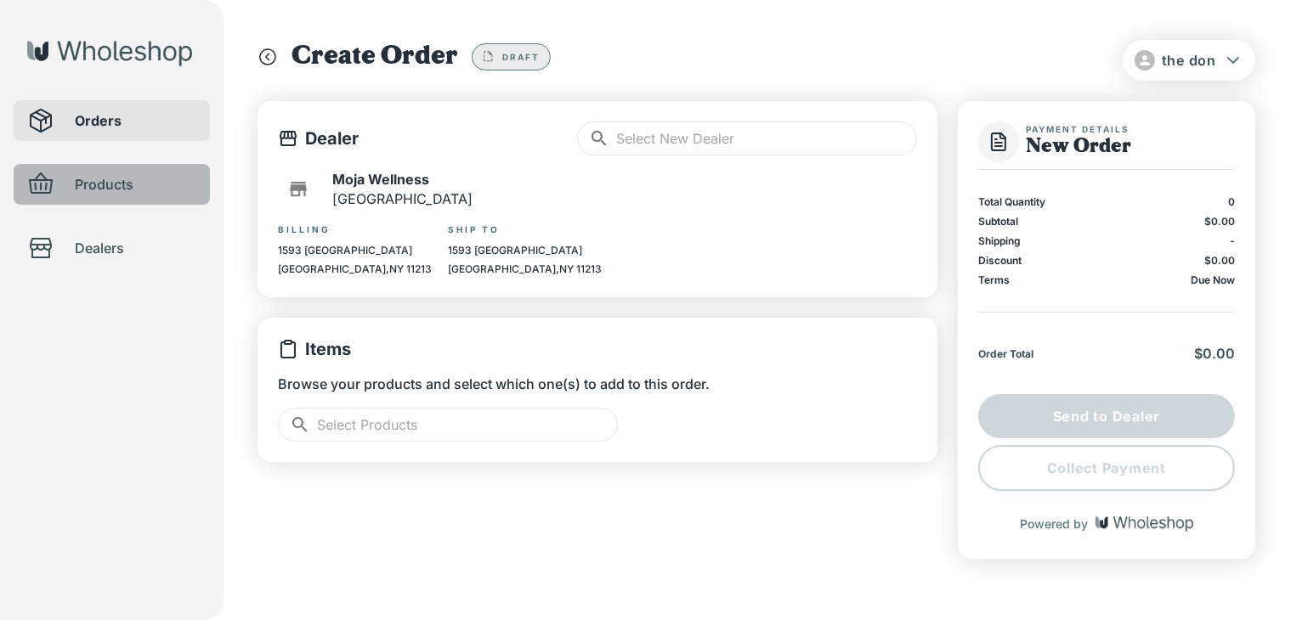
click at [130, 190] on span "Products" at bounding box center [136, 184] width 122 height 20
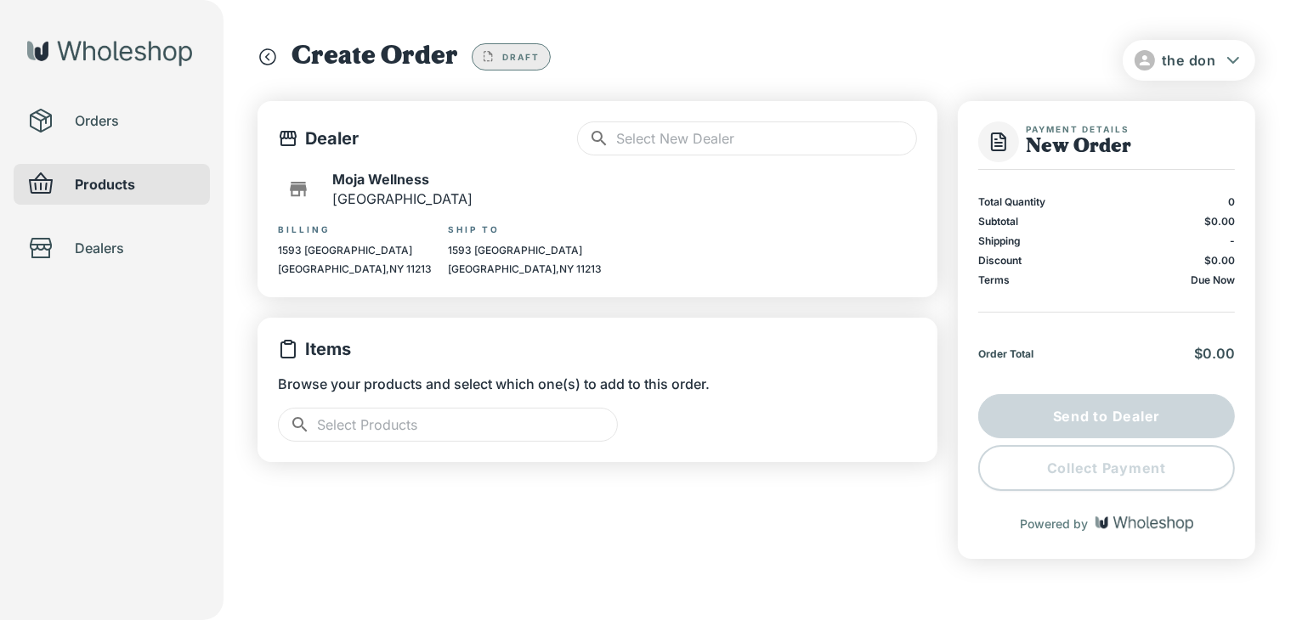
click at [118, 245] on span "Dealers" at bounding box center [136, 248] width 122 height 20
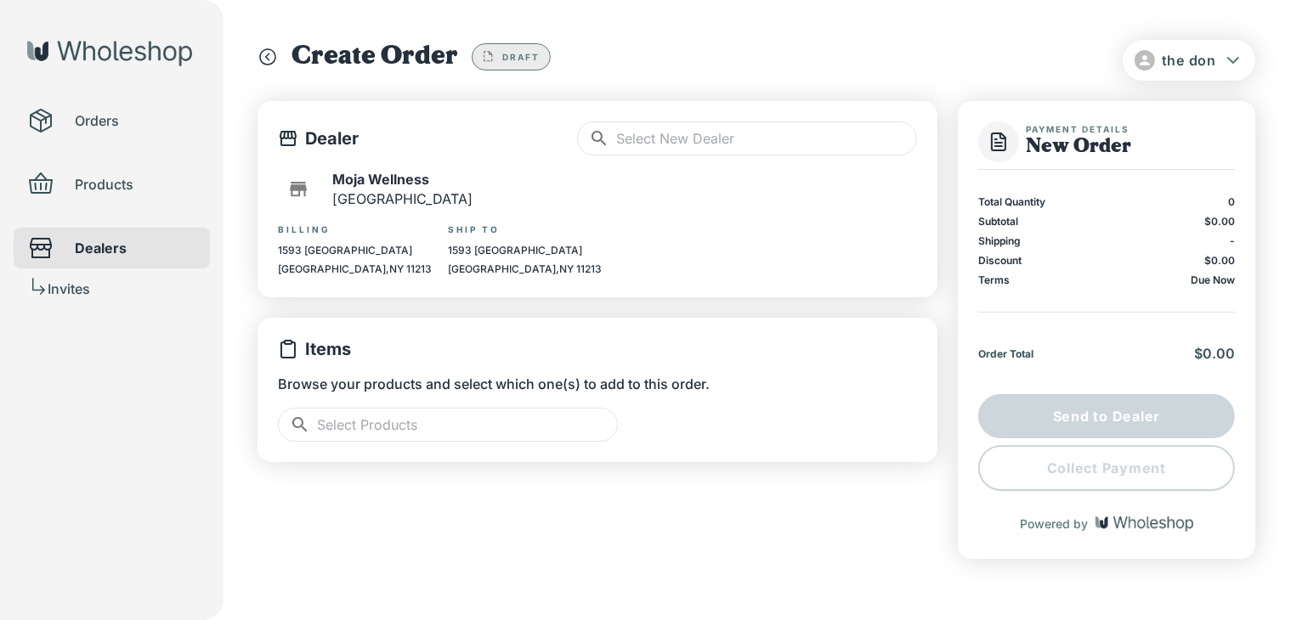
click at [111, 241] on span "Dealers" at bounding box center [136, 248] width 122 height 20
click at [102, 297] on span "Invites" at bounding box center [122, 289] width 149 height 20
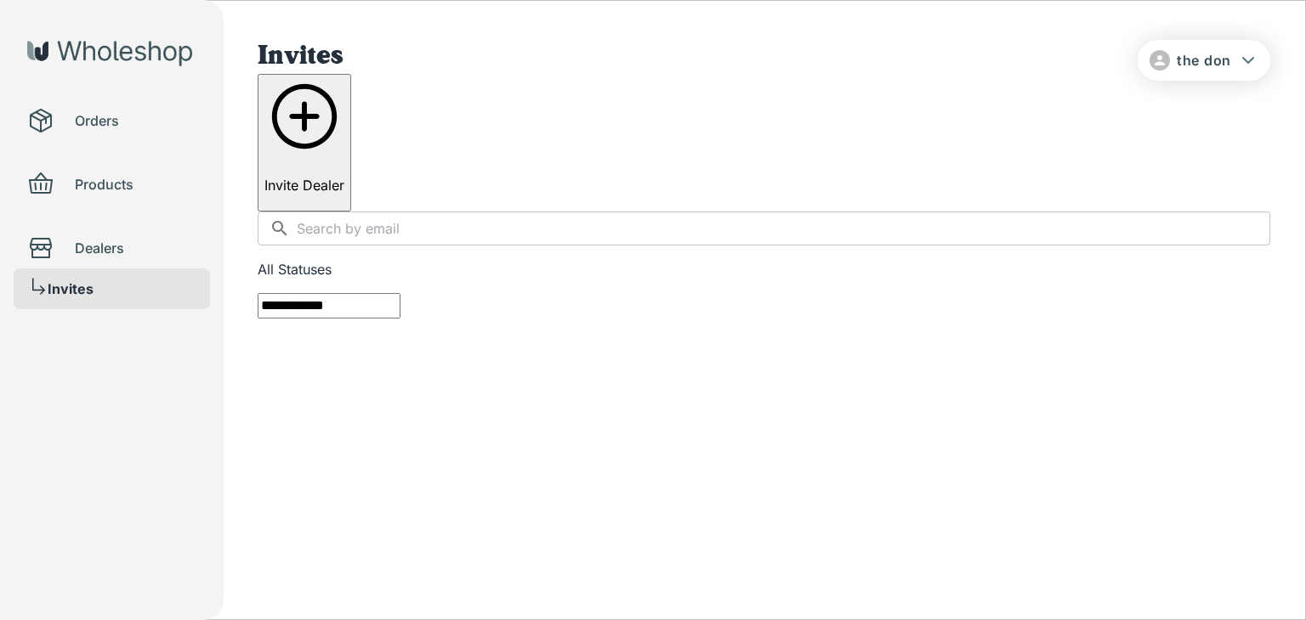
click at [344, 175] on p "Invite Dealer" at bounding box center [304, 185] width 80 height 20
paste input "[EMAIL_ADDRESS][DOMAIN_NAME]"
type input "[EMAIL_ADDRESS][DOMAIN_NAME]"
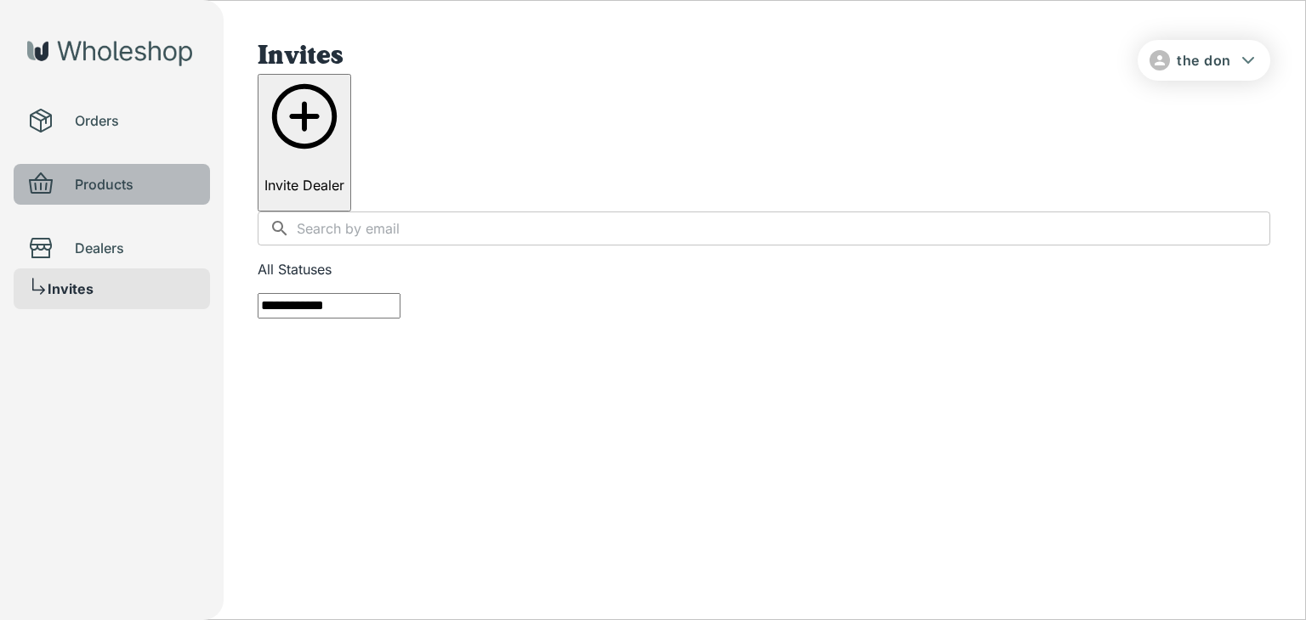
click at [82, 180] on span "Products" at bounding box center [136, 184] width 122 height 20
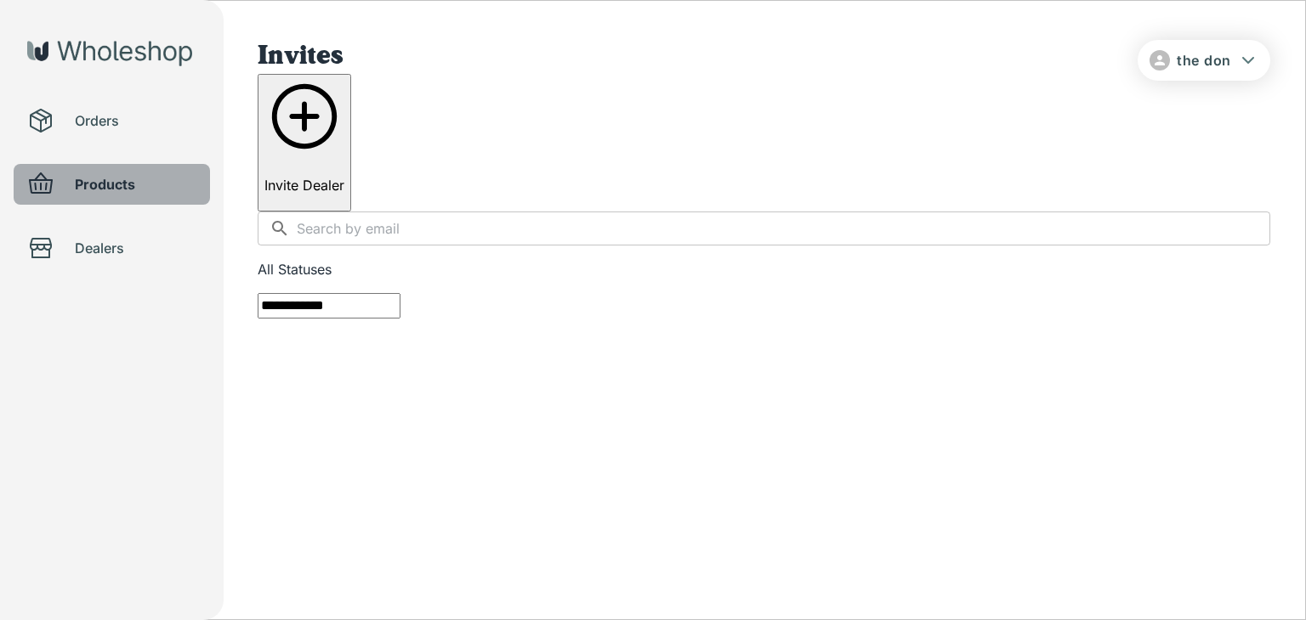
click at [102, 184] on span "Products" at bounding box center [136, 184] width 122 height 20
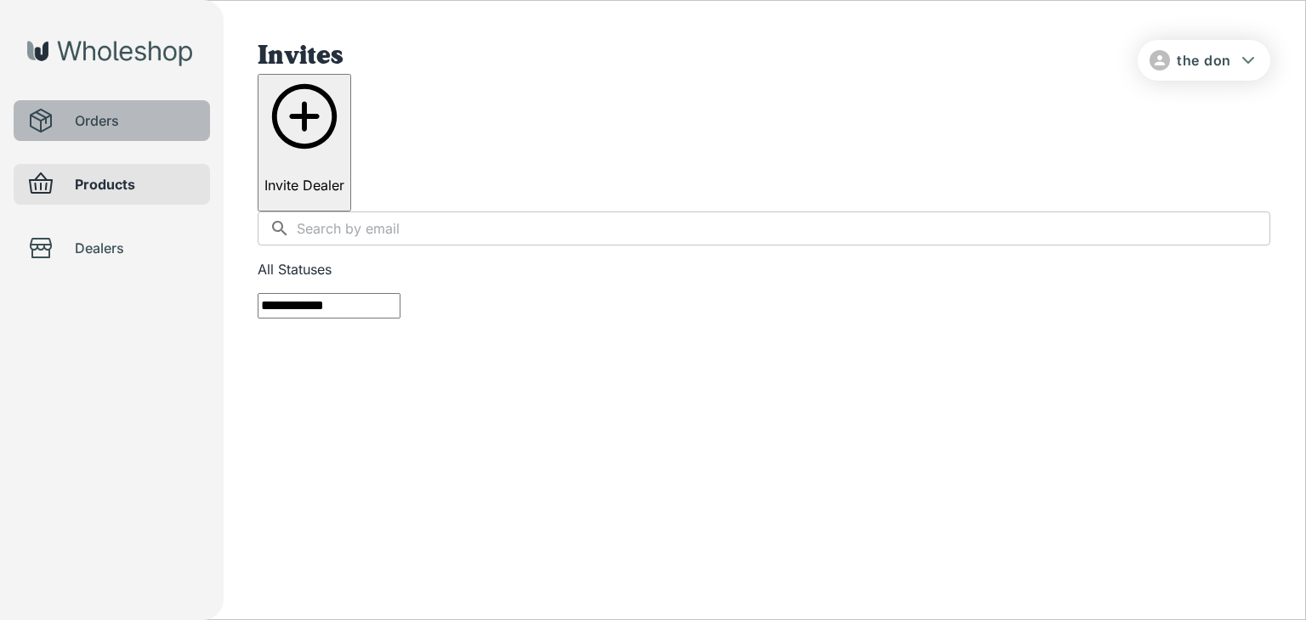
click at [89, 120] on span "Orders" at bounding box center [136, 120] width 122 height 20
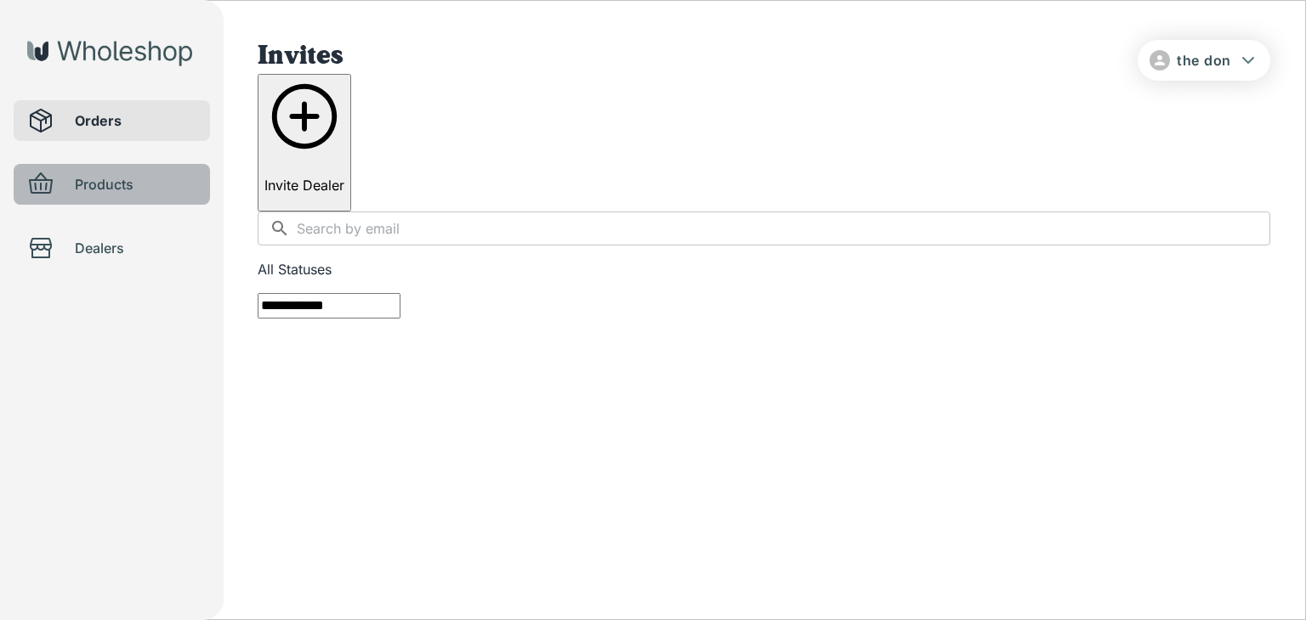
click at [101, 172] on div "Products" at bounding box center [112, 184] width 196 height 41
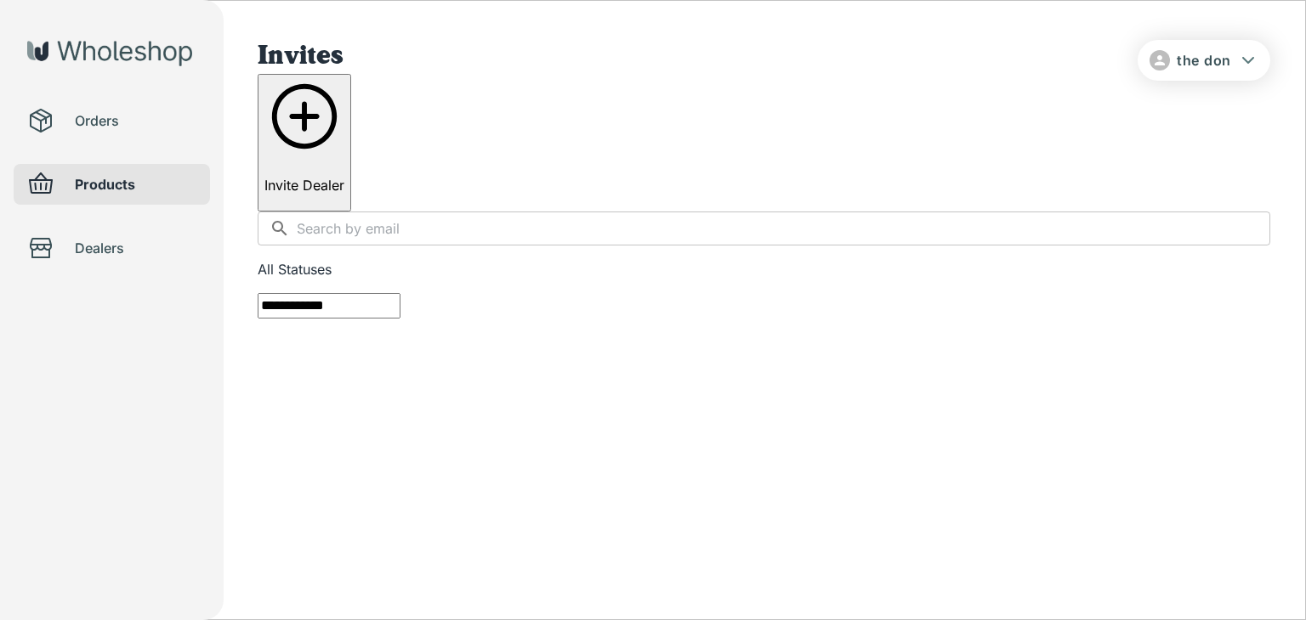
click at [150, 178] on span "Products" at bounding box center [136, 184] width 122 height 20
click at [153, 184] on span "Products" at bounding box center [136, 184] width 122 height 20
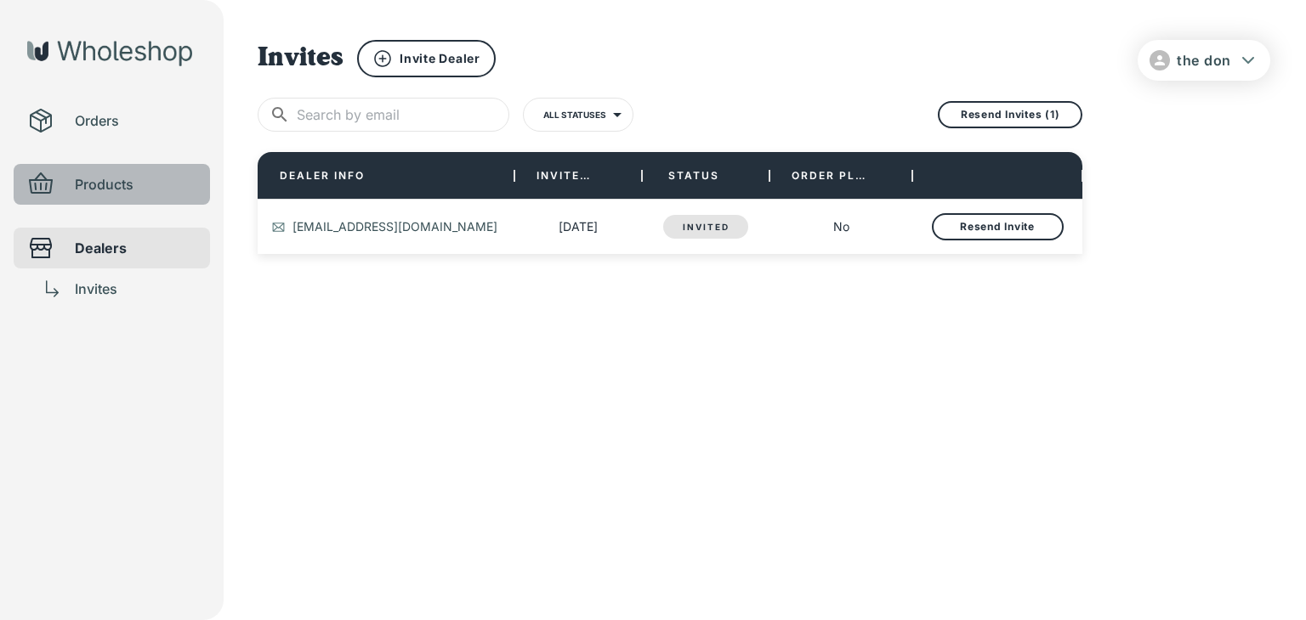
click at [88, 181] on span "Products" at bounding box center [136, 184] width 122 height 20
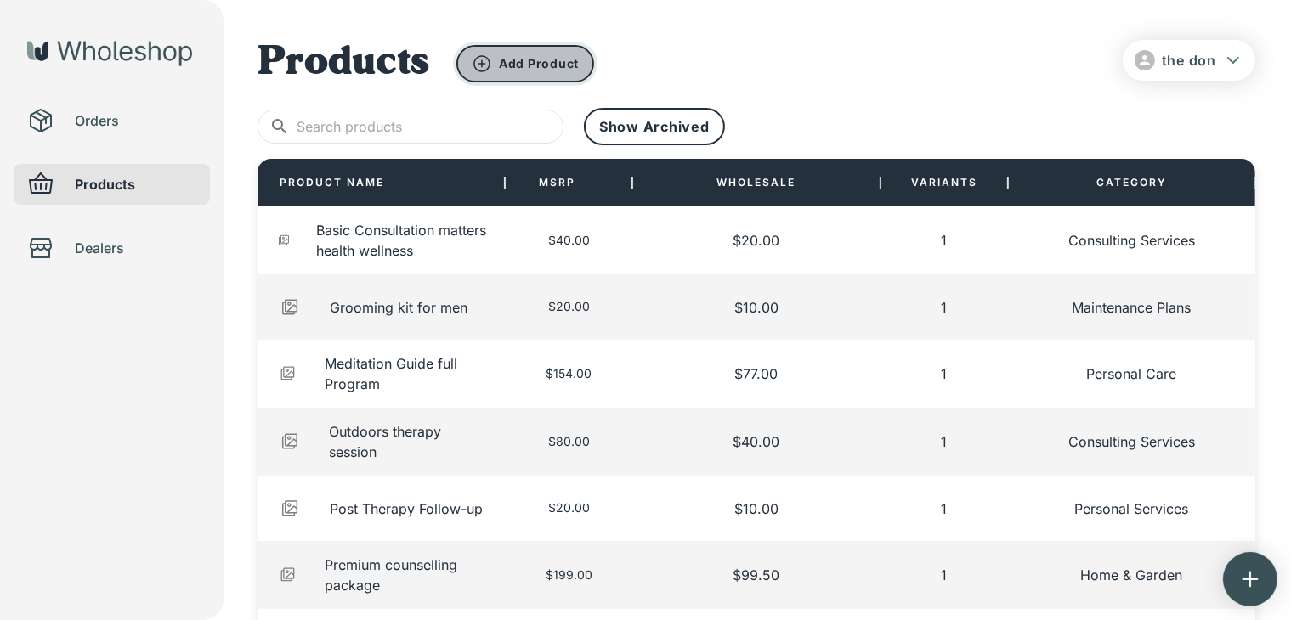
click at [493, 63] on div "Add Product" at bounding box center [525, 64] width 107 height 20
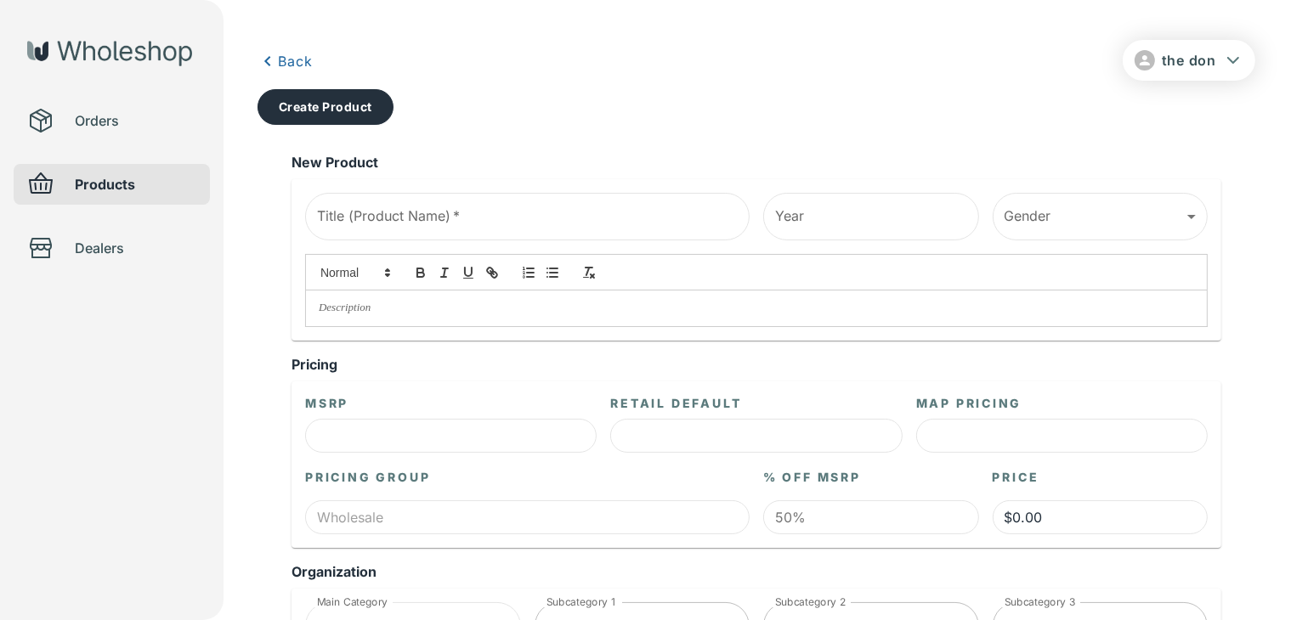
click at [398, 215] on input "Title (Product Name)   *" at bounding box center [527, 217] width 445 height 48
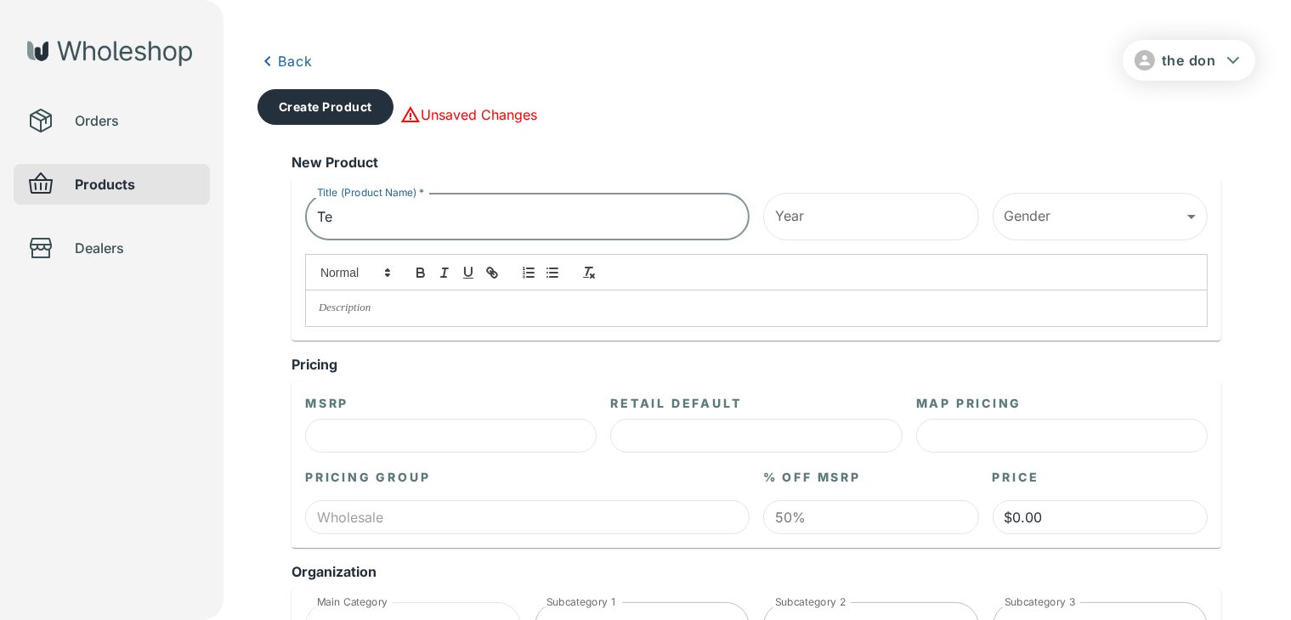
type input "T"
type input "K"
type input "1 of 1 wellness kits"
click at [847, 224] on input "Year" at bounding box center [871, 217] width 216 height 48
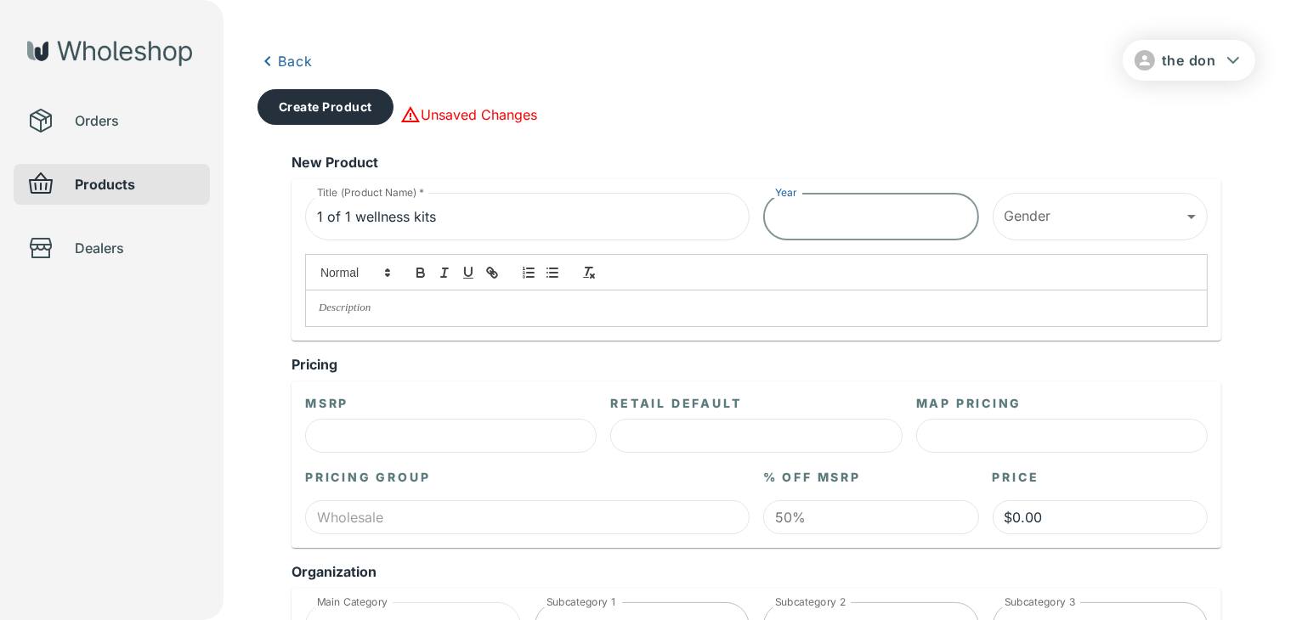
type input "2025"
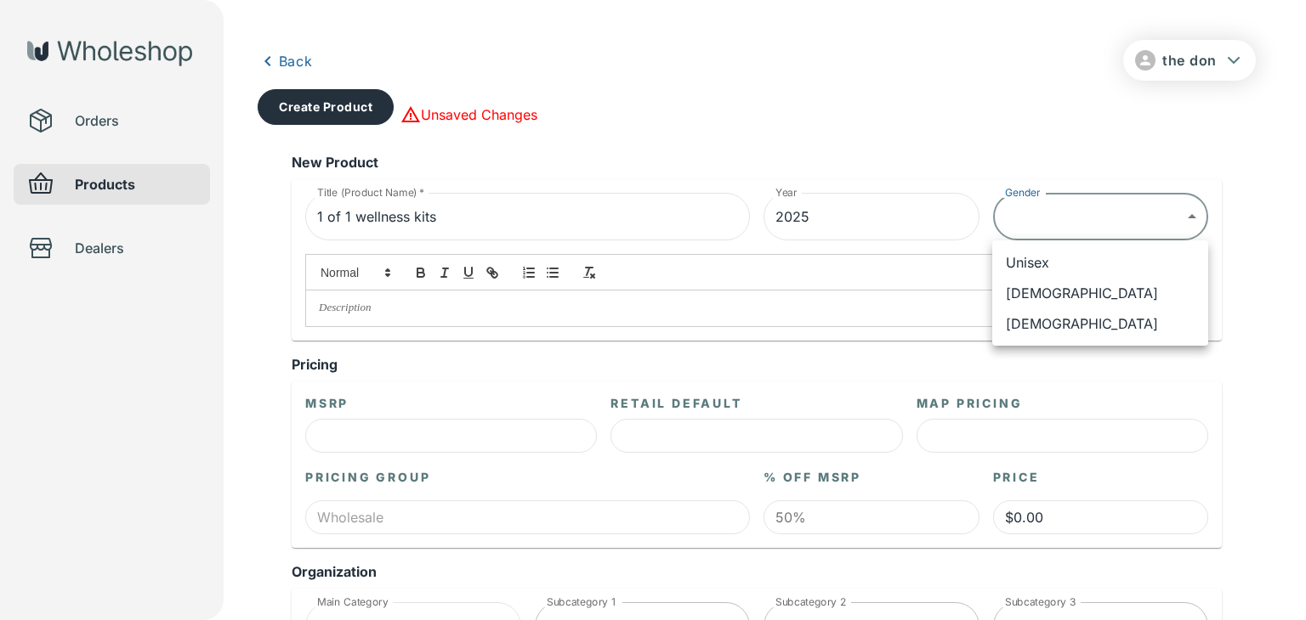
click at [1038, 258] on li "Unisex" at bounding box center [1100, 262] width 216 height 31
type input "******"
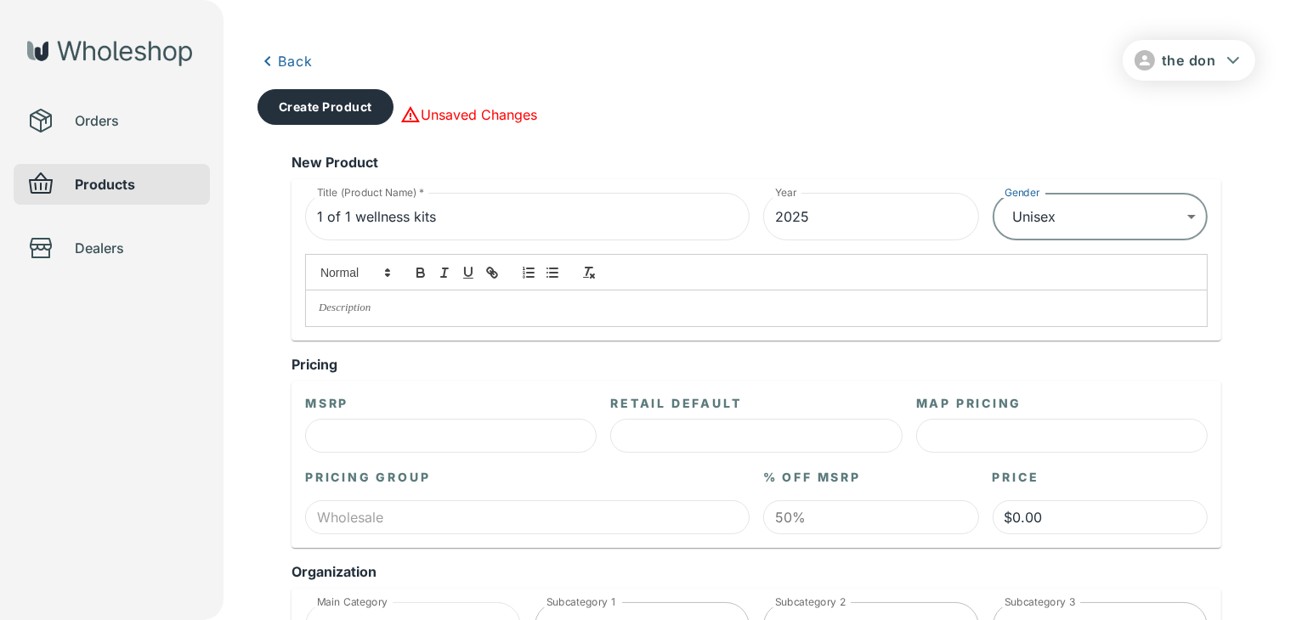
click at [779, 312] on p at bounding box center [756, 308] width 875 height 15
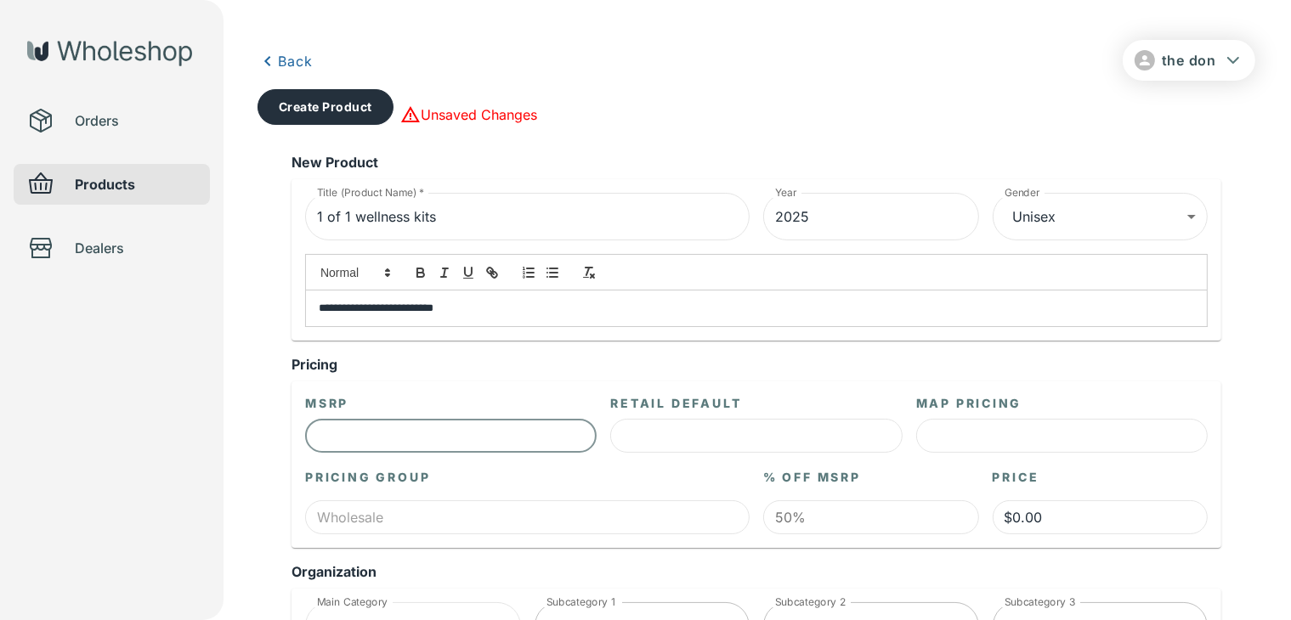
click at [446, 440] on input "text" at bounding box center [451, 436] width 292 height 34
type input "$1.00"
type input "$0.50"
type input "$10.00"
type input "$5.00"
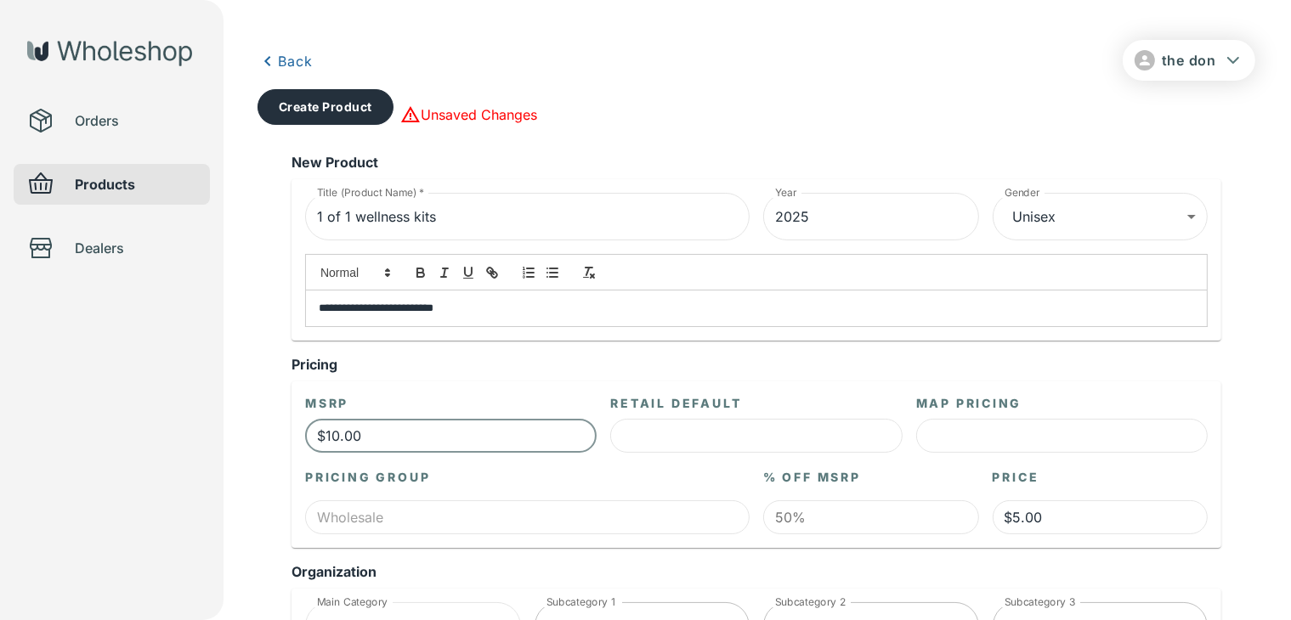
scroll to position [340, 0]
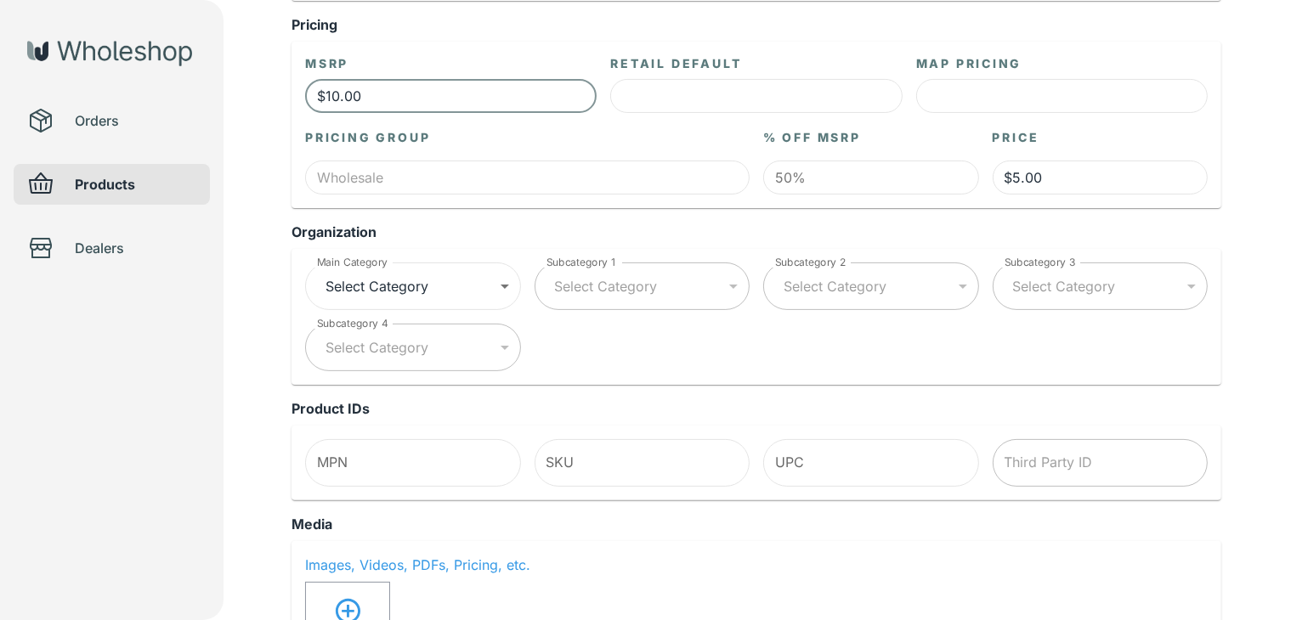
type input "$10.00"
click at [425, 280] on body "**********" at bounding box center [645, 581] width 1291 height 1842
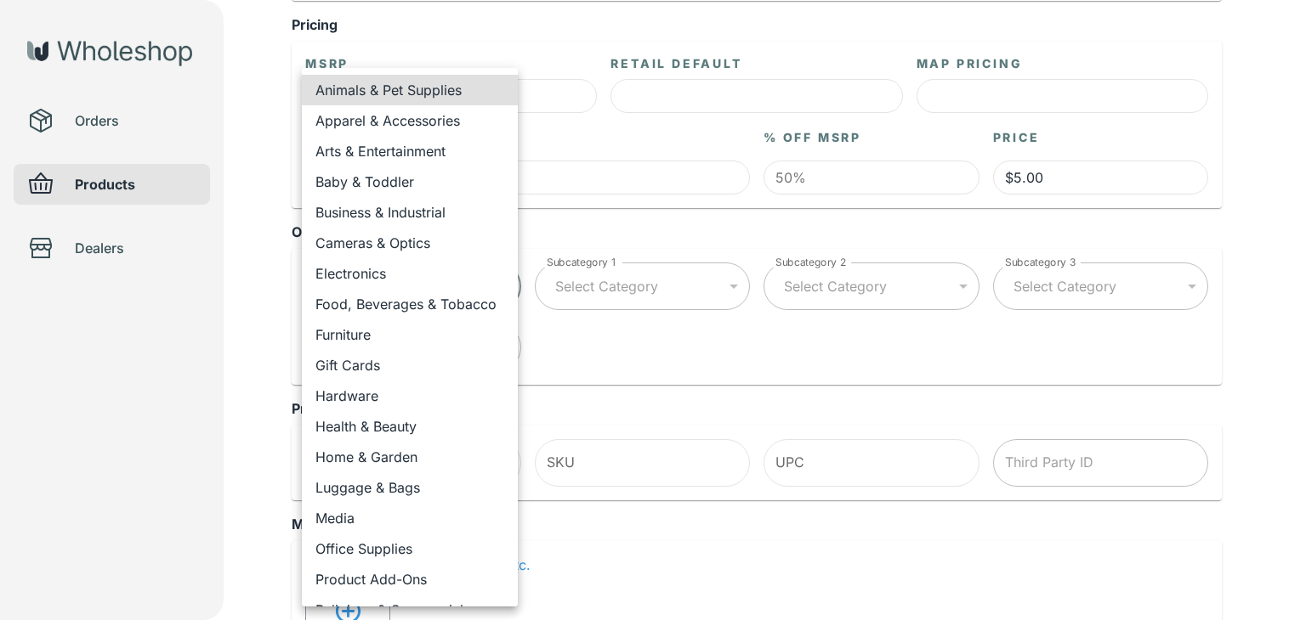
click at [411, 419] on li "Health & Beauty" at bounding box center [410, 426] width 216 height 31
type input "**********"
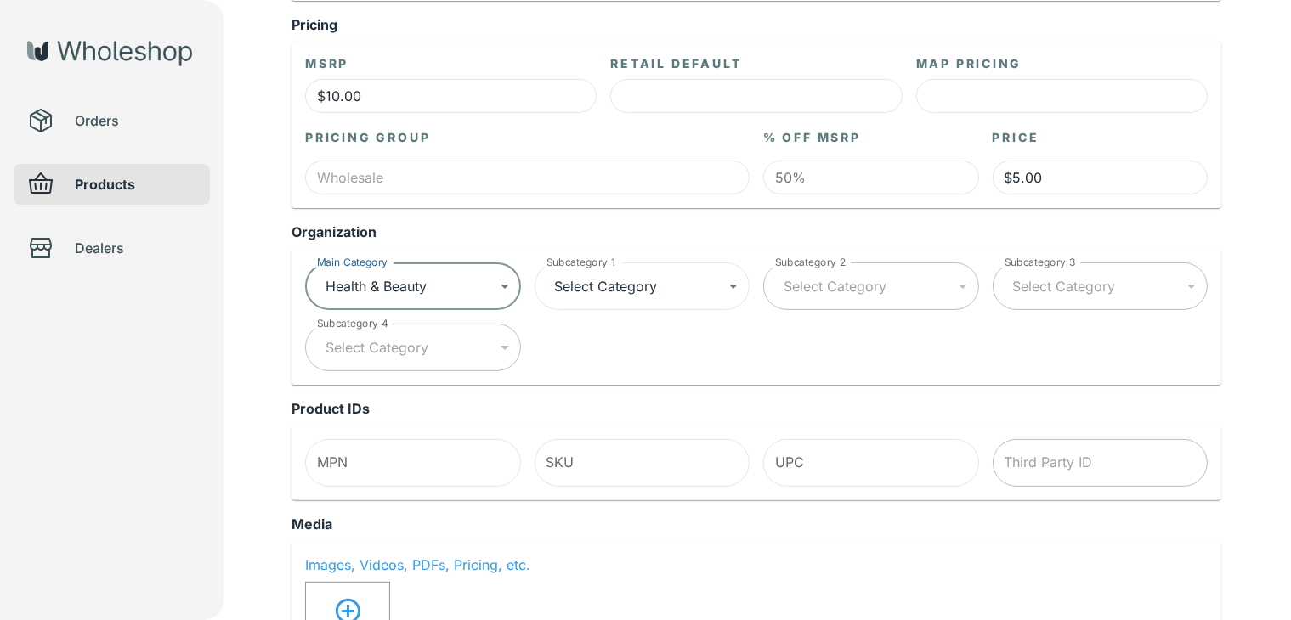
click at [643, 286] on body "**********" at bounding box center [645, 581] width 1291 height 1842
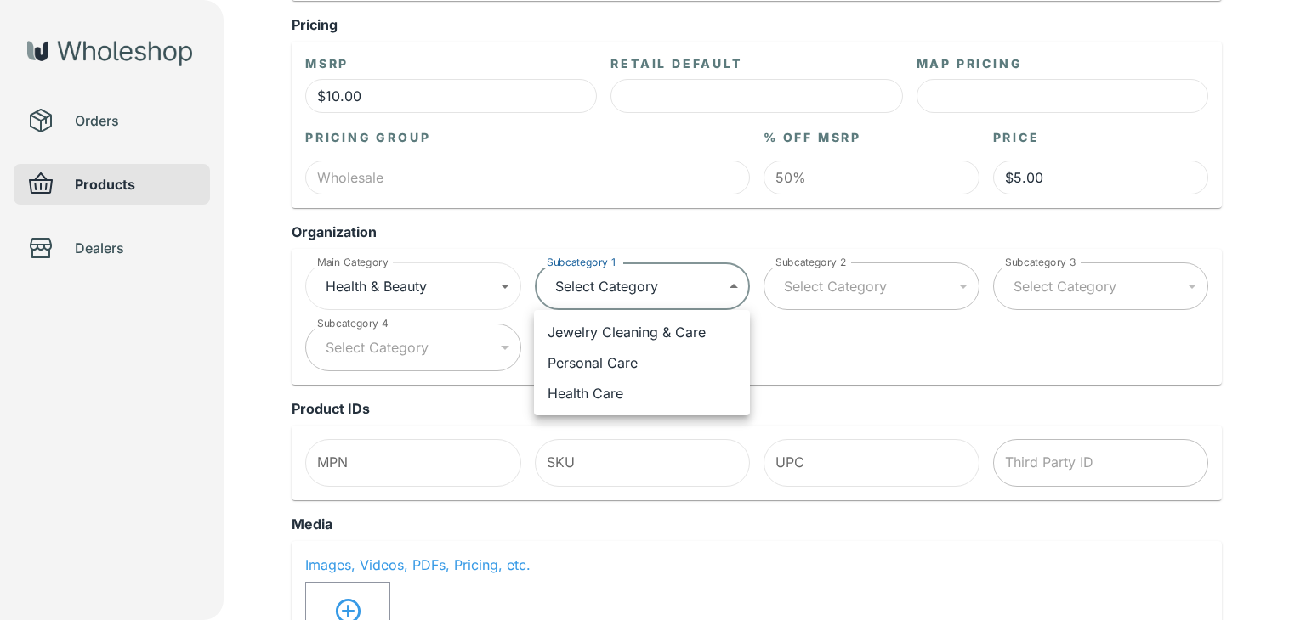
click at [622, 385] on li "Health Care" at bounding box center [642, 393] width 216 height 31
type input "**********"
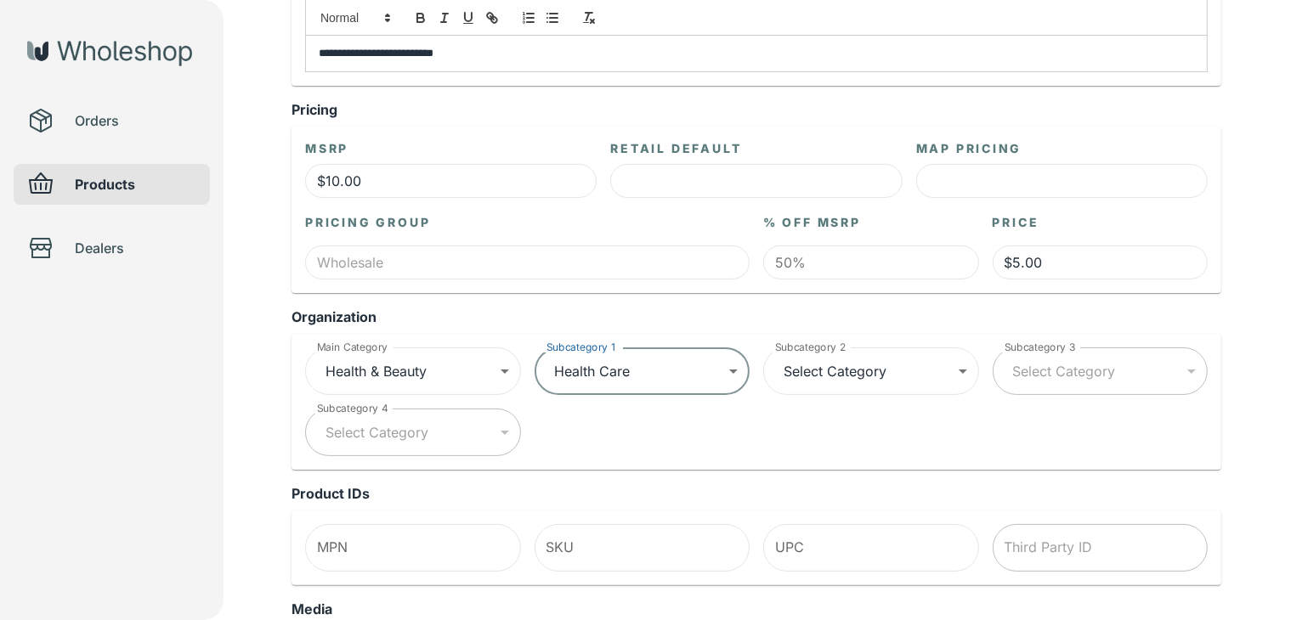
scroll to position [0, 0]
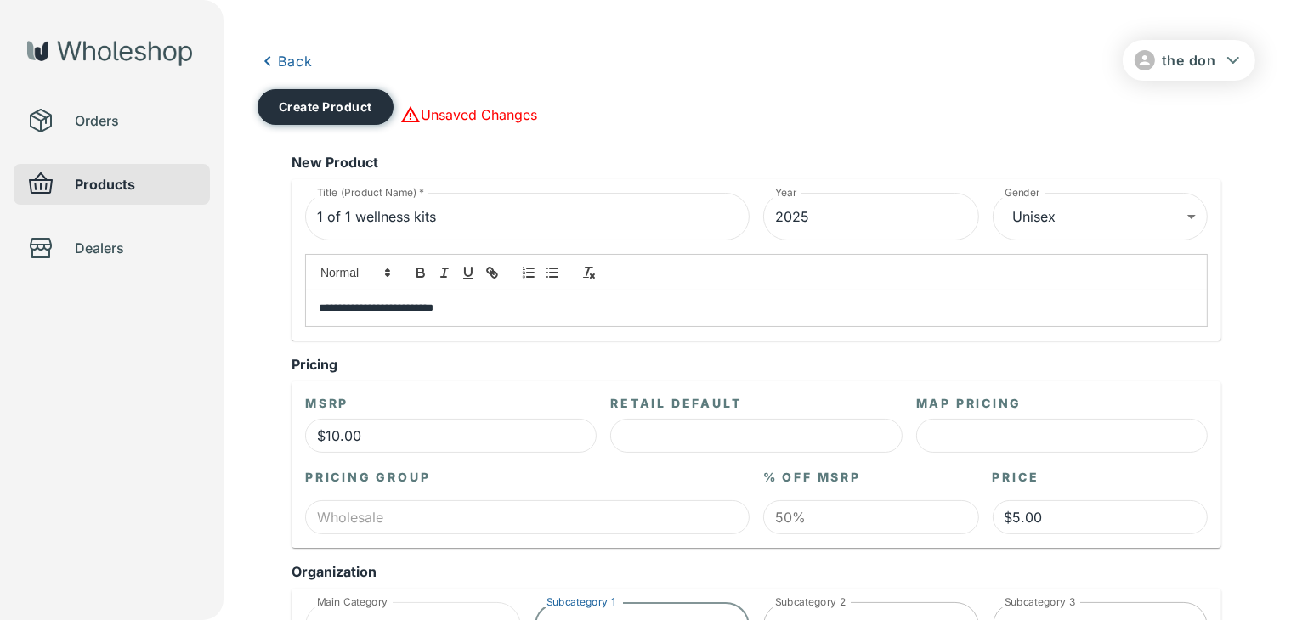
click at [354, 106] on button "Create Product" at bounding box center [326, 107] width 136 height 36
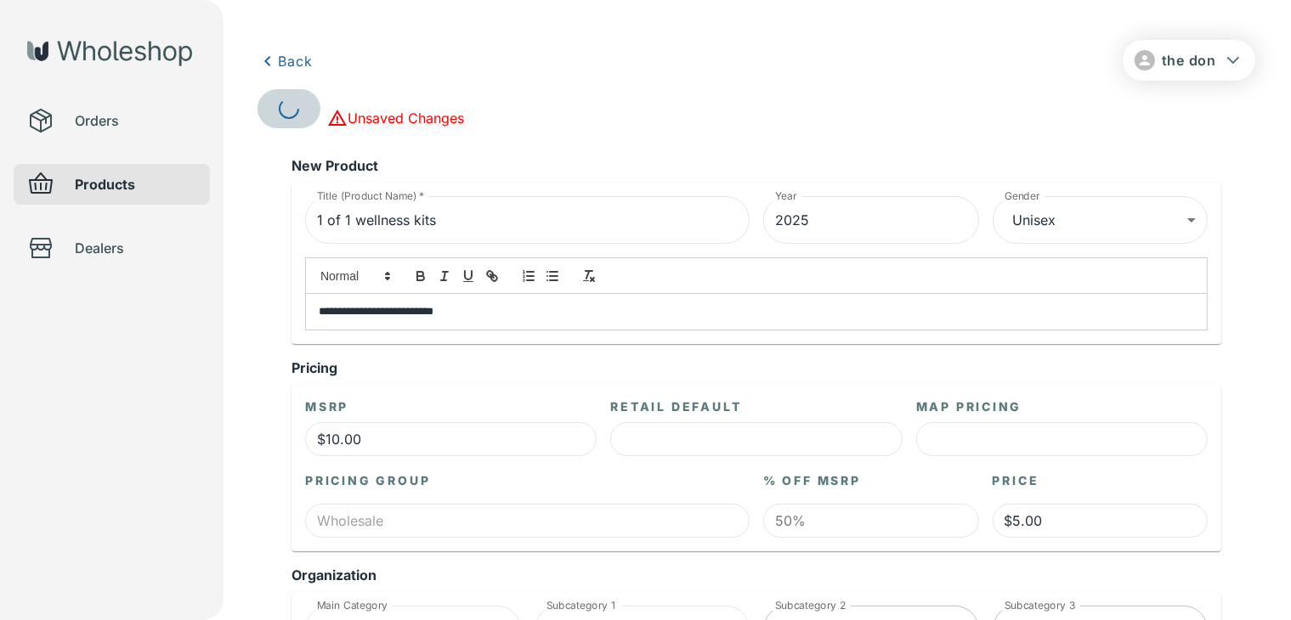
type input "**********"
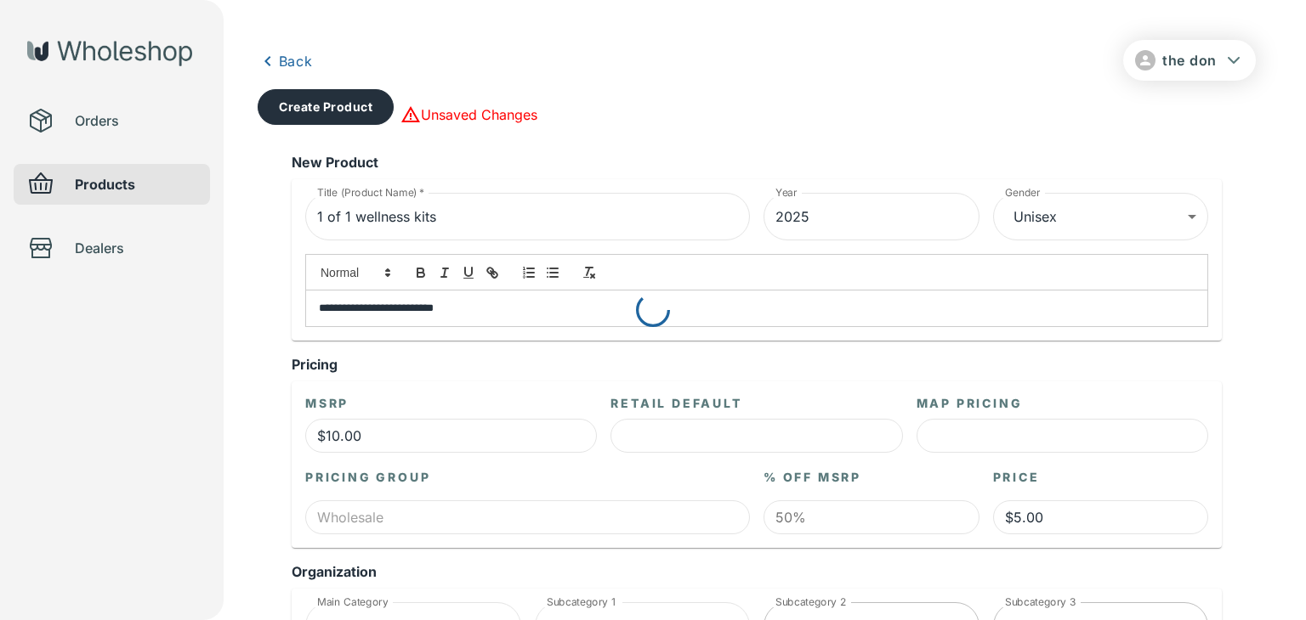
type input "**********"
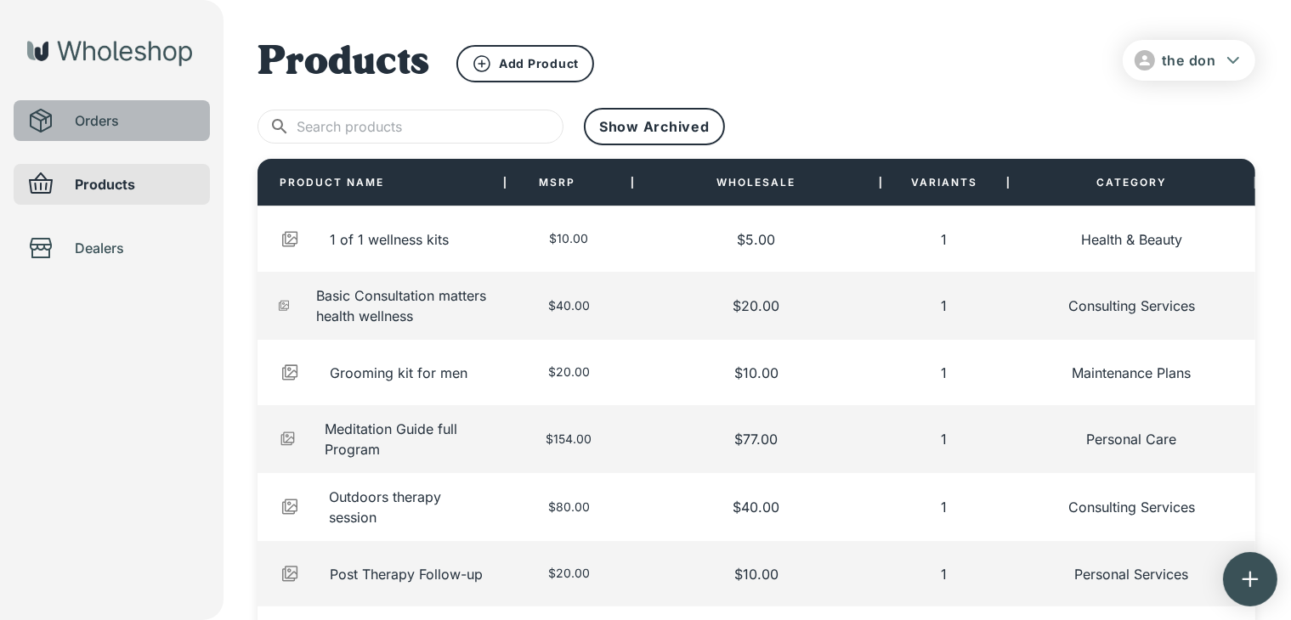
click at [74, 122] on div at bounding box center [51, 120] width 48 height 27
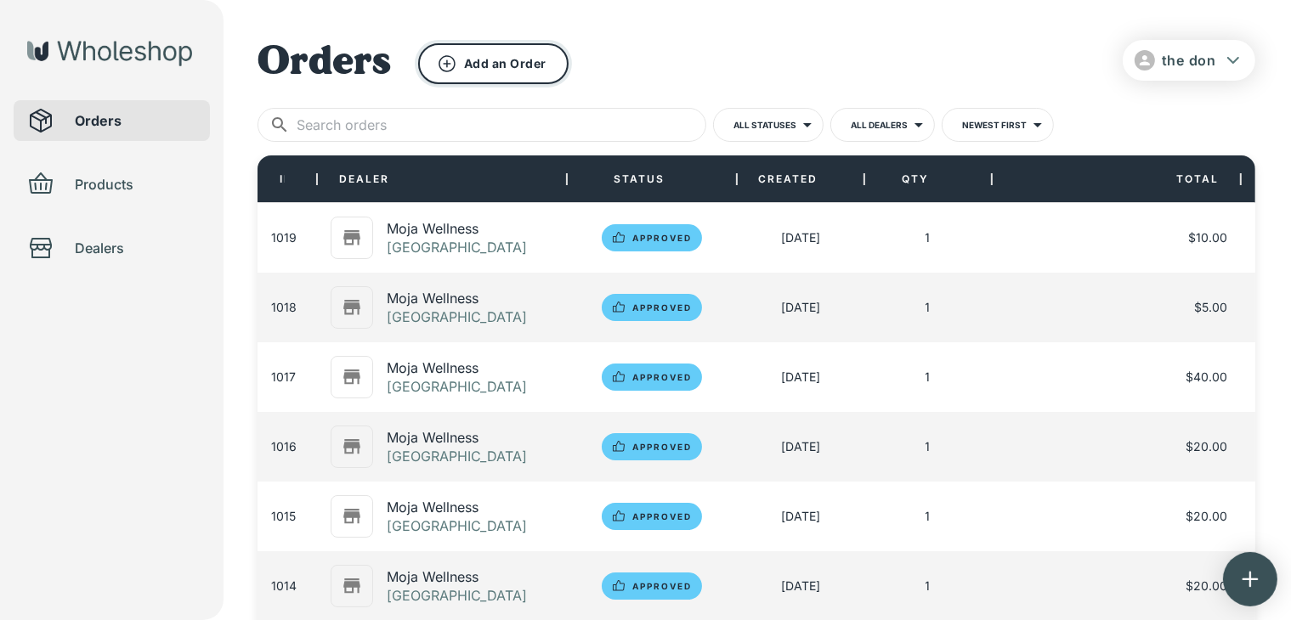
click at [501, 71] on button "Add an Order" at bounding box center [493, 63] width 150 height 41
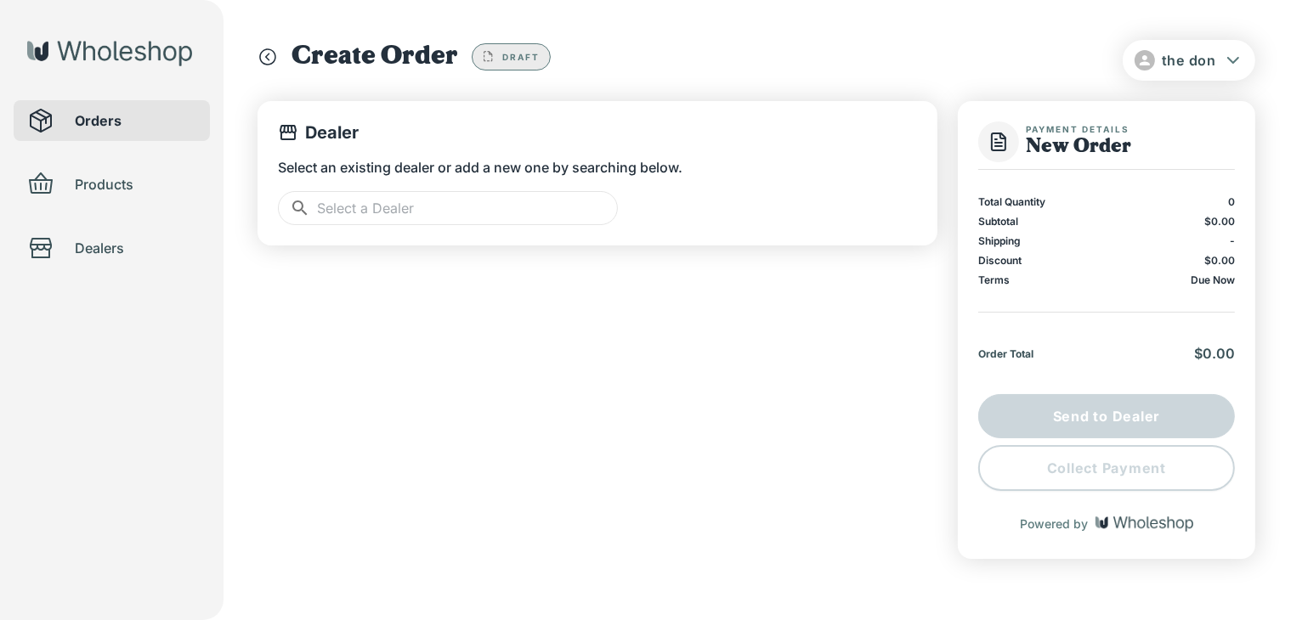
click at [381, 213] on input "text" at bounding box center [467, 208] width 301 height 34
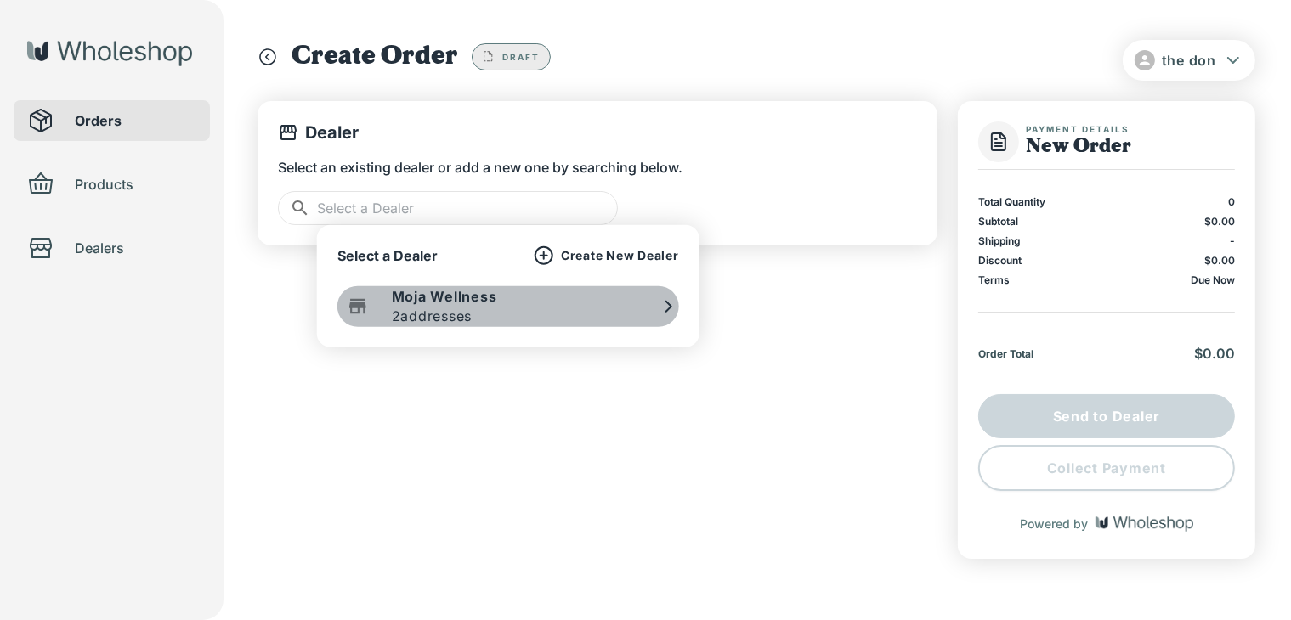
click at [446, 315] on p "2 addresses" at bounding box center [432, 316] width 81 height 20
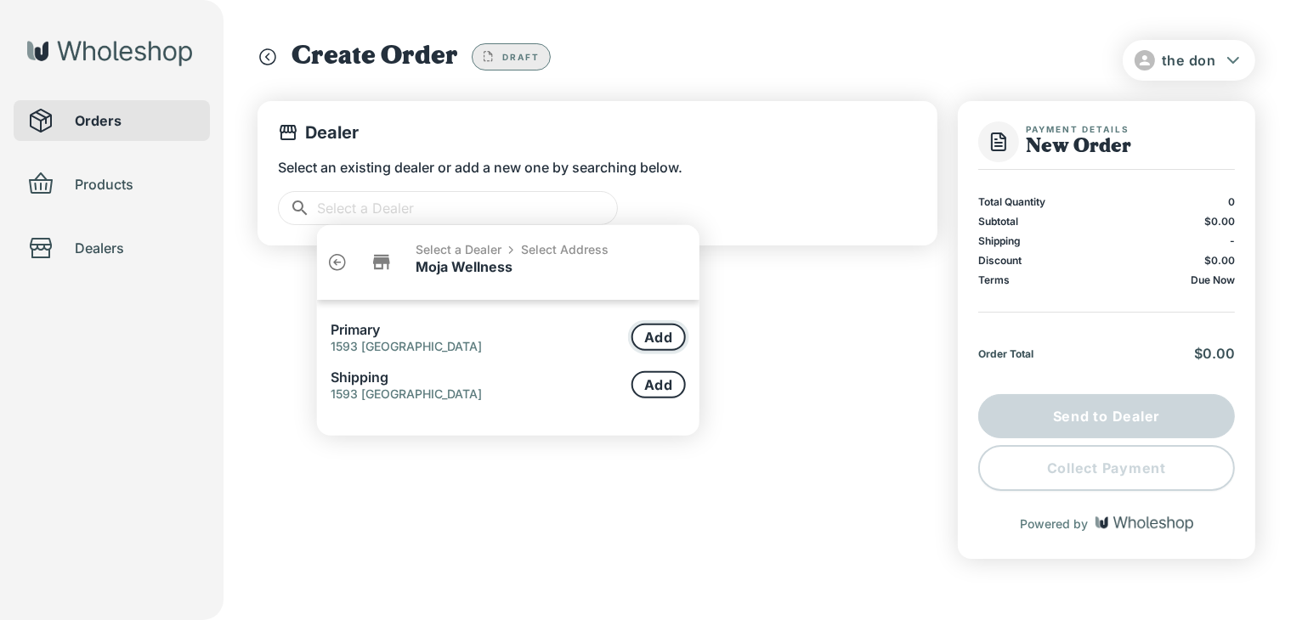
click at [658, 334] on button "Add" at bounding box center [659, 337] width 54 height 27
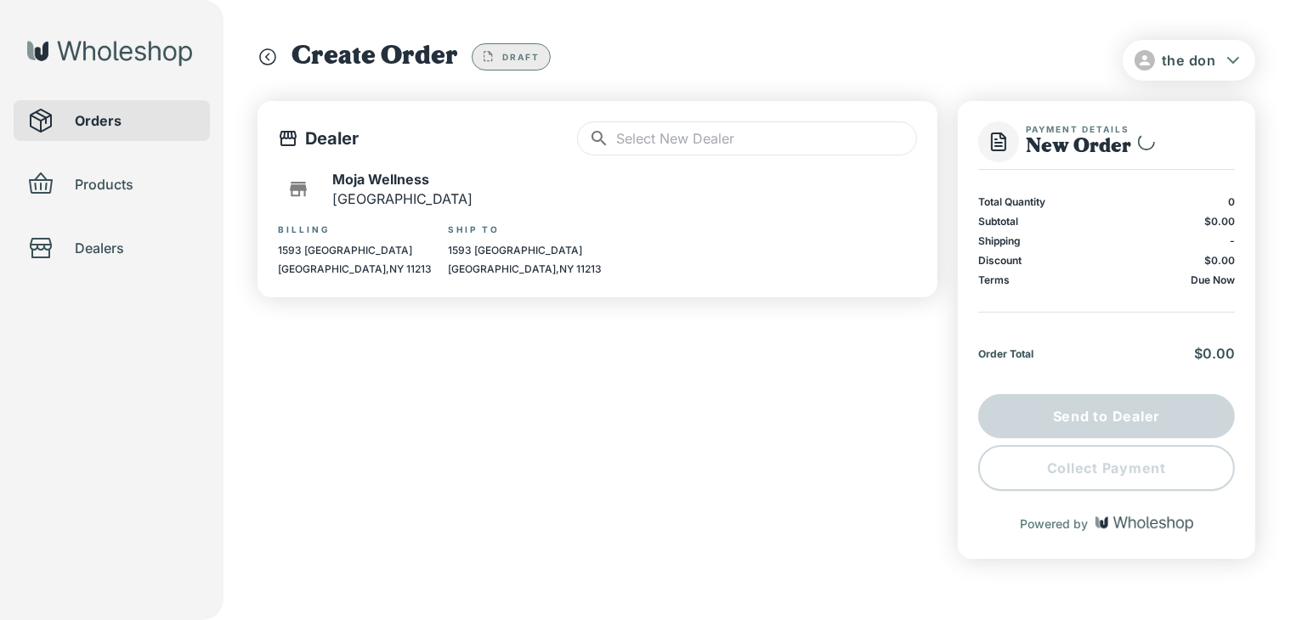
click at [682, 144] on input "text" at bounding box center [766, 139] width 301 height 34
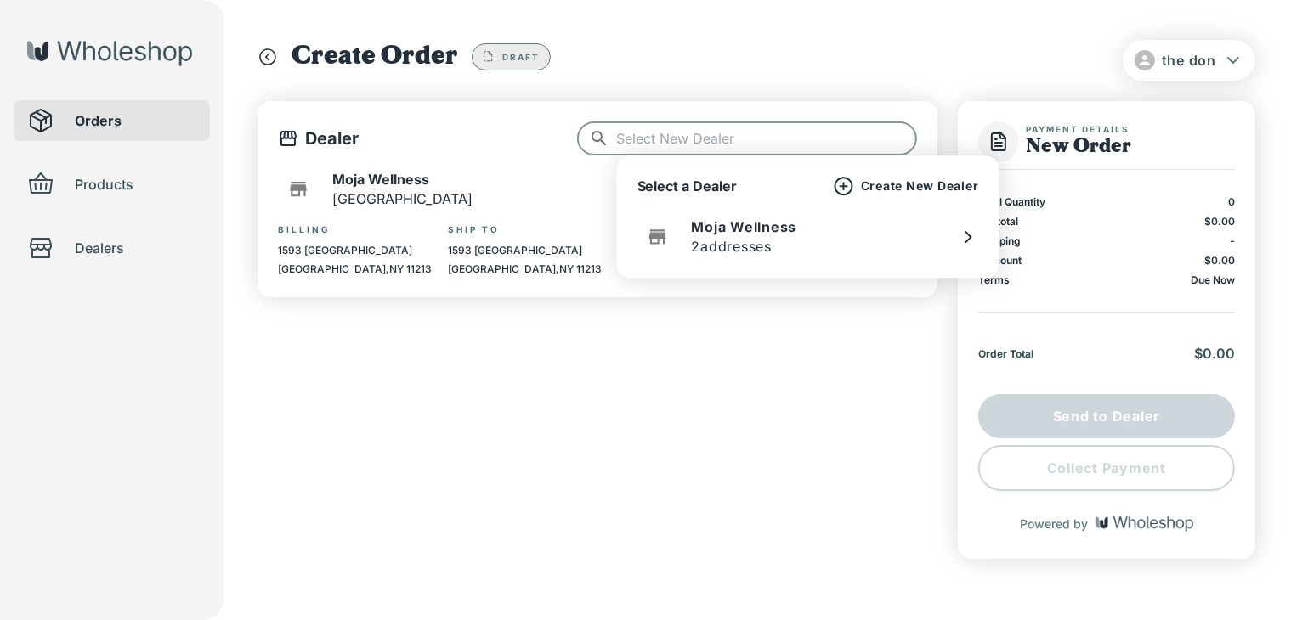
click at [904, 187] on p "Create New Dealer" at bounding box center [920, 185] width 118 height 15
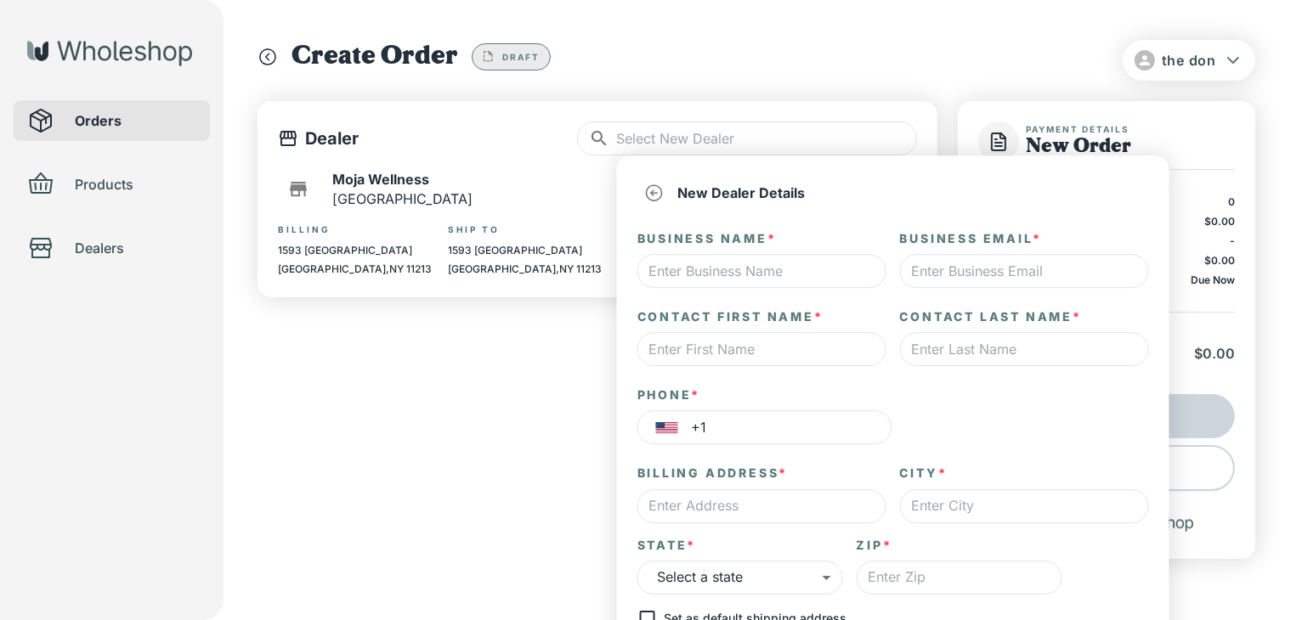
type input "*"
click at [455, 385] on div "Dealer ​ ​ Moja Wellness Brooklyn Billing [STREET_ADDRESS] Ship To [STREET_ADDR…" at bounding box center [598, 330] width 680 height 458
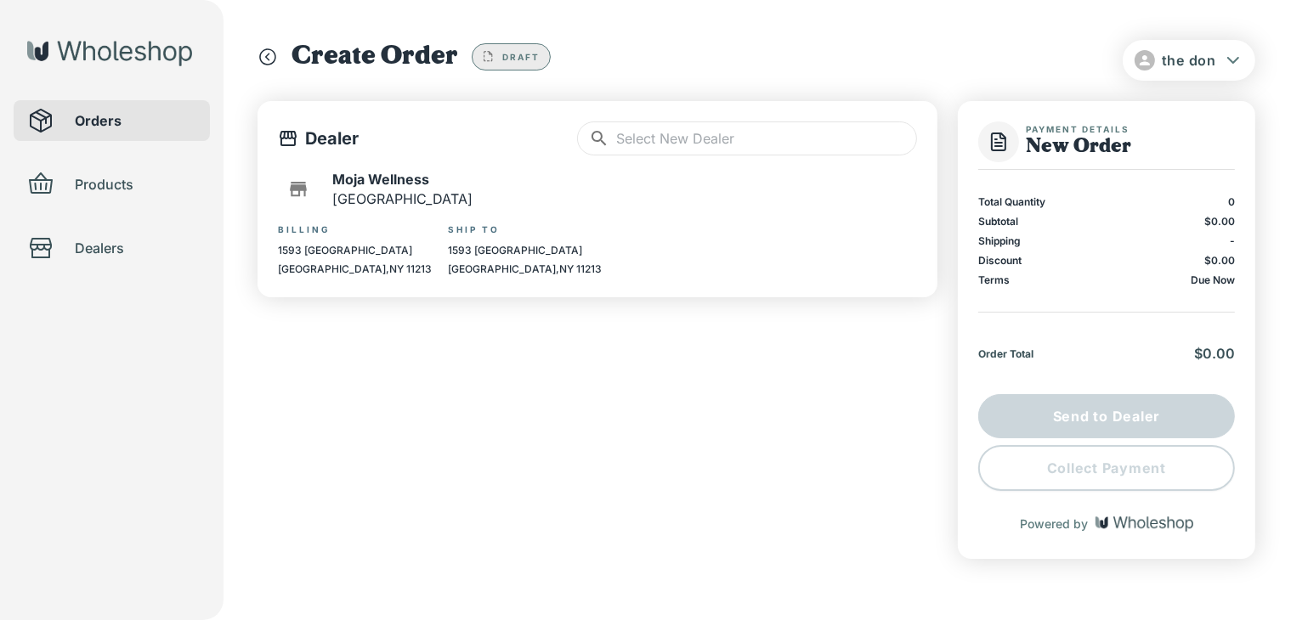
click at [176, 120] on span "Orders" at bounding box center [136, 120] width 122 height 20
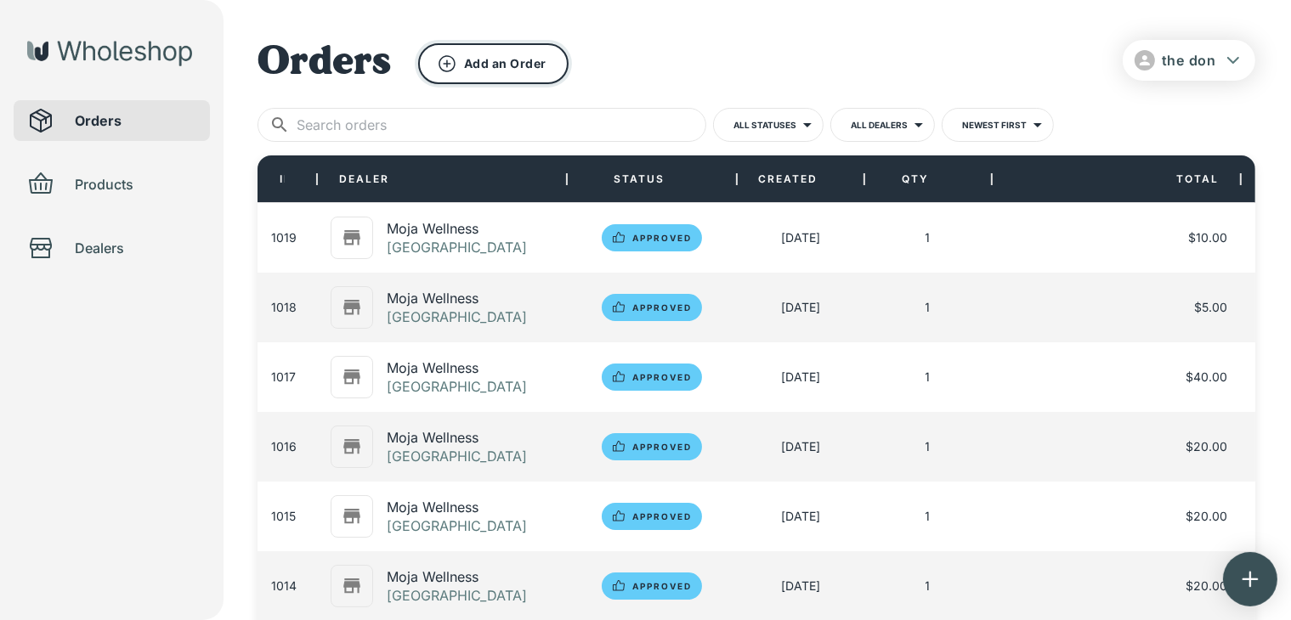
click at [490, 55] on button "Add an Order" at bounding box center [493, 63] width 150 height 41
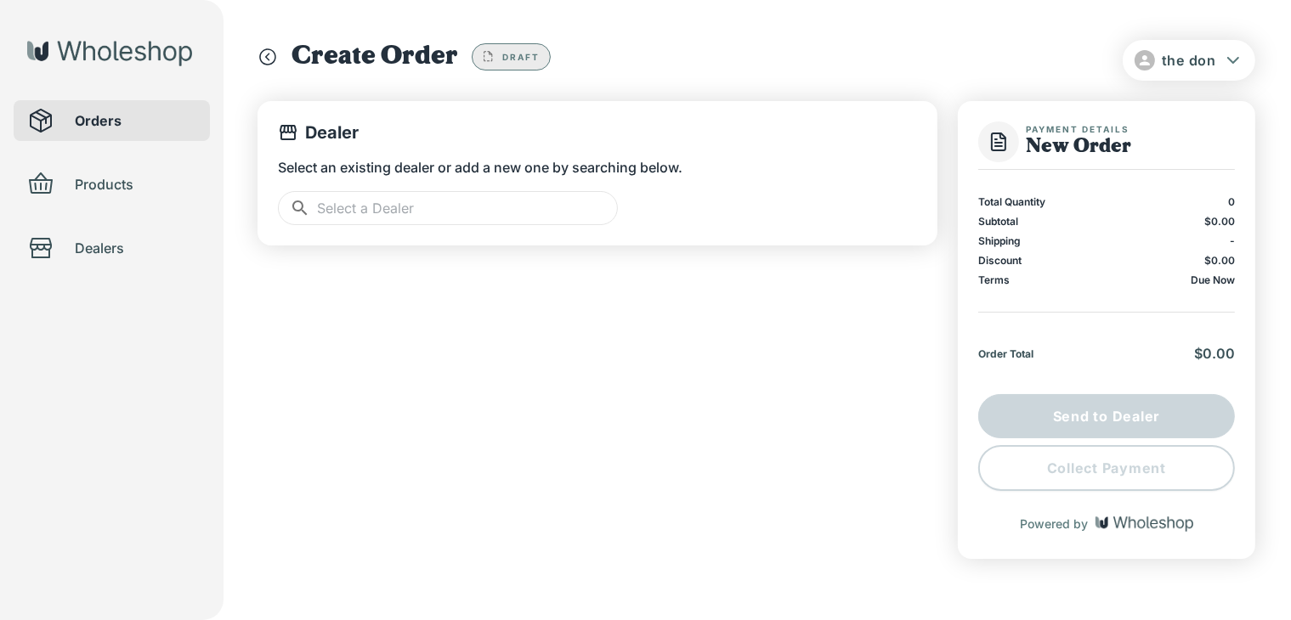
click at [439, 215] on input "text" at bounding box center [467, 208] width 301 height 34
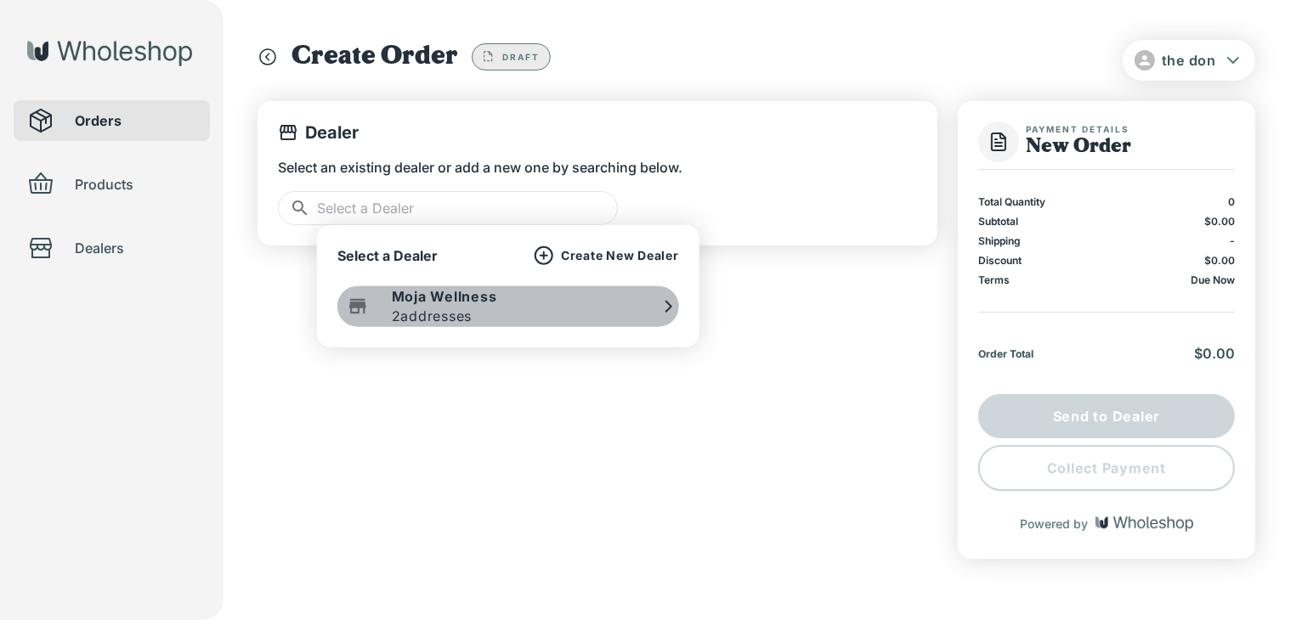
click at [459, 315] on p "2 addresses" at bounding box center [432, 316] width 81 height 20
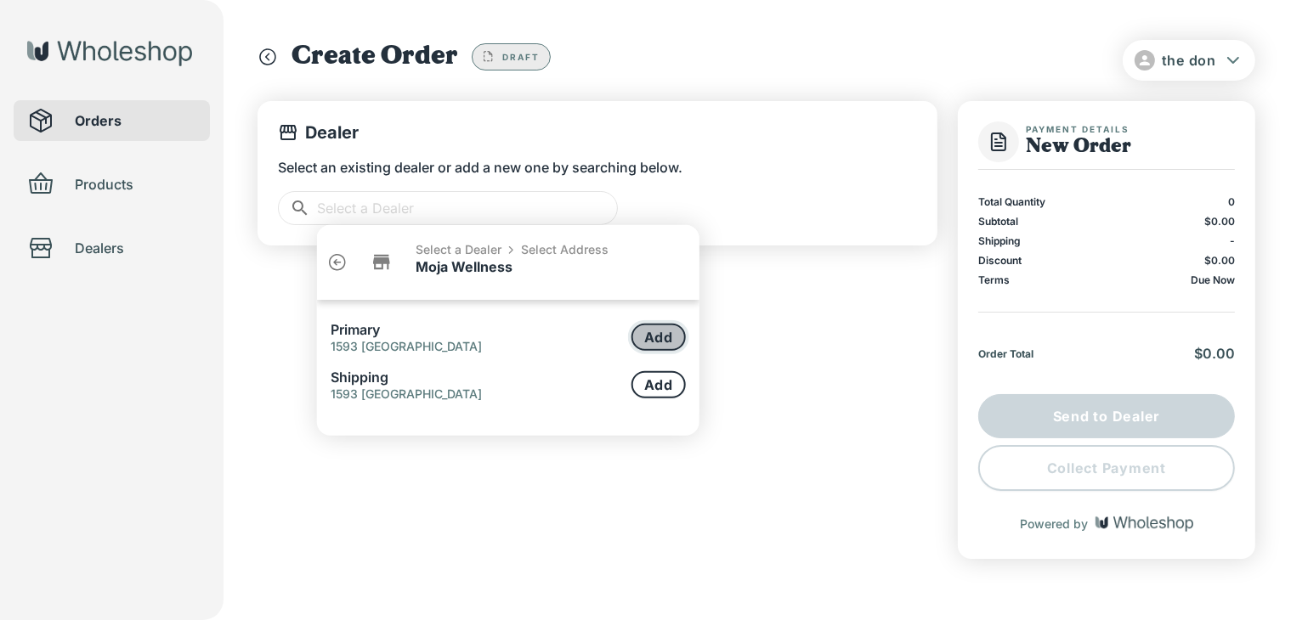
click at [663, 334] on button "Add" at bounding box center [659, 337] width 54 height 27
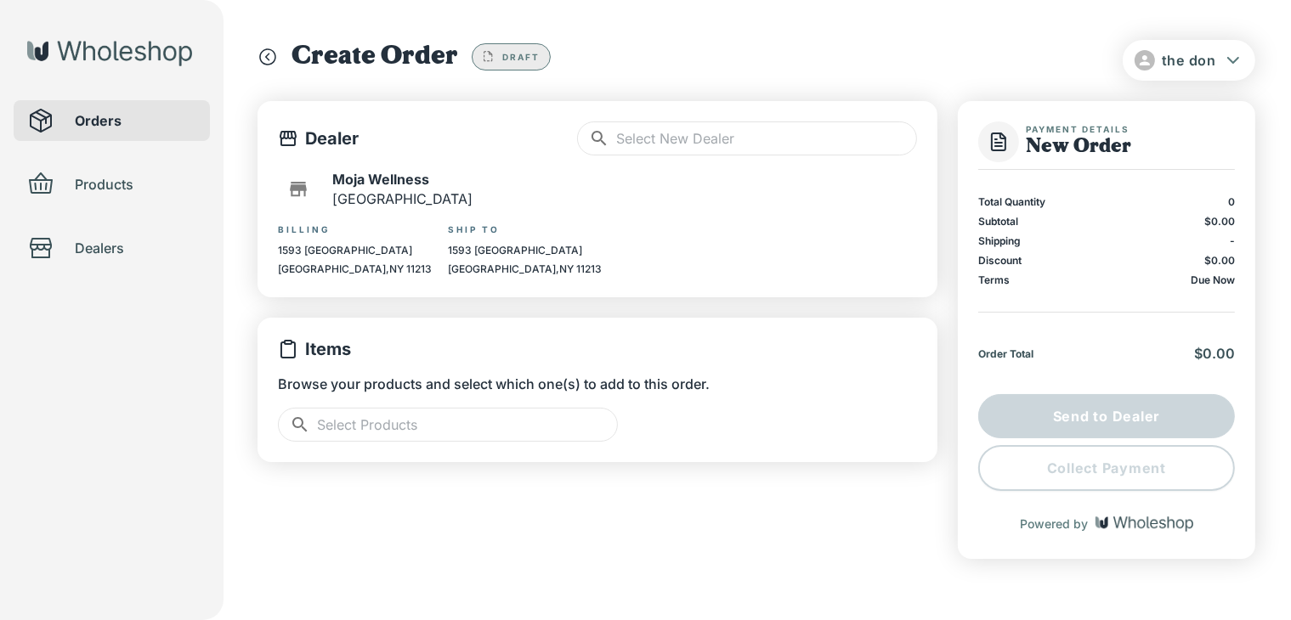
click at [482, 416] on input "text" at bounding box center [467, 425] width 301 height 34
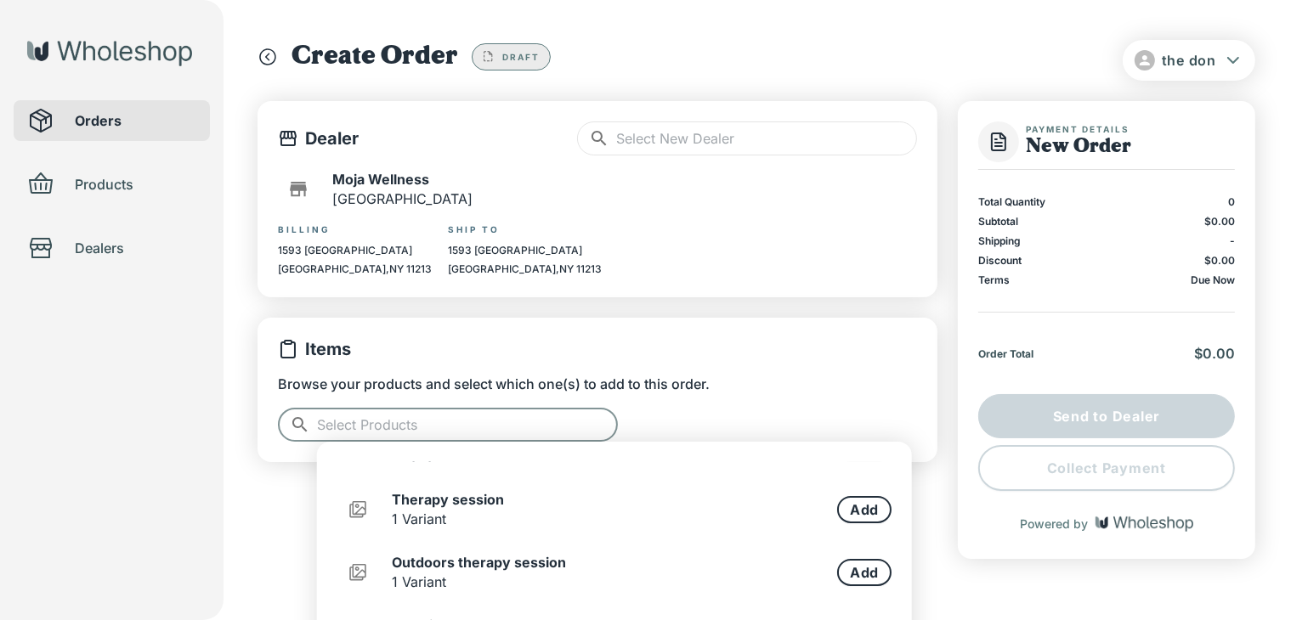
scroll to position [245, 0]
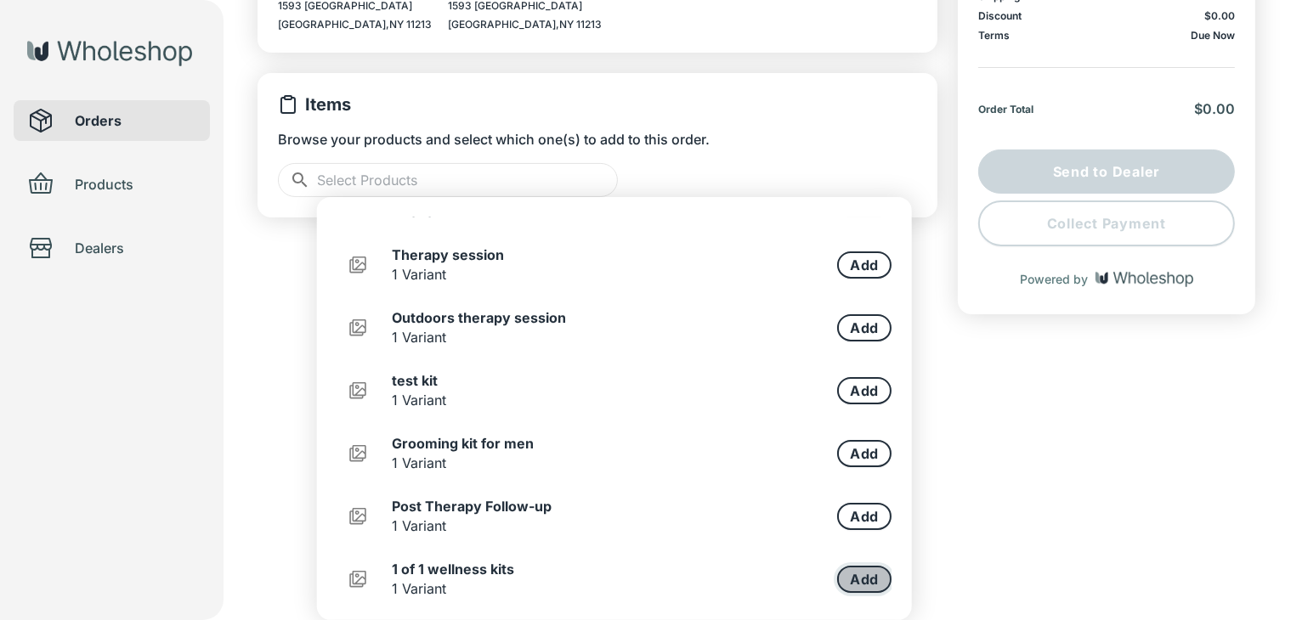
click at [855, 569] on button "Add" at bounding box center [864, 579] width 54 height 27
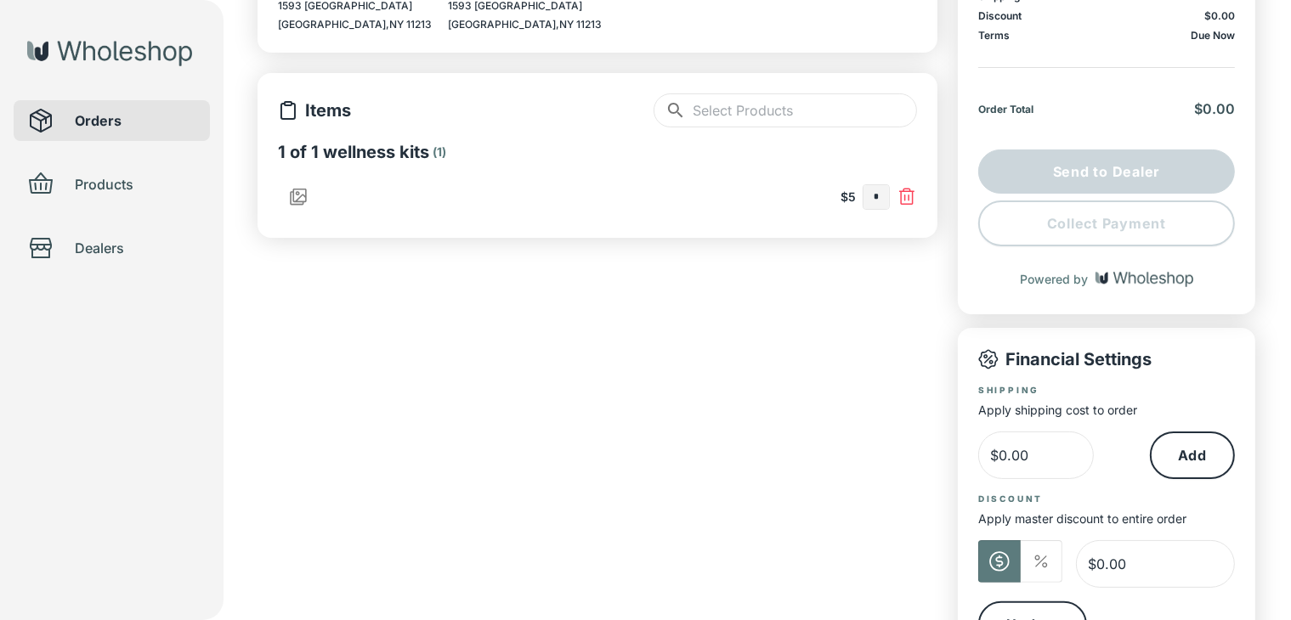
type input "*"
click at [877, 198] on input "text" at bounding box center [876, 197] width 25 height 24
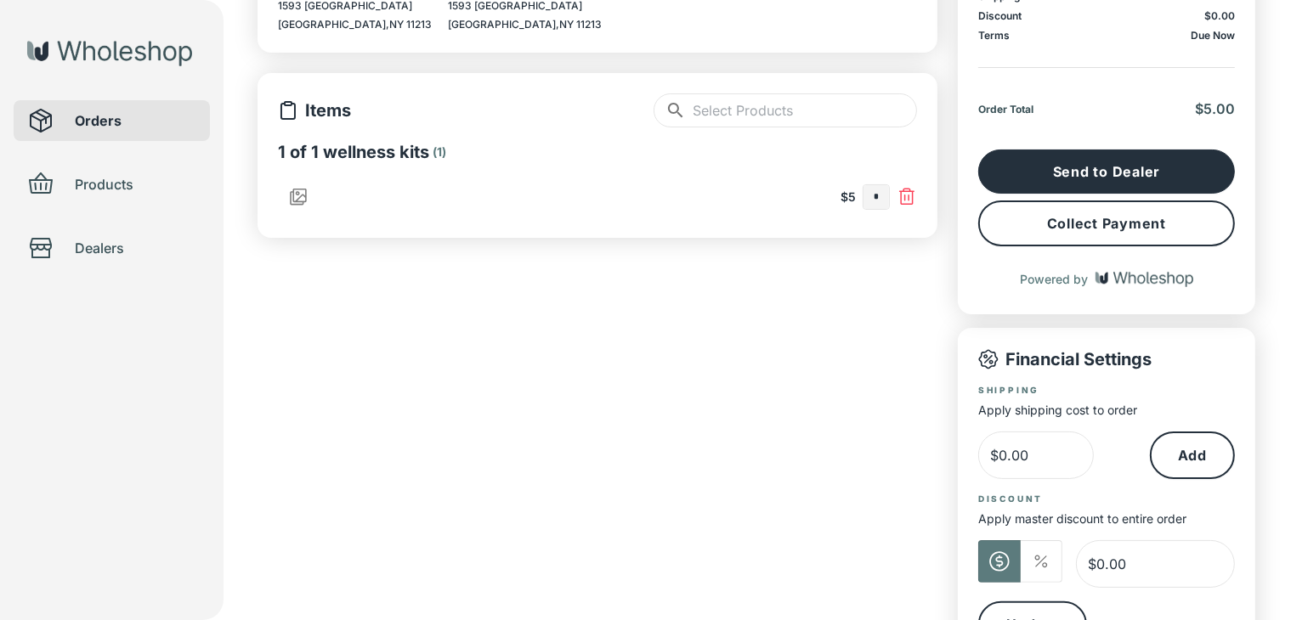
type input "*"
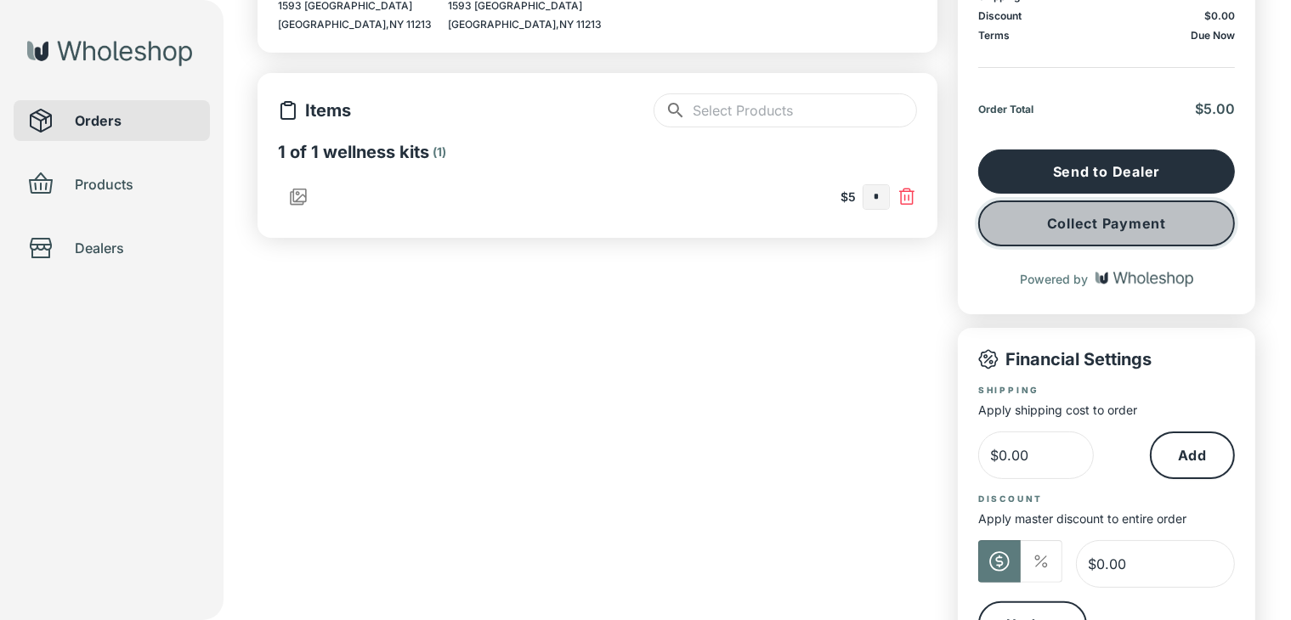
click at [1121, 215] on button "Collect Payment" at bounding box center [1106, 224] width 257 height 46
